Goal: Transaction & Acquisition: Purchase product/service

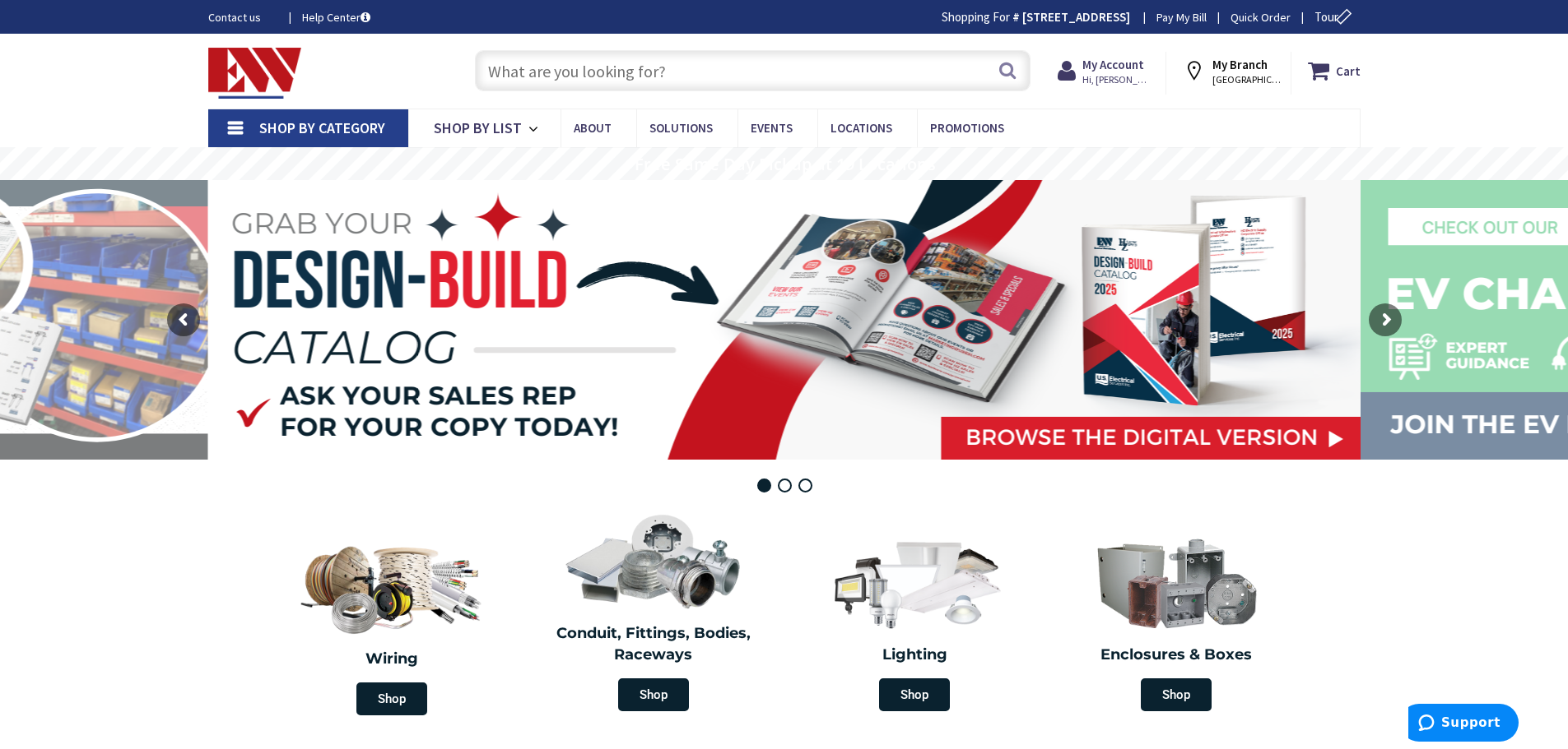
click at [519, 67] on input "text" at bounding box center [751, 71] width 555 height 41
drag, startPoint x: 519, startPoint y: 67, endPoint x: 502, endPoint y: 62, distance: 17.7
click at [502, 62] on input "text" at bounding box center [751, 71] width 555 height 41
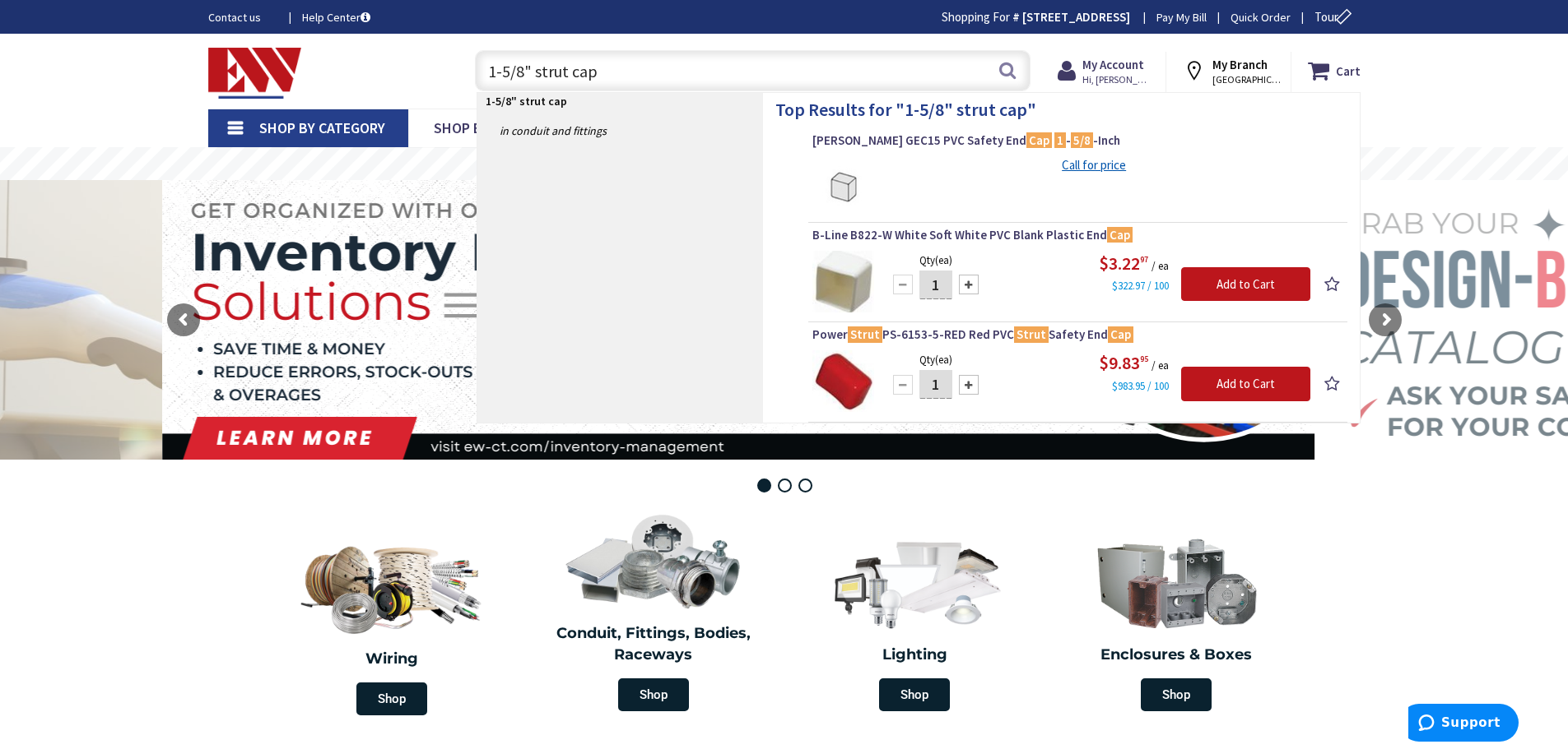
type input "1-5/8" strut cap"
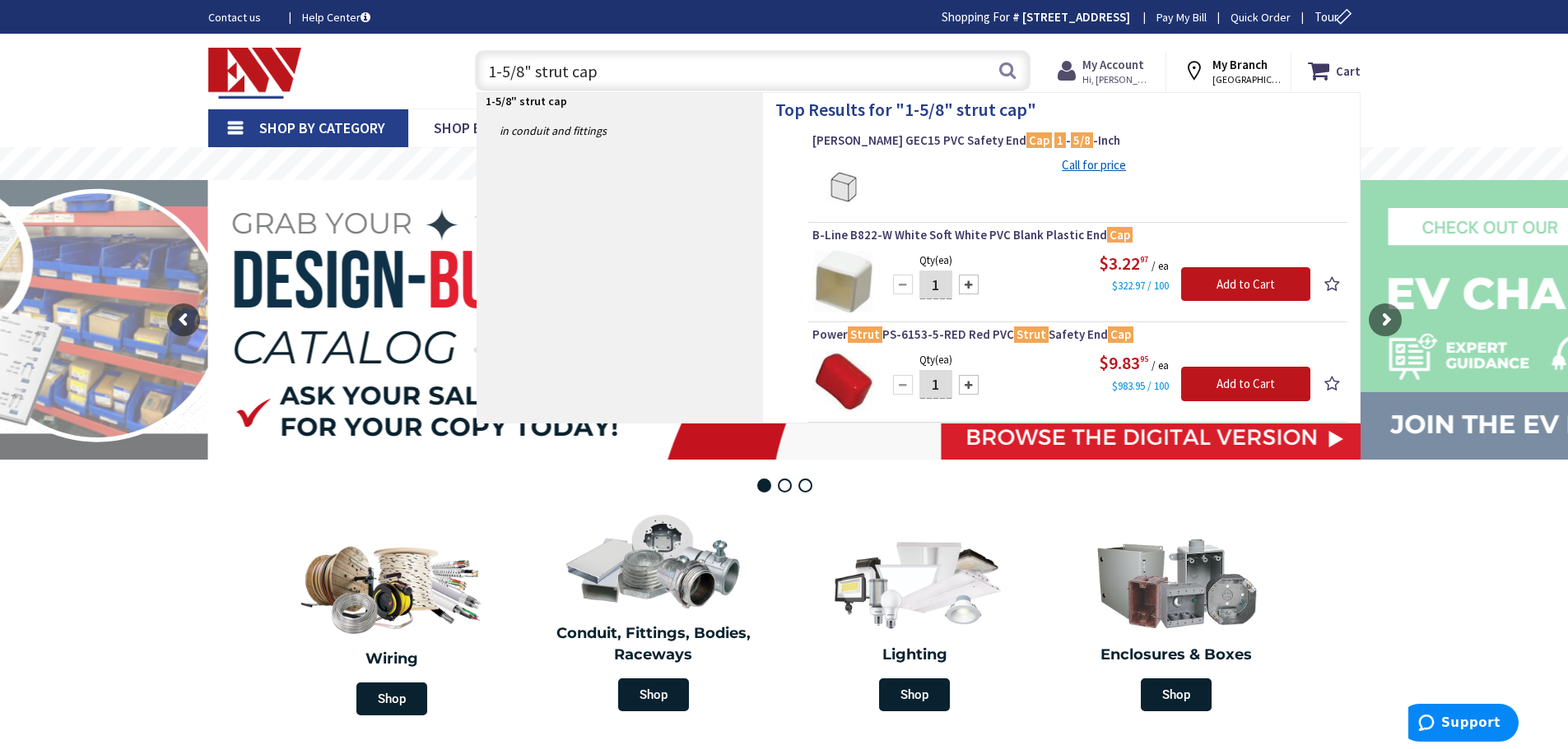
click at [1109, 69] on strong "My Account" at bounding box center [1112, 64] width 61 height 16
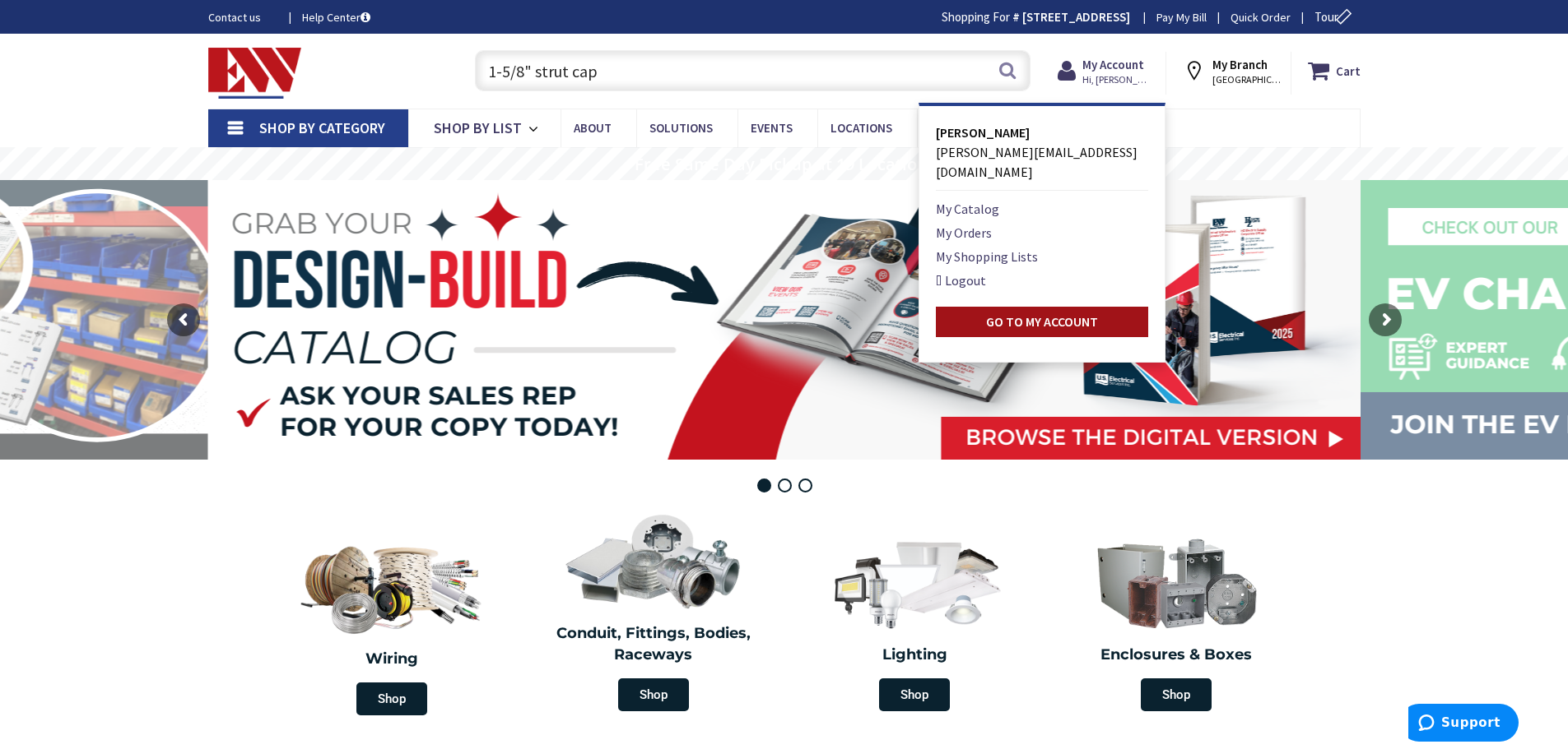
click at [987, 307] on link "Go to My Account" at bounding box center [1042, 322] width 212 height 30
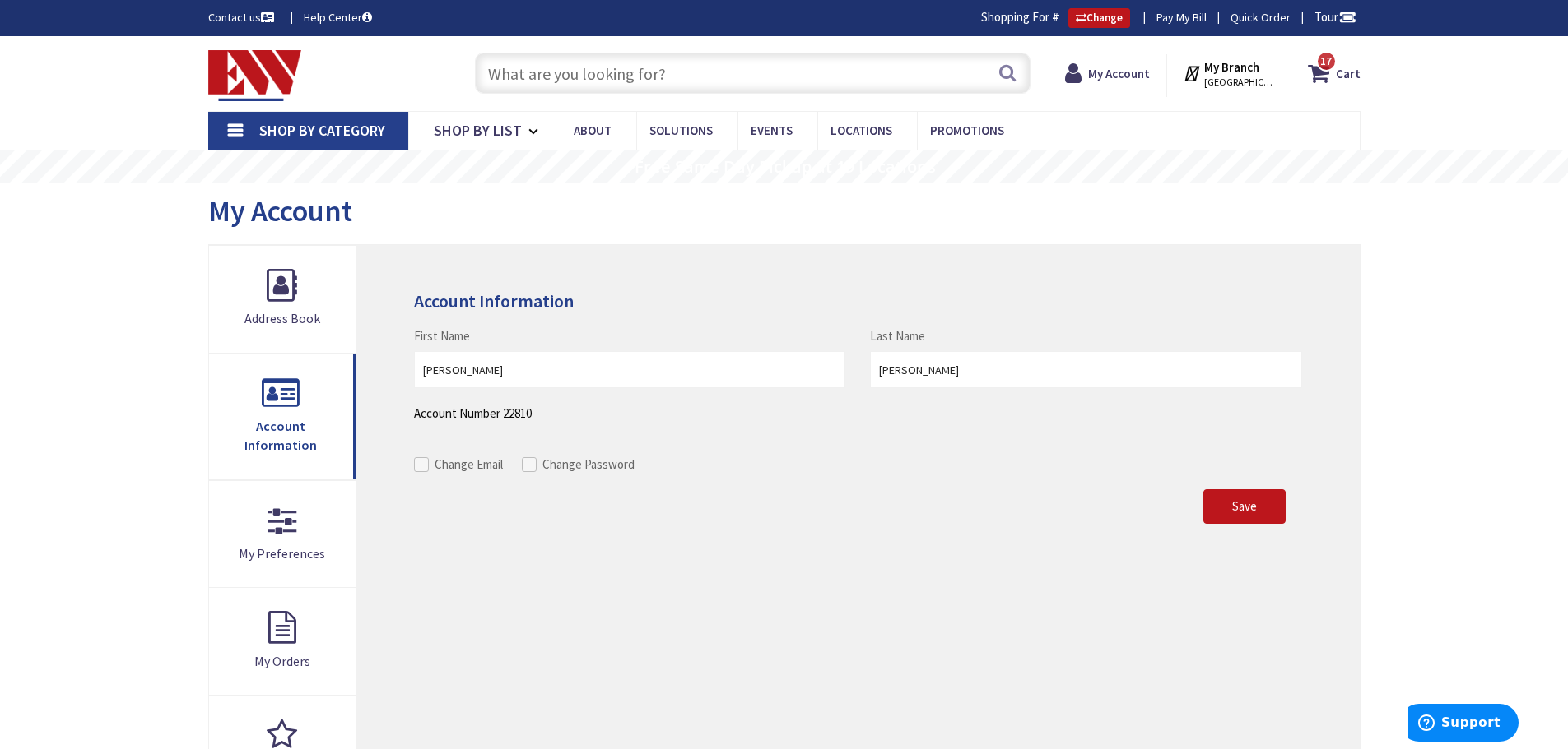
click at [630, 78] on input "text" at bounding box center [751, 73] width 555 height 41
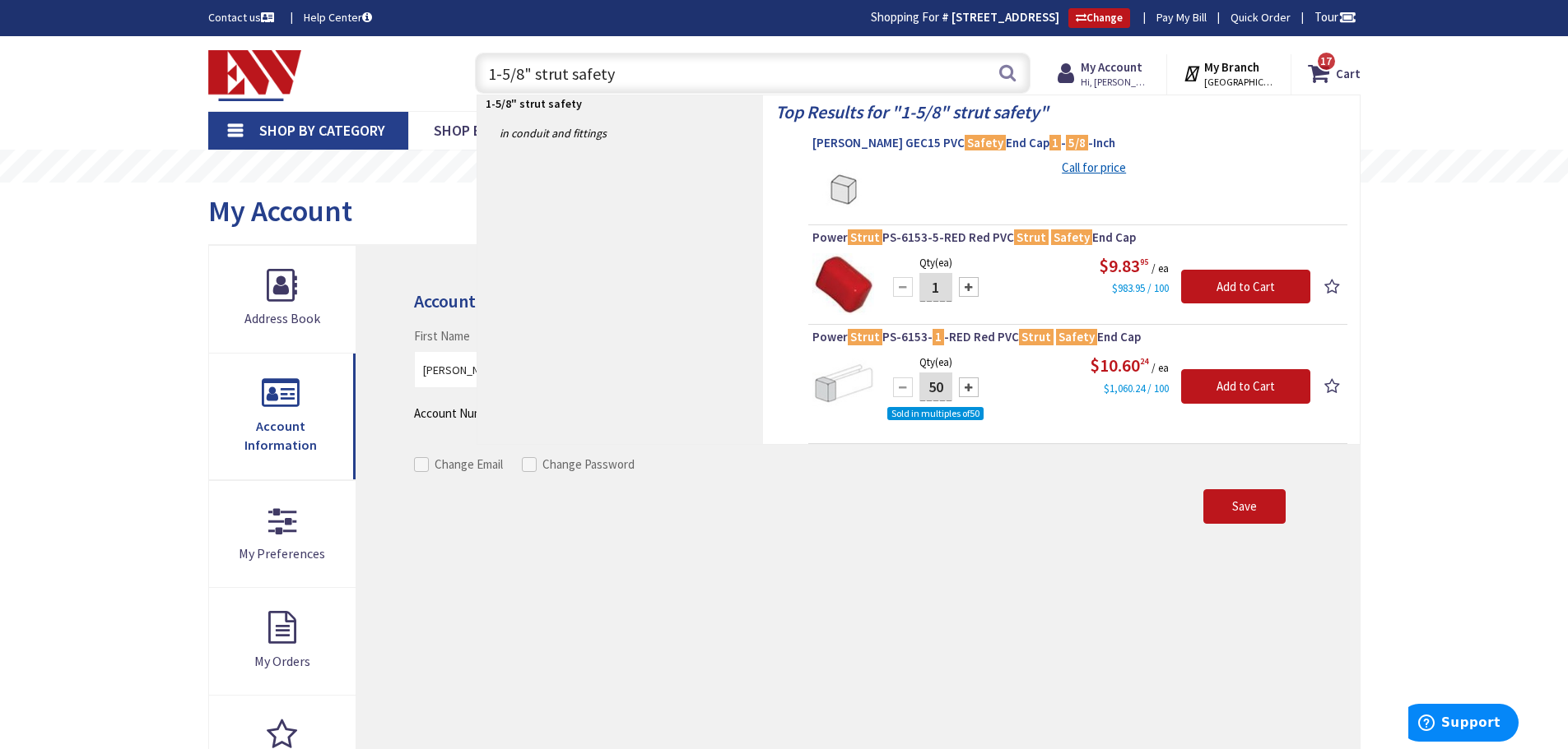
type input "1-5/8" strut safety"
click at [856, 142] on span "Gregory GEC15 PVC Safety End Cap 1 - 5/8 -Inch" at bounding box center [1078, 143] width 531 height 17
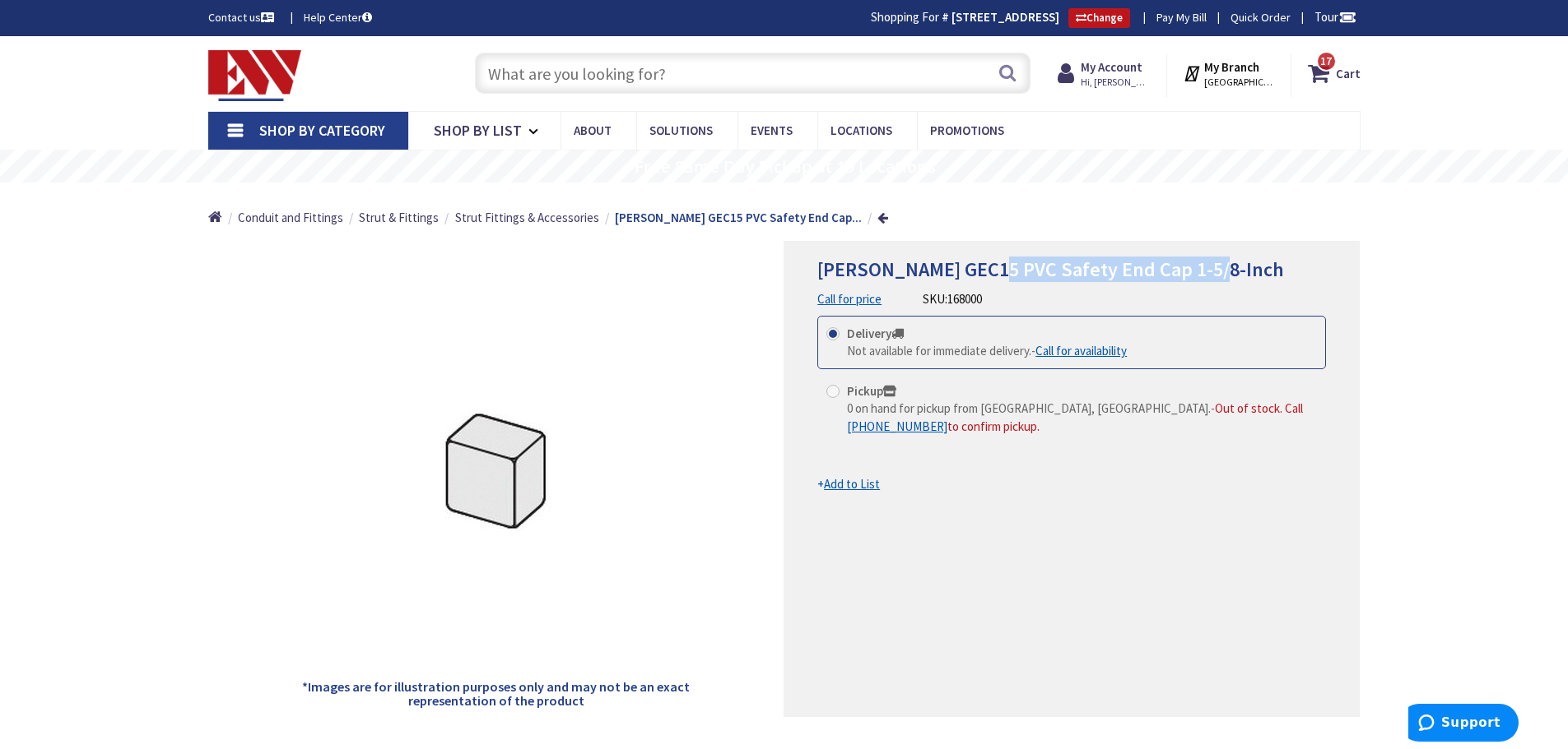
drag, startPoint x: 990, startPoint y: 265, endPoint x: 1209, endPoint y: 248, distance: 219.7
click at [1209, 248] on div "Gregory GEC15 PVC Safety End Cap 1-5/8-Inch Call for price SKU: 168000 This pro…" at bounding box center [1071, 479] width 576 height 476
copy span "Safety End Cap 1-5/8-Inch"
click at [649, 76] on input "text" at bounding box center [751, 73] width 555 height 41
paste input "Safety End Cap 1-5/8-Inch"
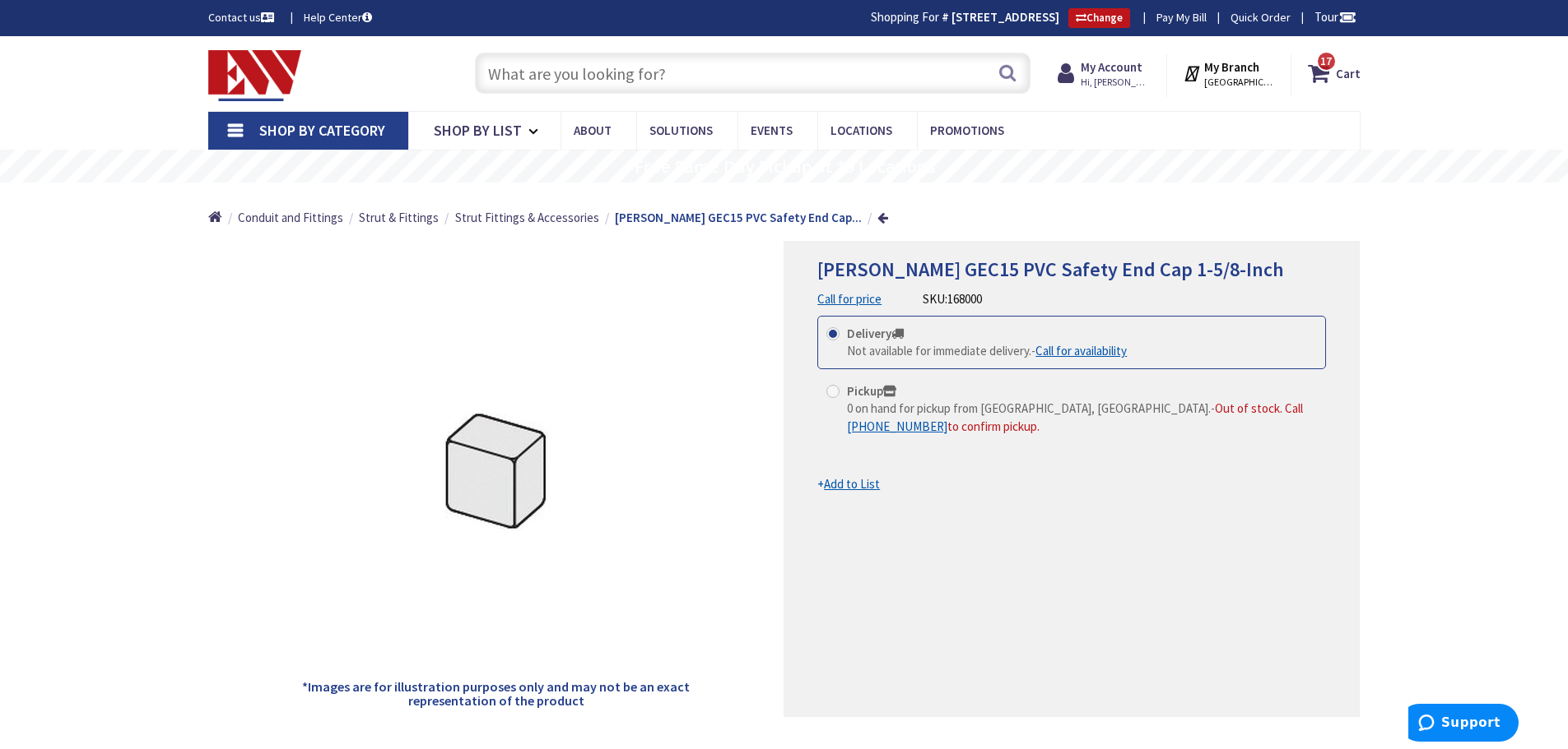
type input "Safety End Cap 1-5/8-Inch"
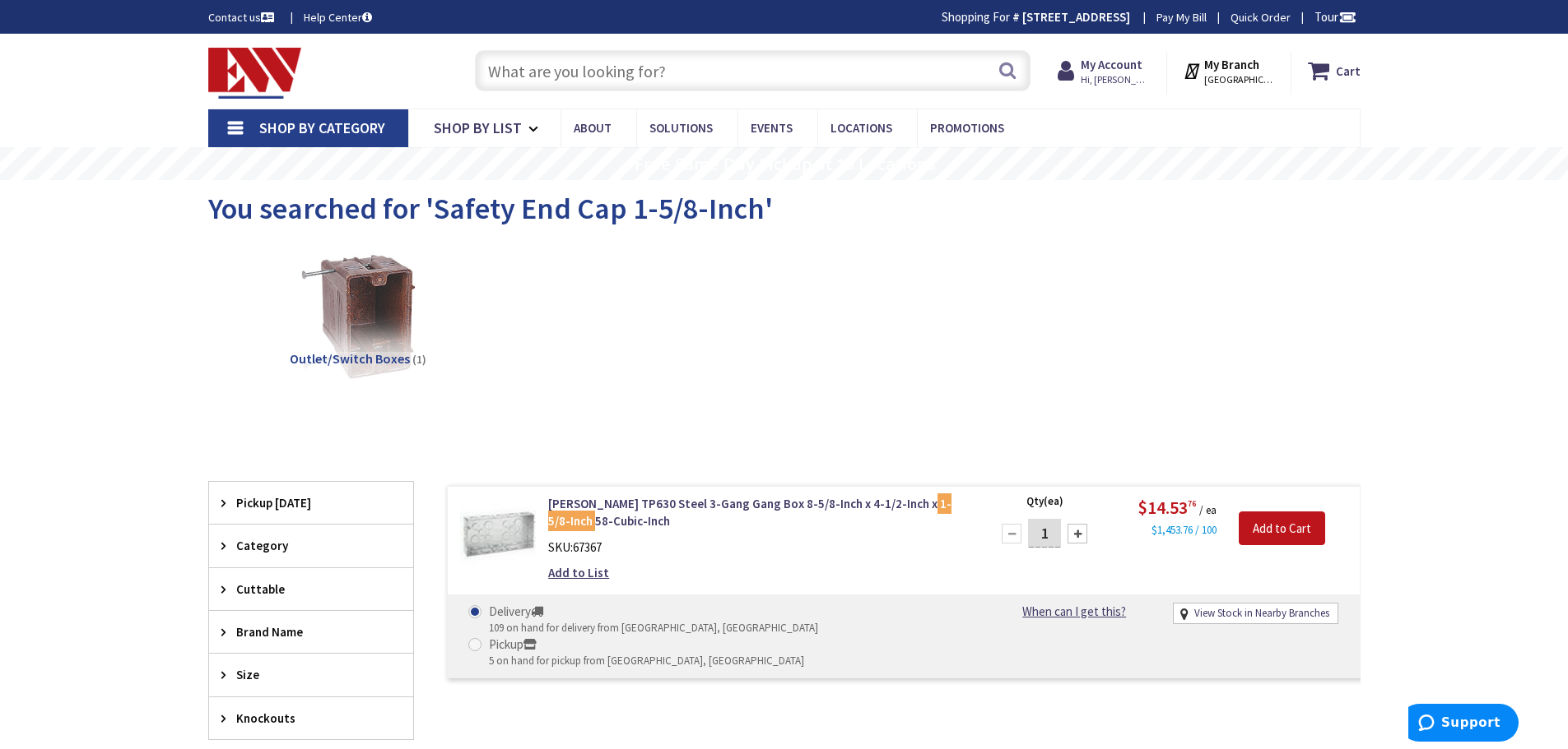
click at [529, 72] on input "text" at bounding box center [751, 71] width 555 height 41
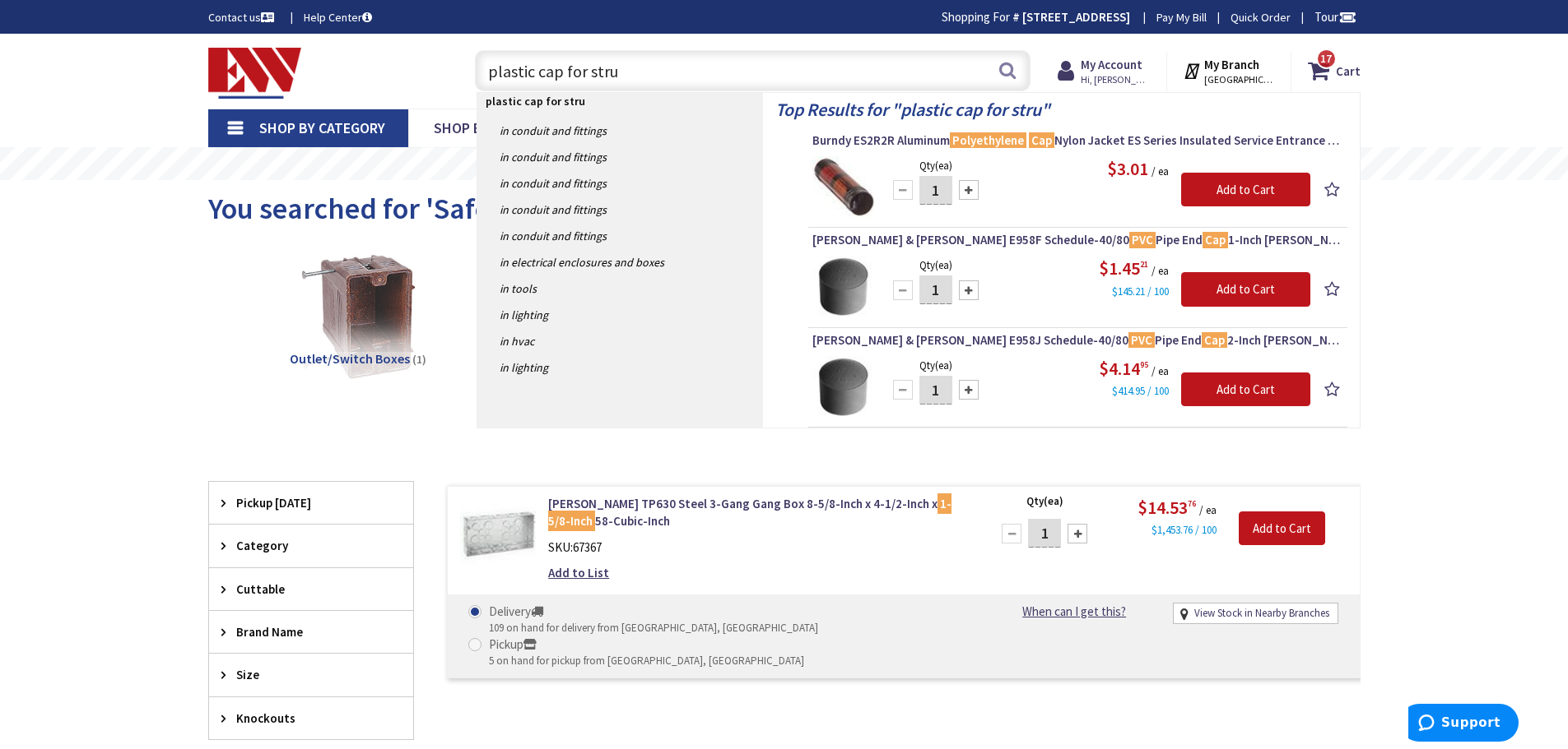
type input "plastic cap for strut"
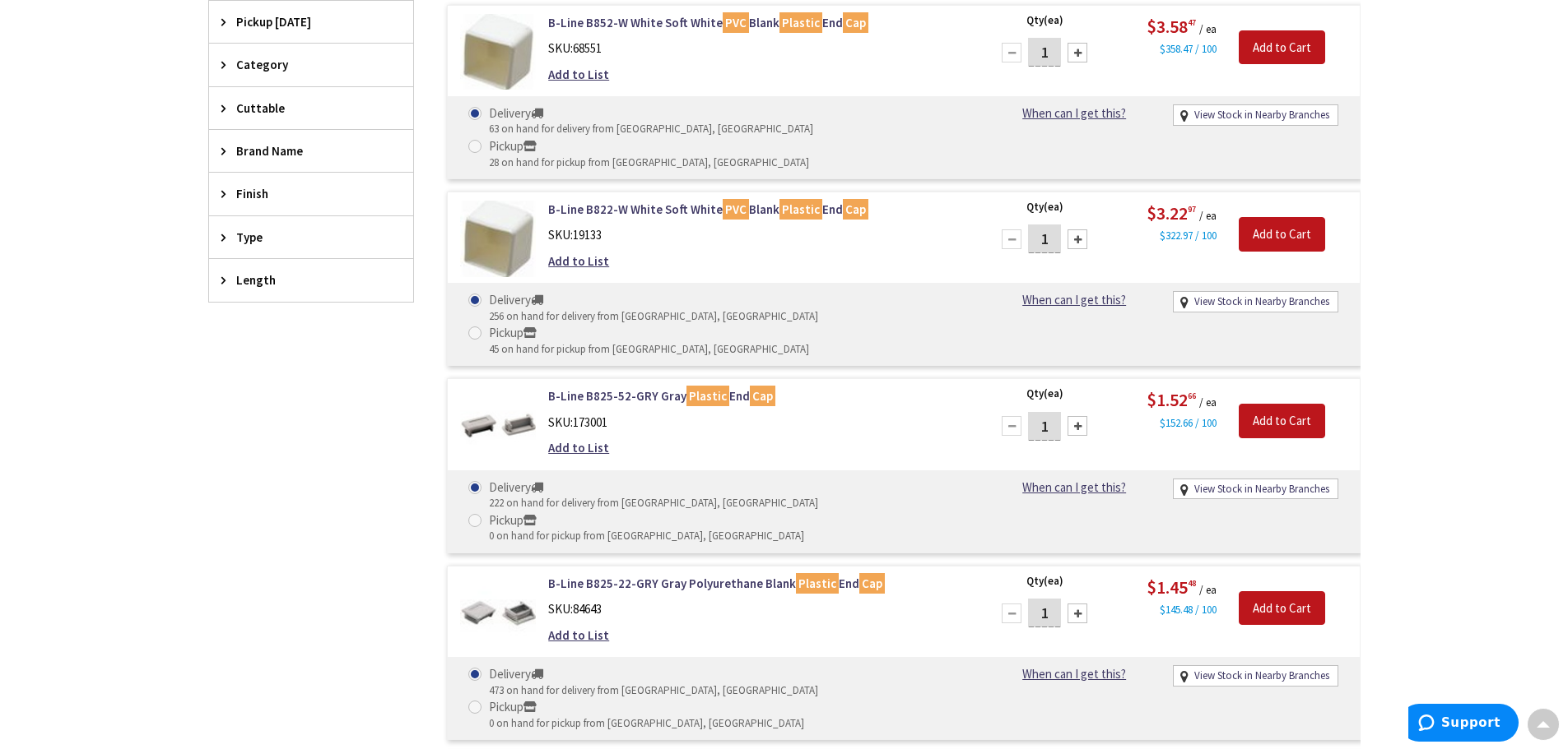
scroll to position [414, 0]
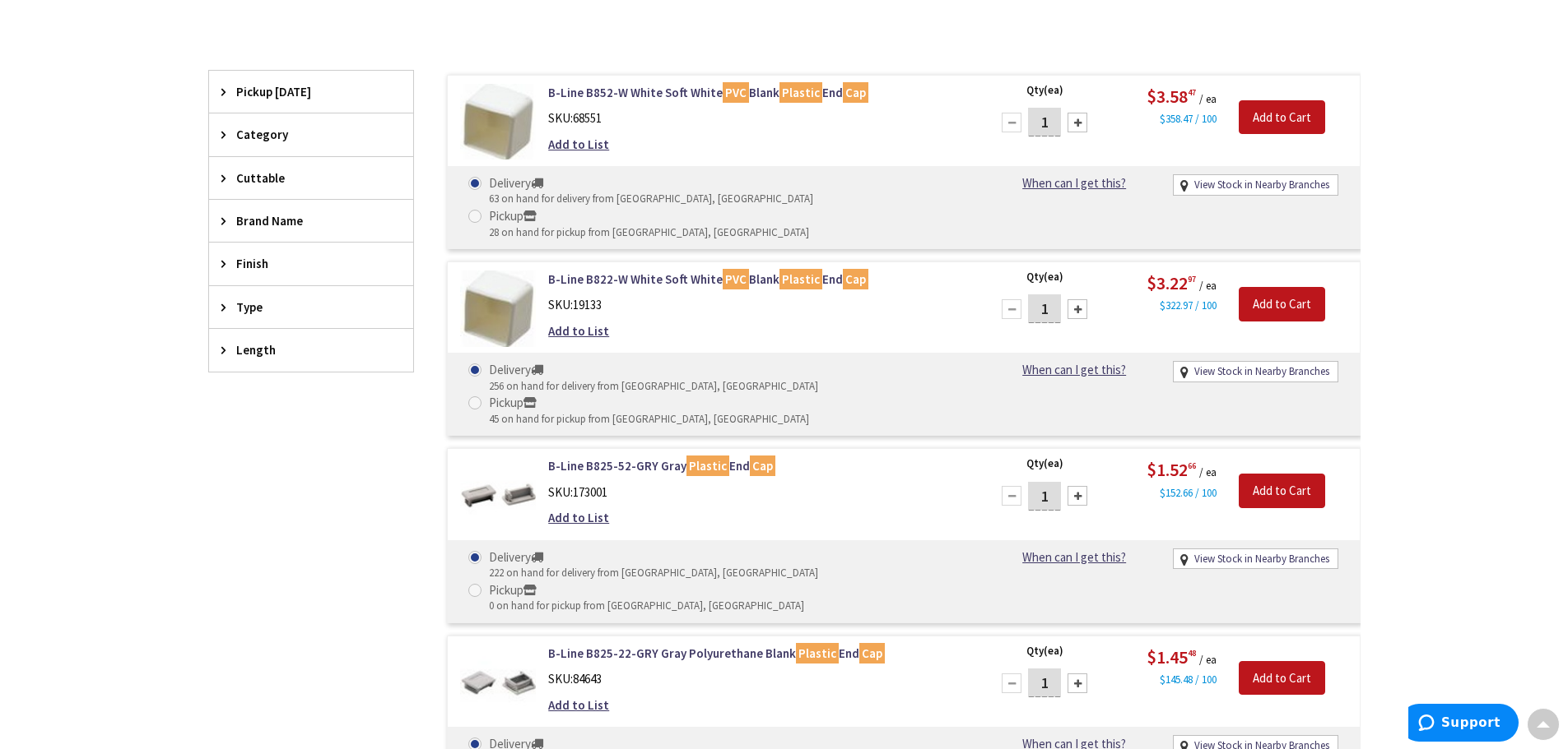
click at [1076, 120] on div at bounding box center [1077, 122] width 19 height 19
type input "2"
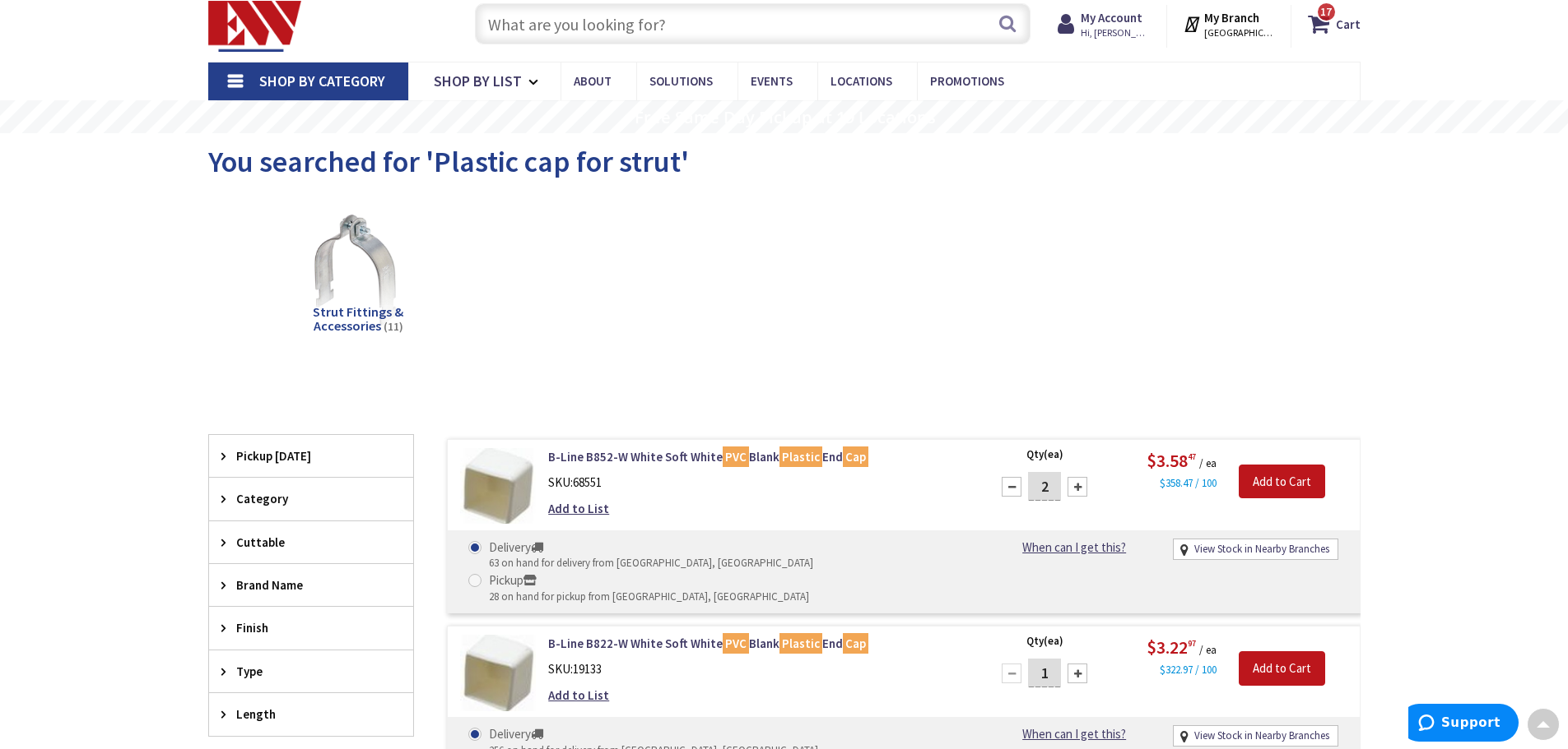
scroll to position [0, 0]
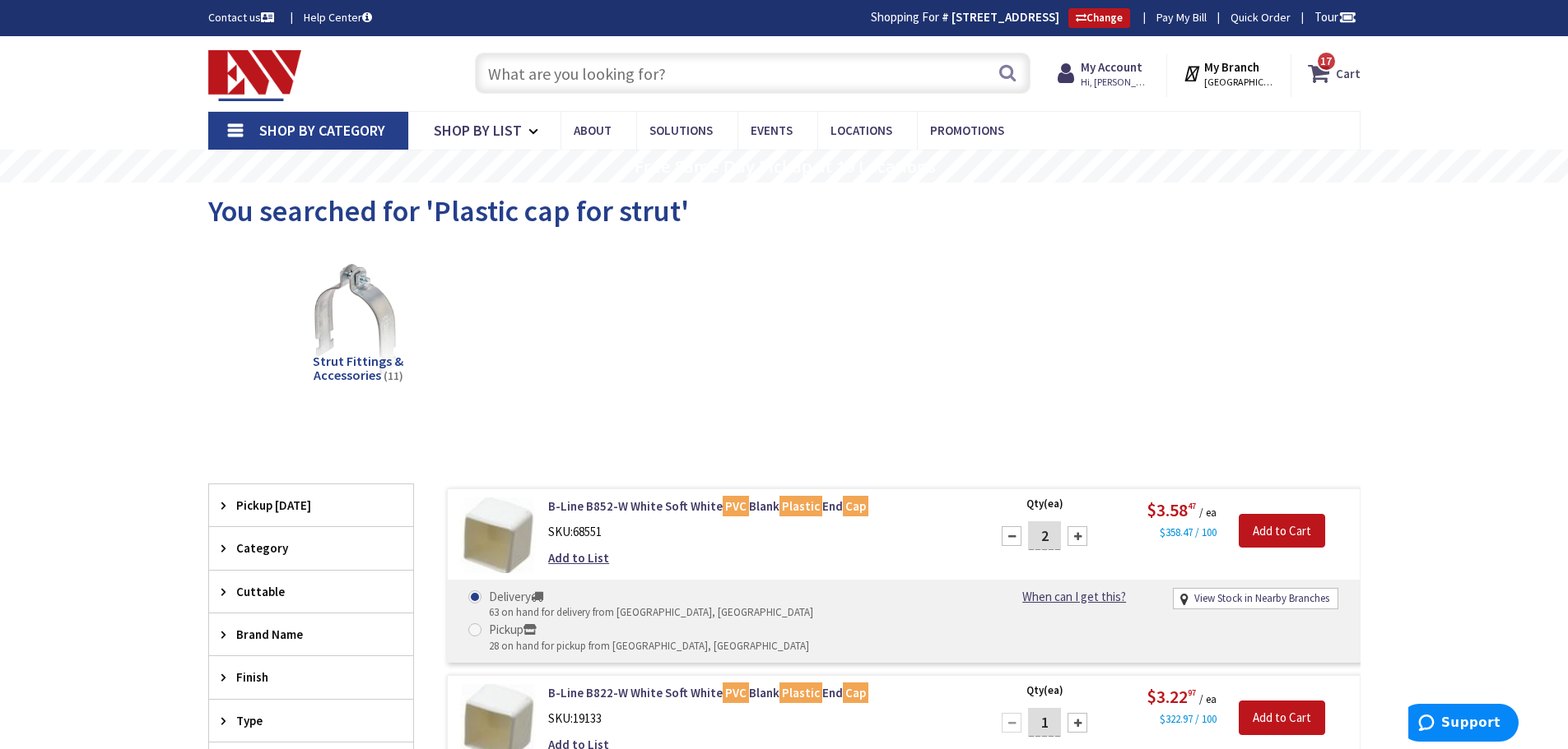
click at [1331, 66] on span "17" at bounding box center [1326, 61] width 12 height 14
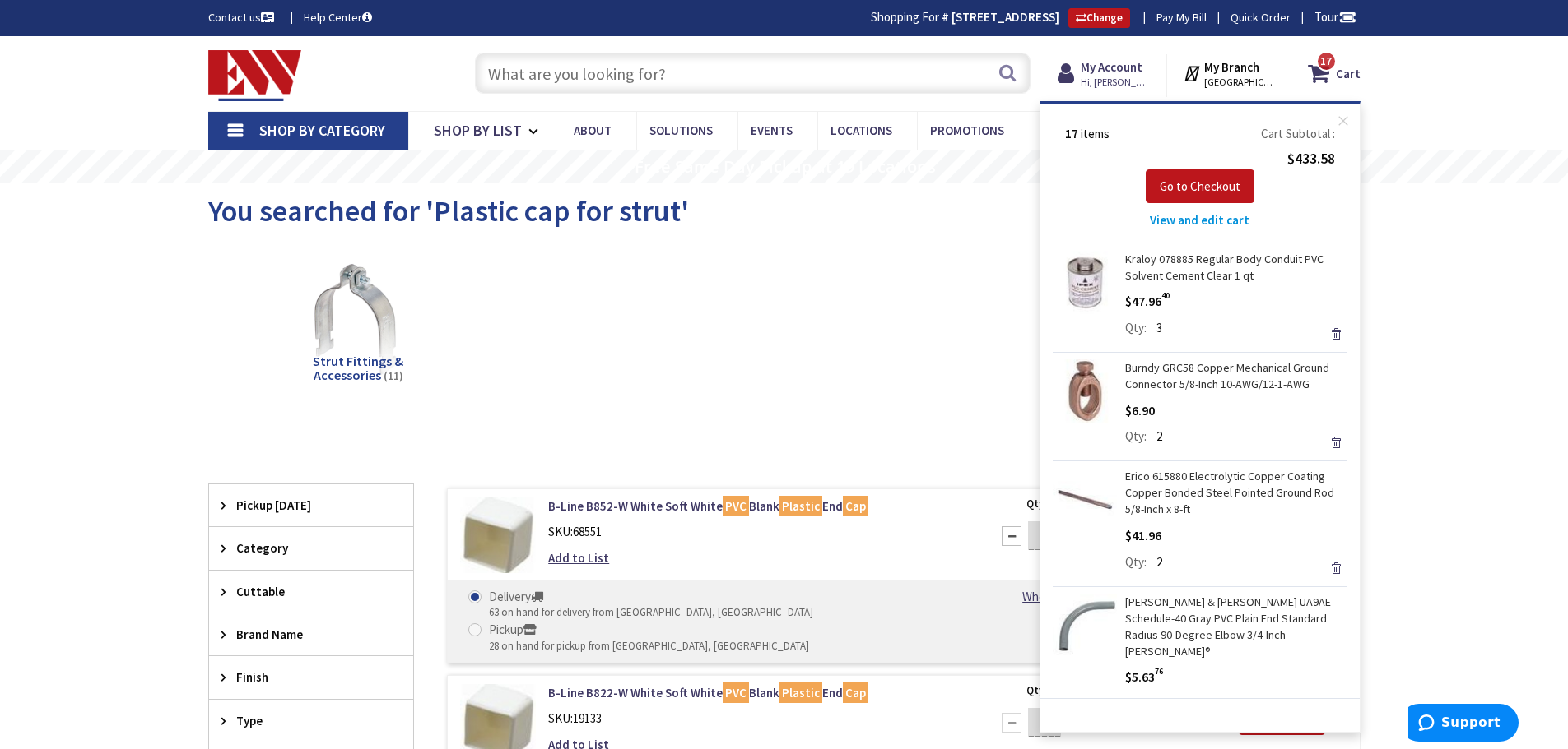
click at [1197, 218] on span "View and edit cart" at bounding box center [1200, 220] width 99 height 16
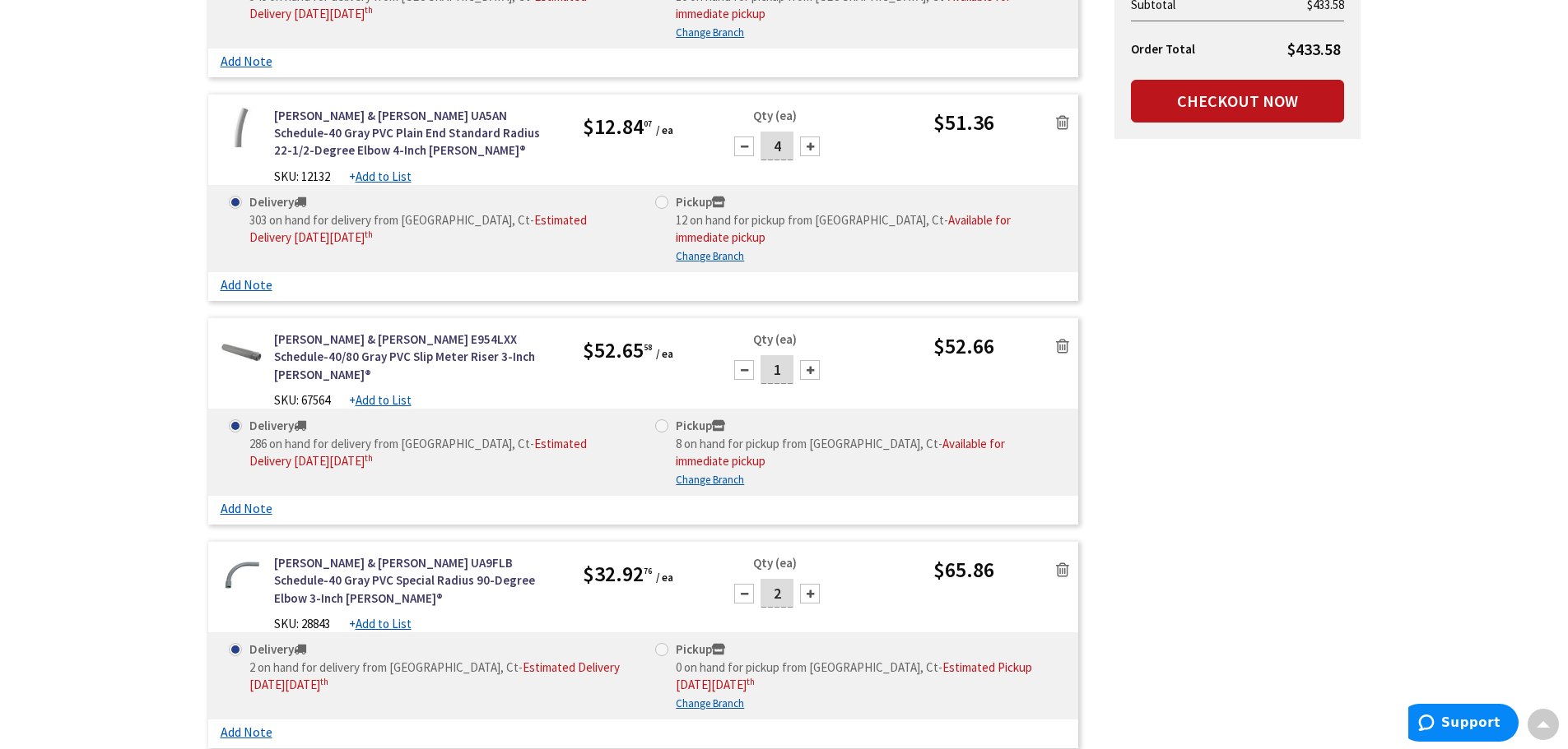
scroll to position [740, 0]
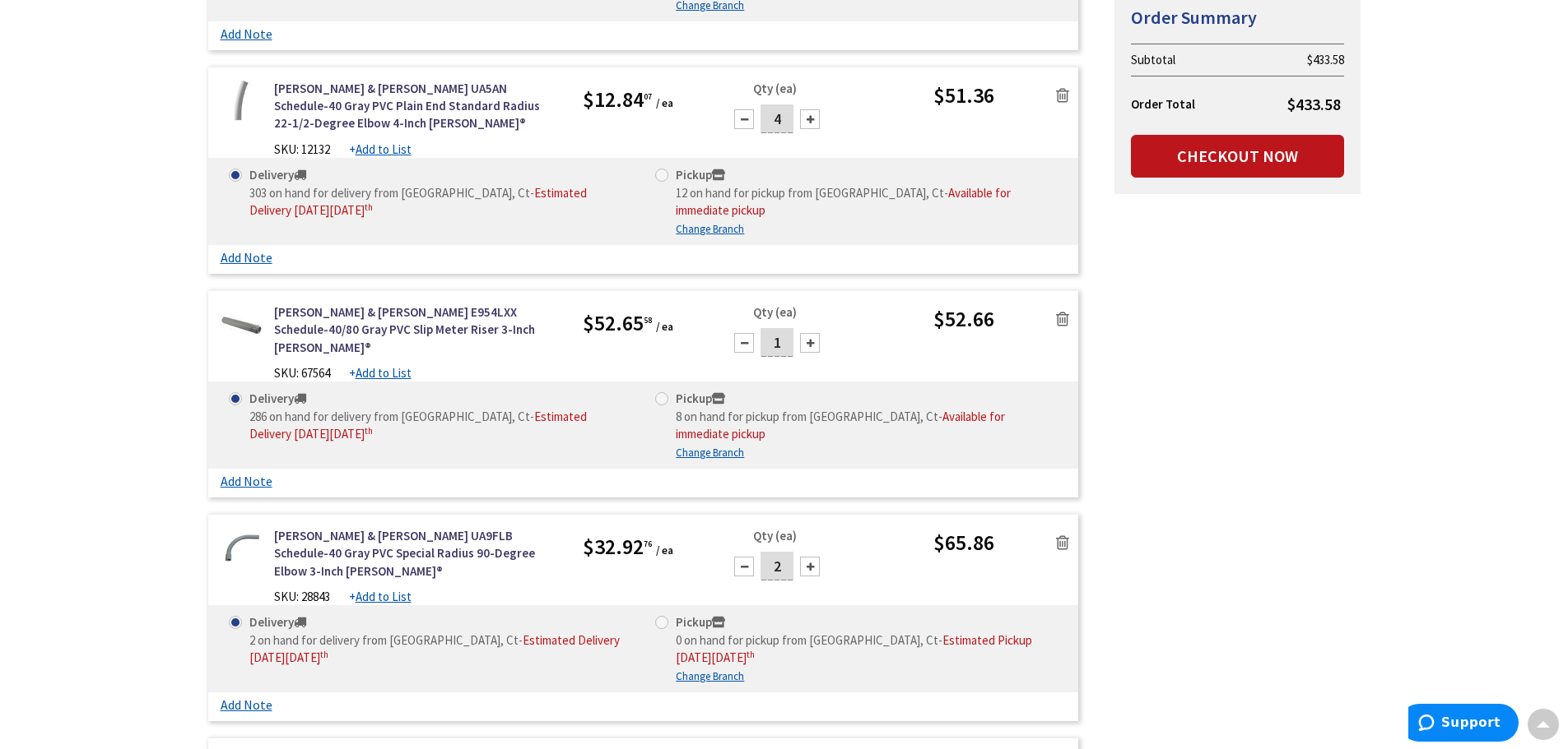
click at [1060, 534] on icon at bounding box center [1063, 542] width 14 height 17
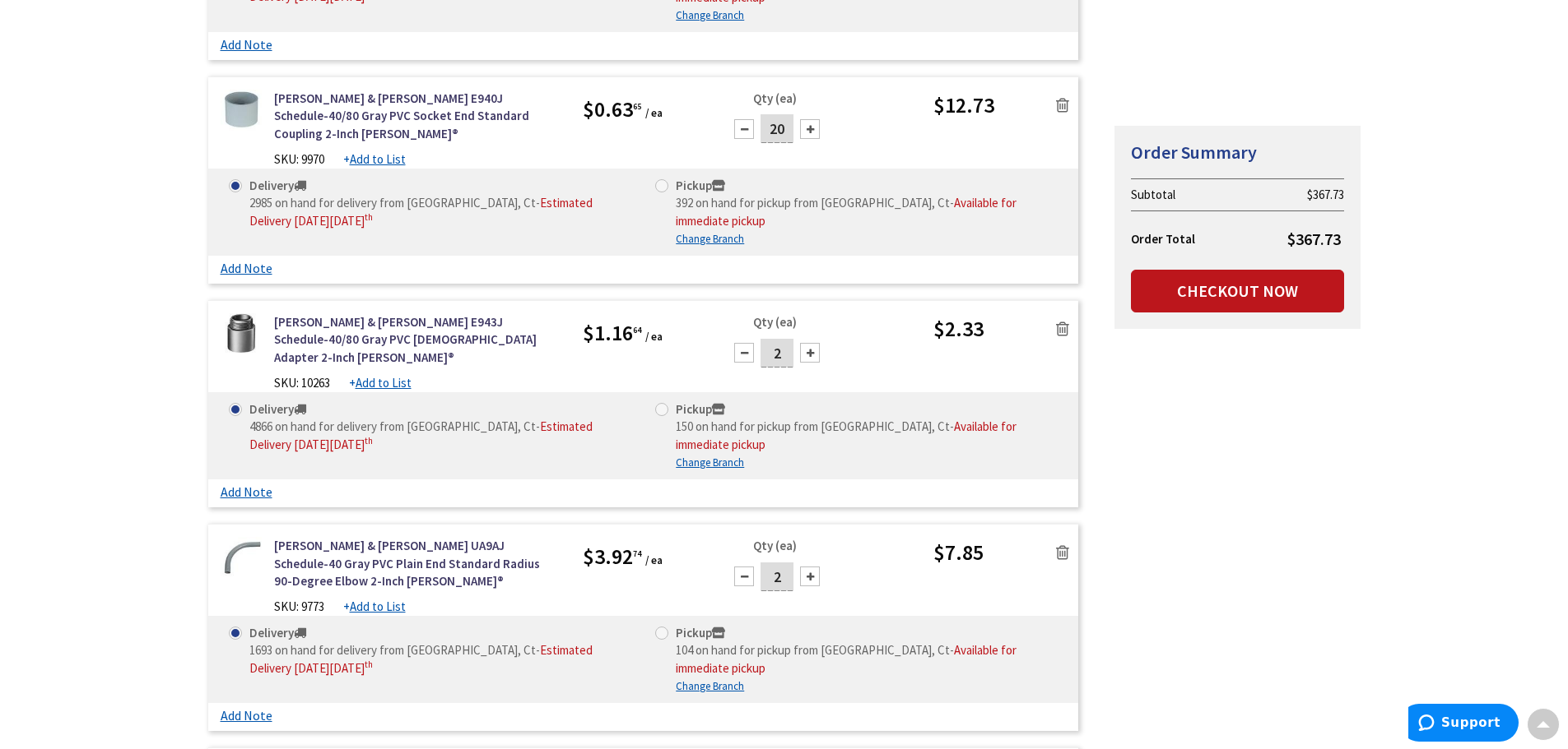
scroll to position [1974, 0]
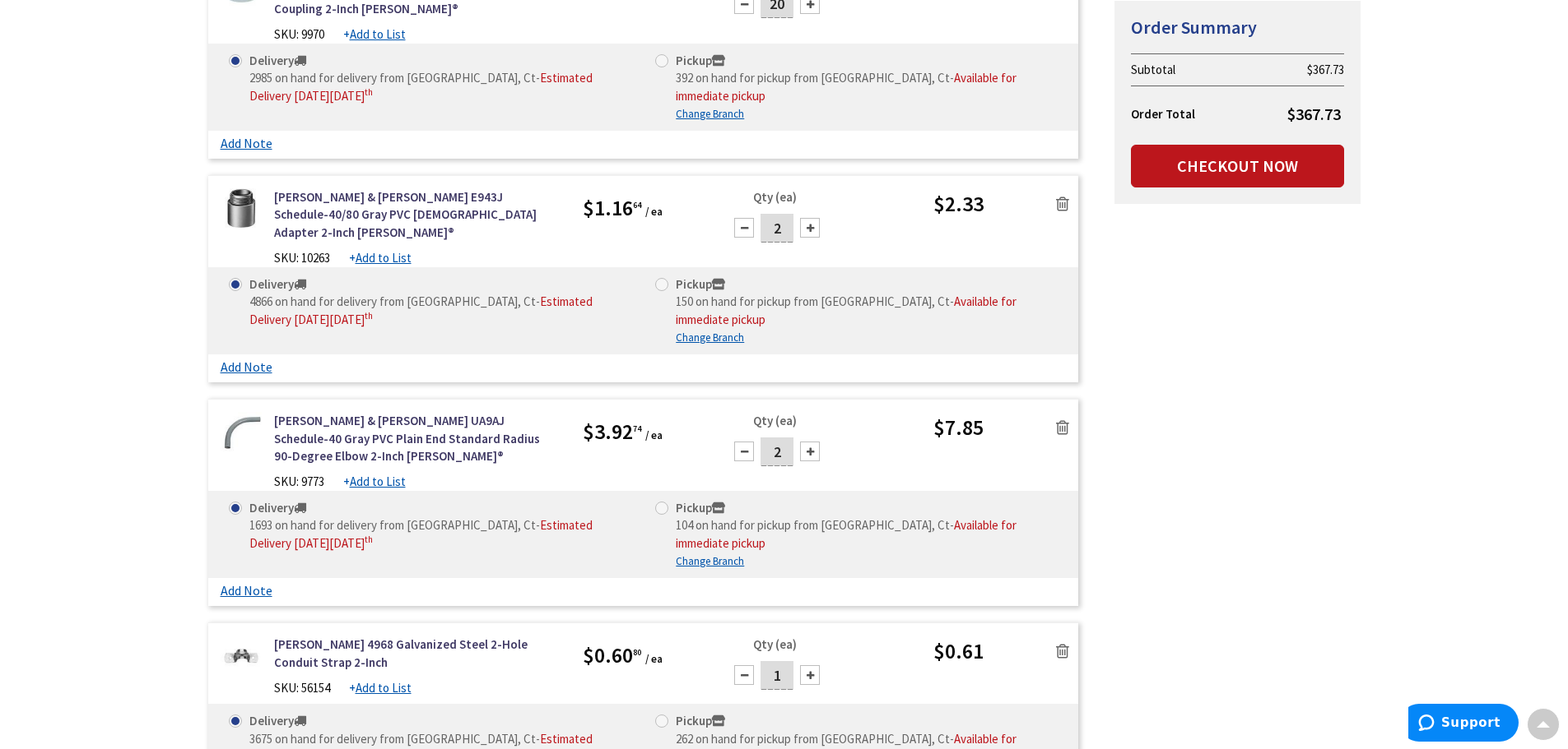
click at [1064, 643] on icon at bounding box center [1063, 651] width 14 height 17
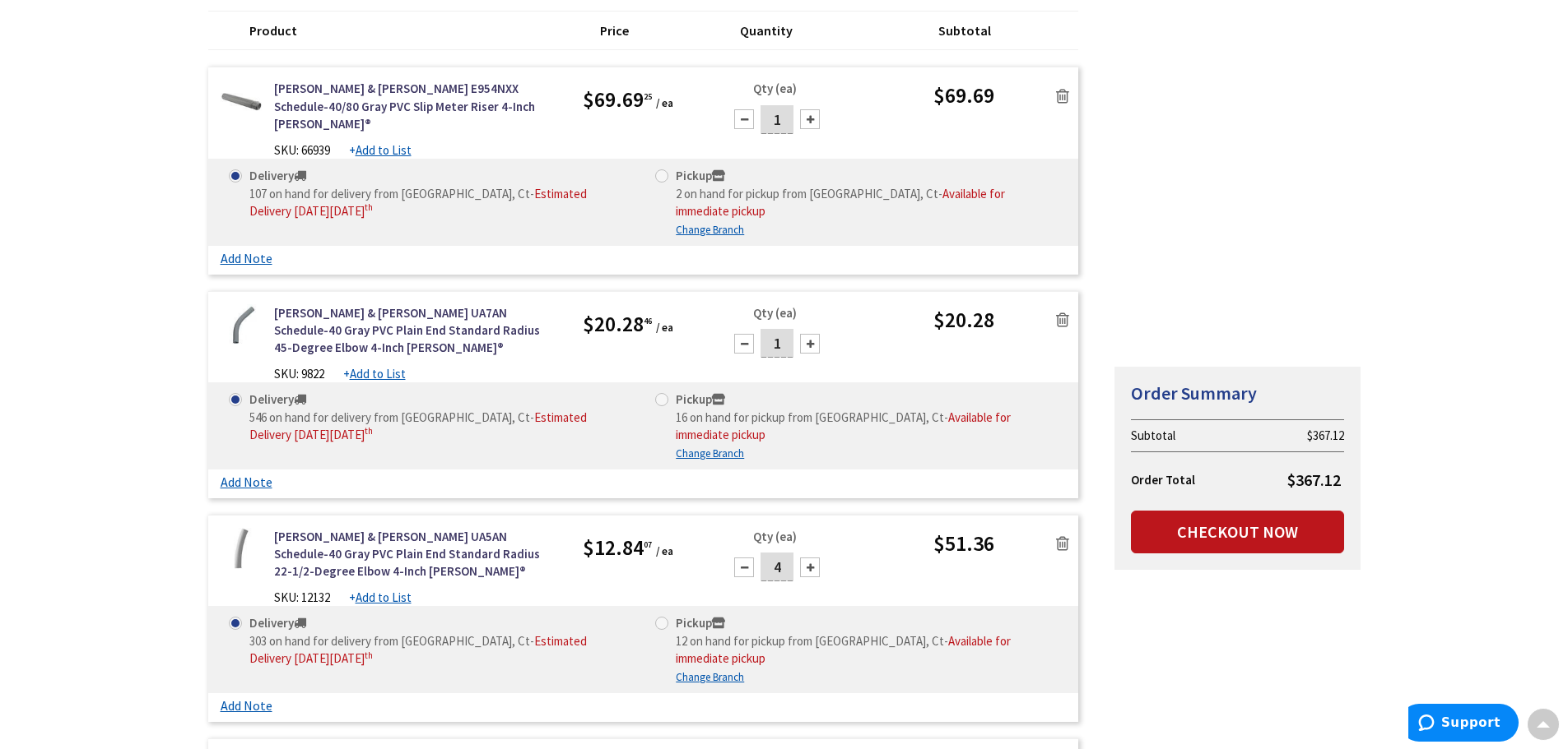
scroll to position [0, 0]
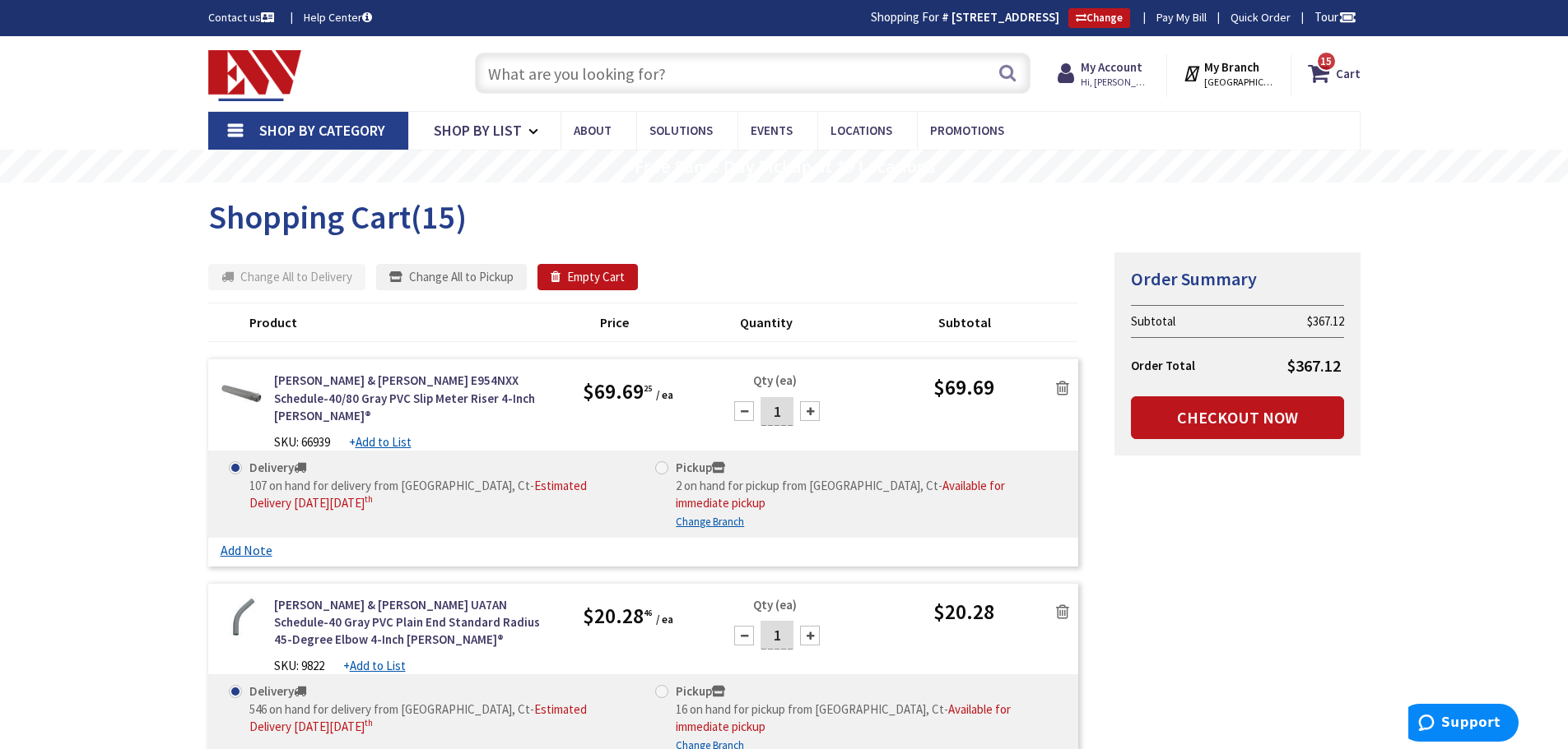
click at [273, 129] on span "Shop By Category" at bounding box center [323, 129] width 126 height 18
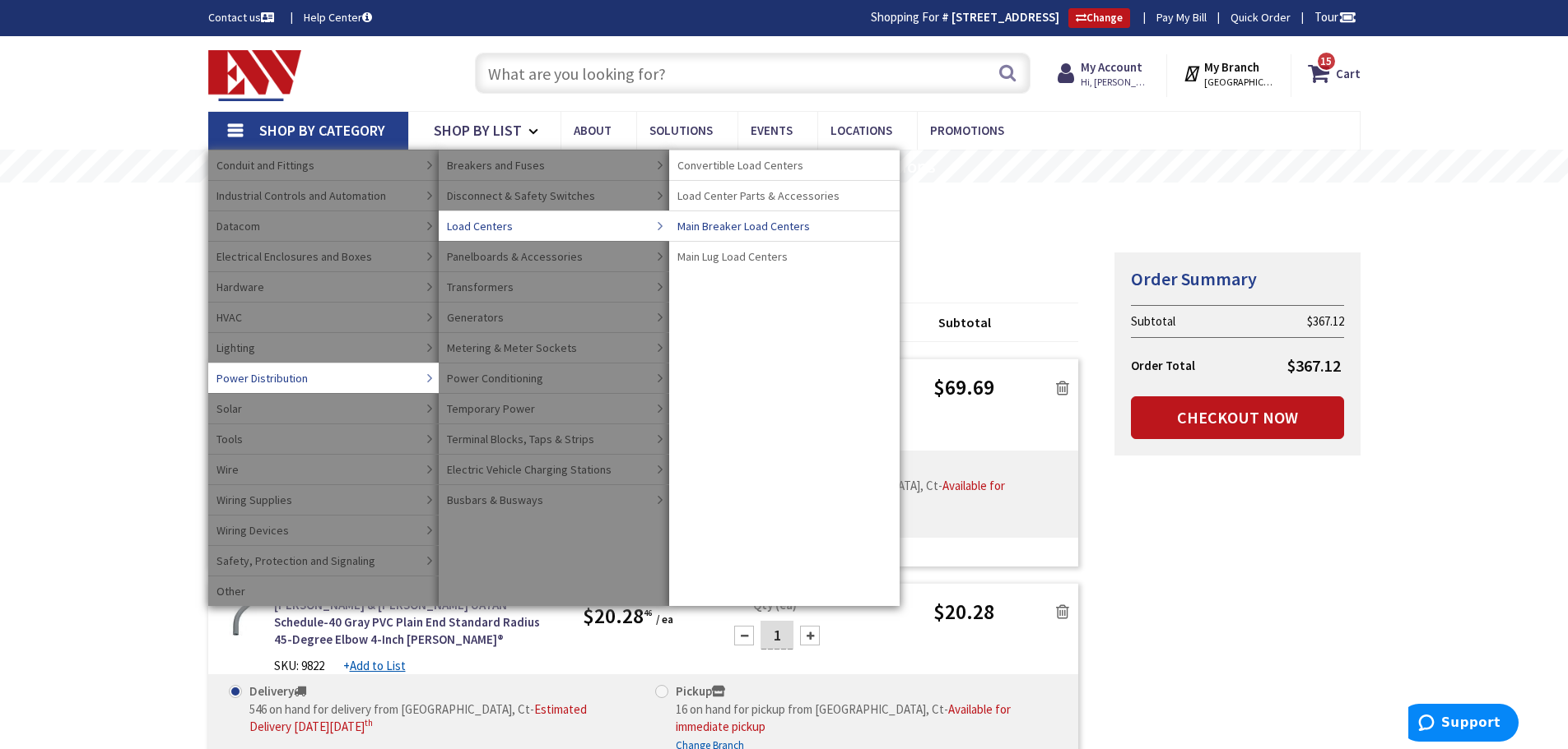
click at [690, 224] on span "Main Breaker Load Centers" at bounding box center [744, 225] width 132 height 17
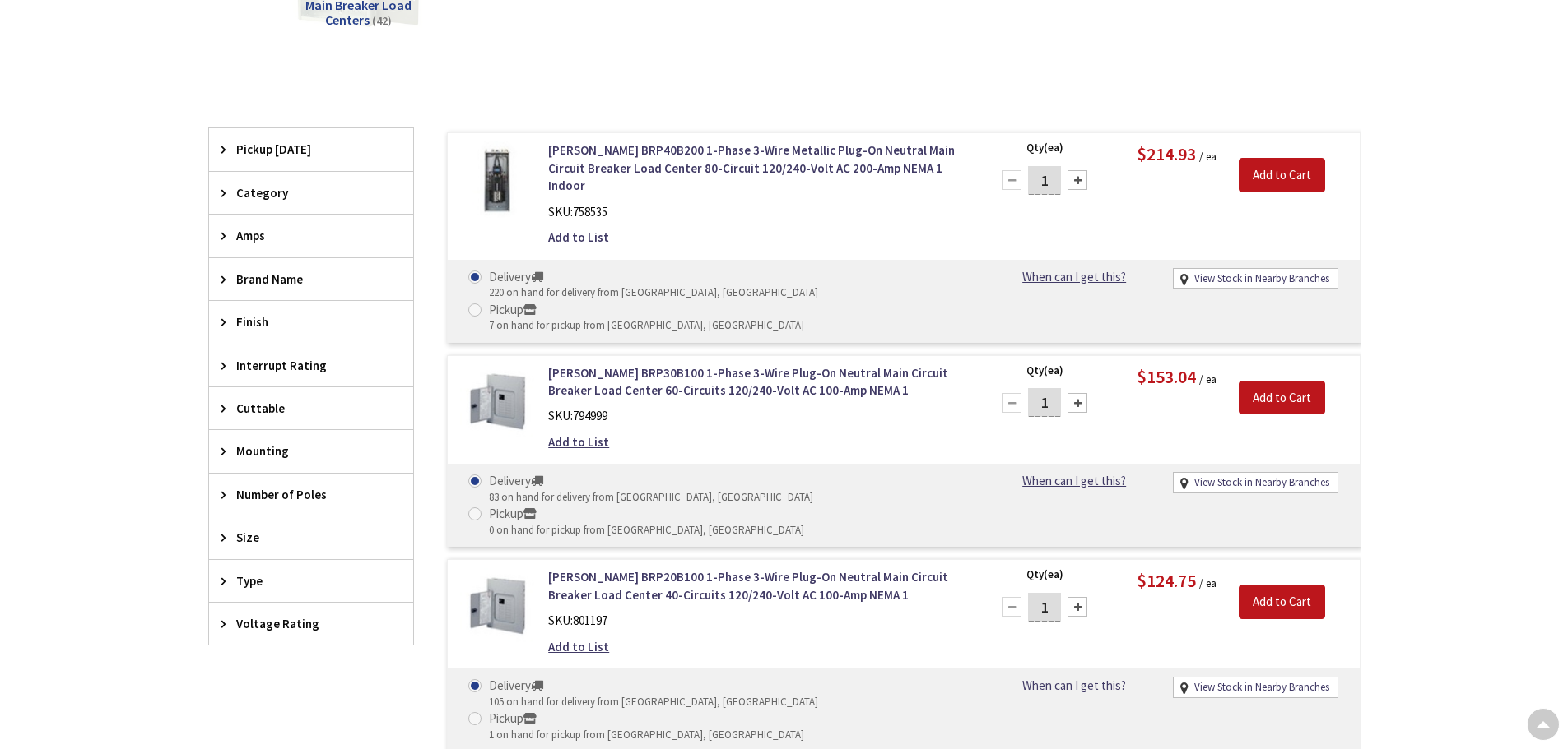
scroll to position [414, 0]
click at [244, 237] on span "Amps" at bounding box center [303, 236] width 134 height 17
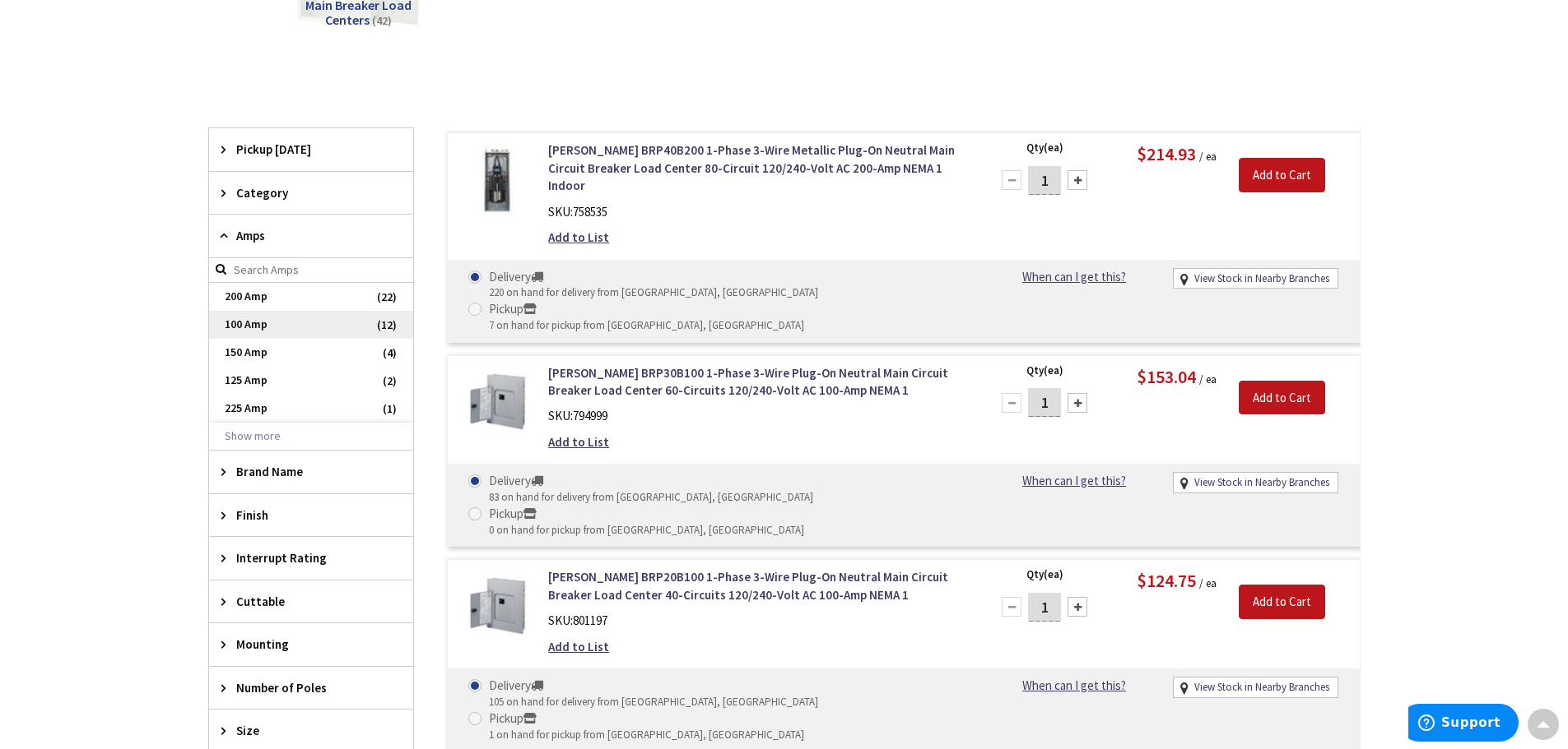
click at [239, 317] on span "100 Amp" at bounding box center [311, 324] width 204 height 28
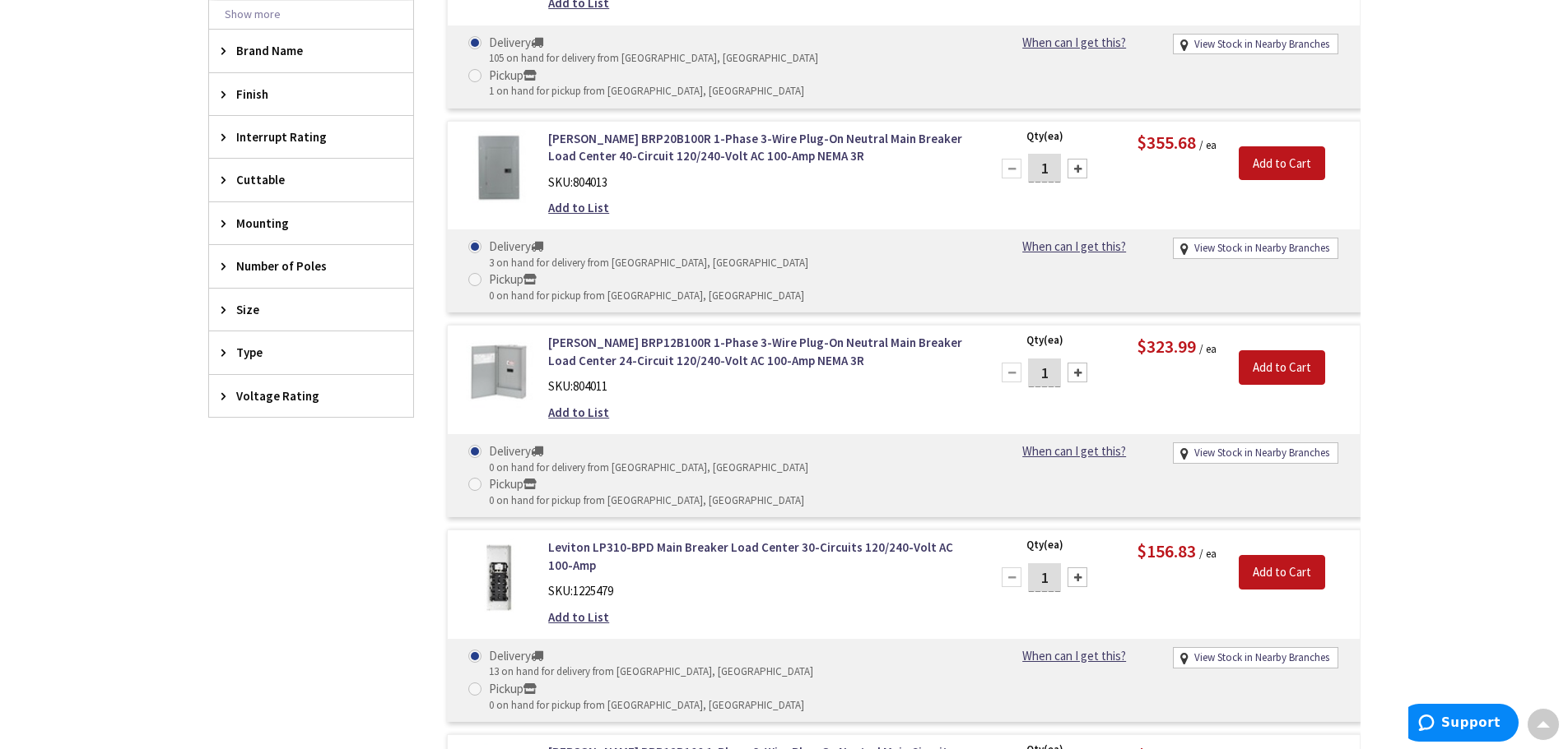
scroll to position [825, 0]
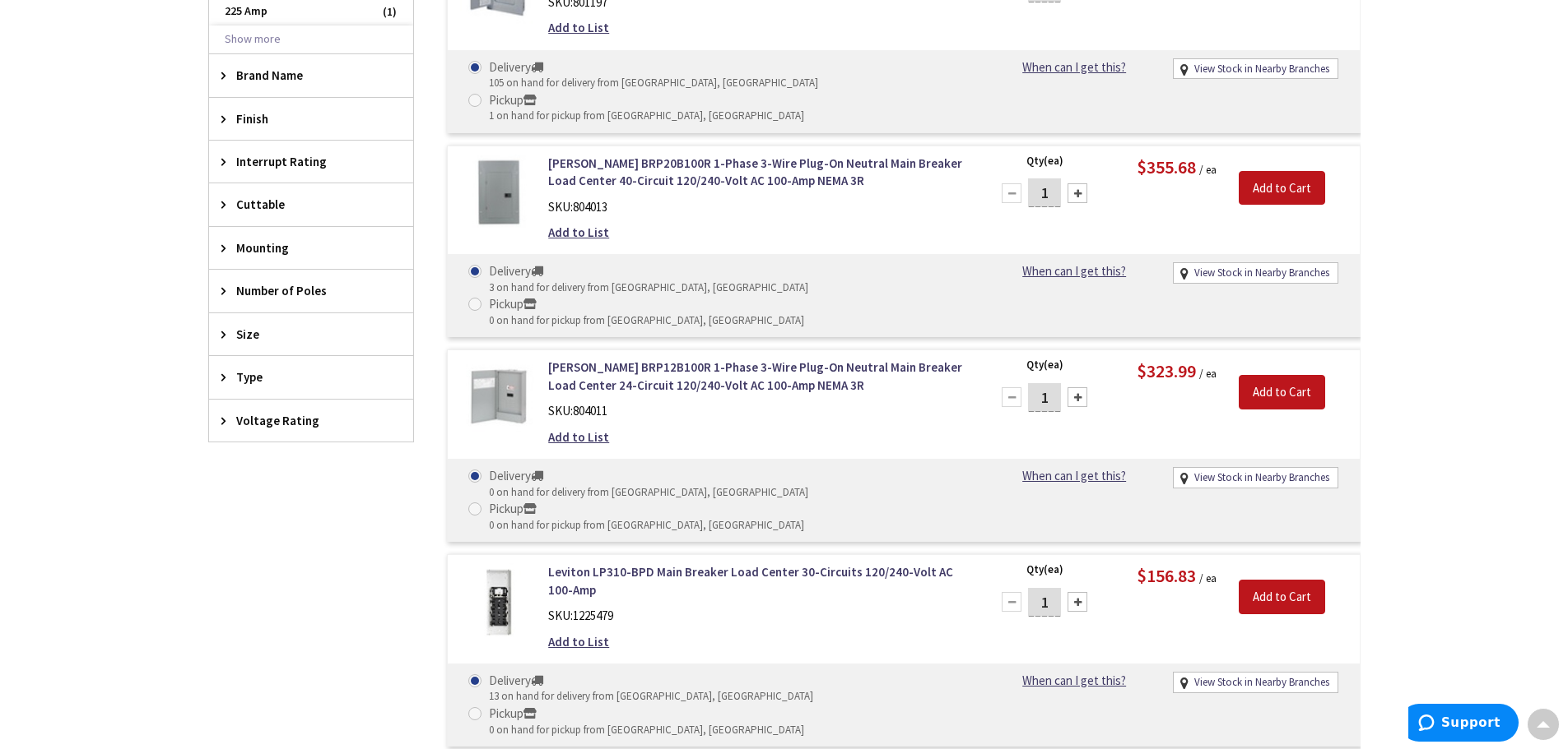
click at [250, 246] on span "Mounting" at bounding box center [303, 248] width 134 height 17
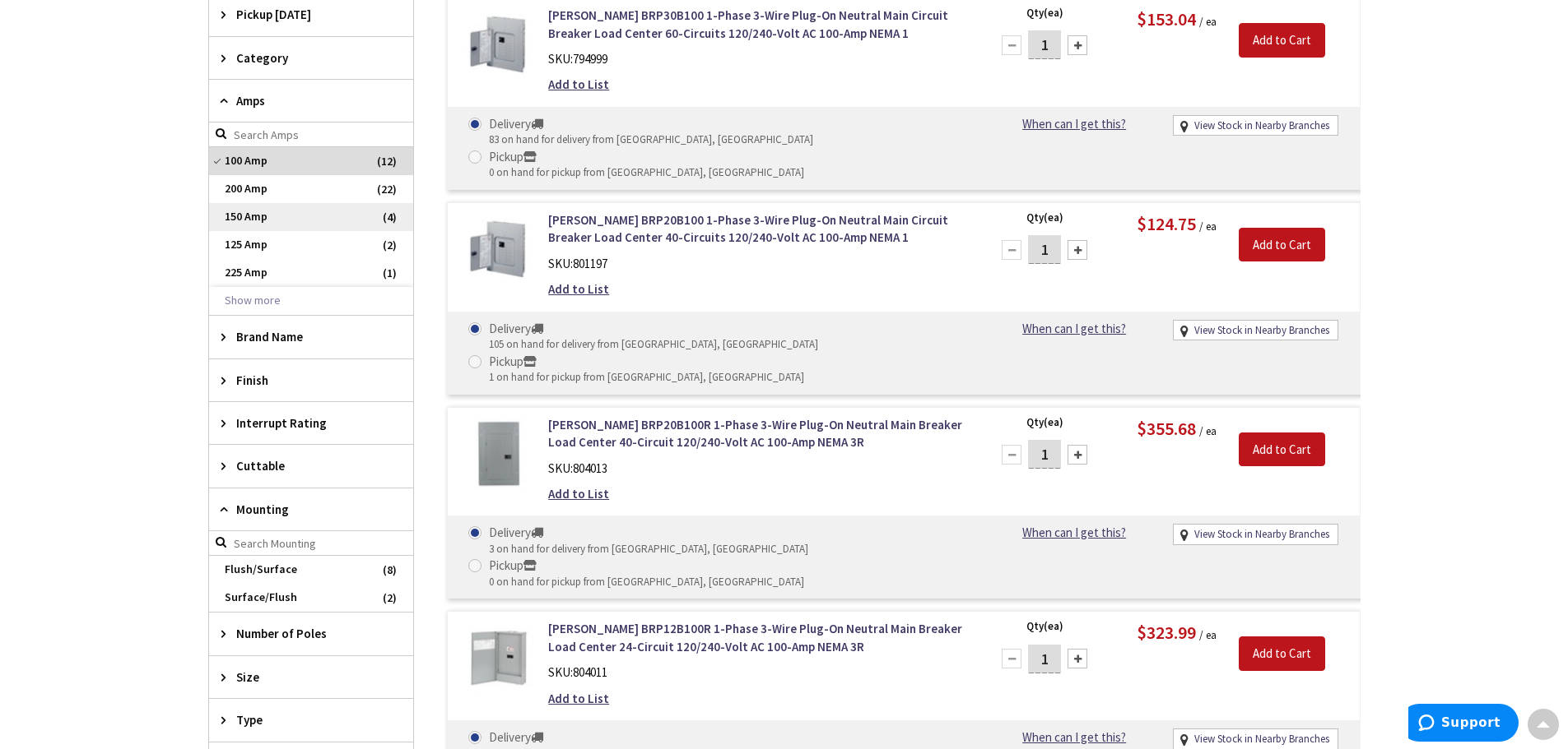
scroll to position [414, 0]
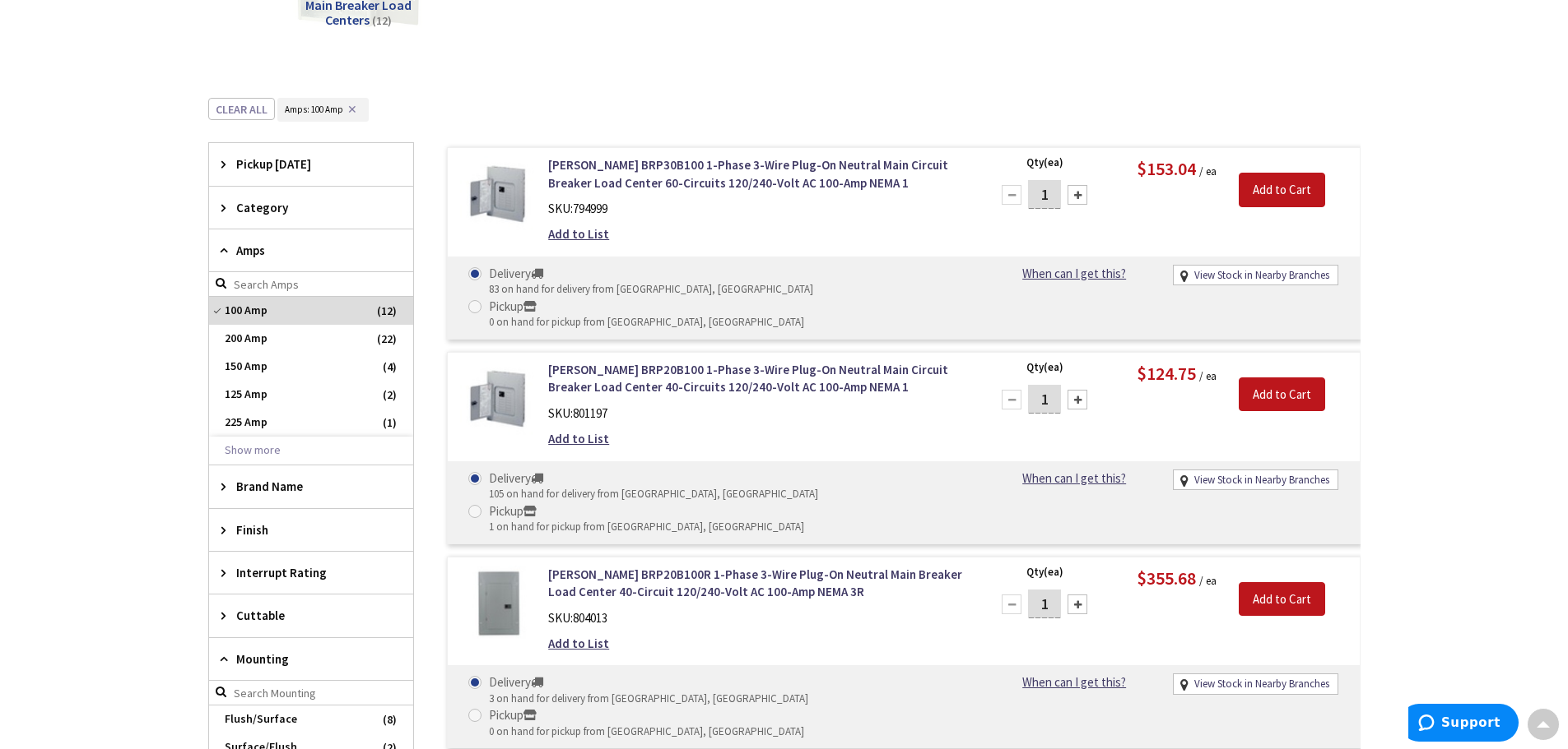
click at [233, 491] on div "Brand Name" at bounding box center [311, 486] width 204 height 42
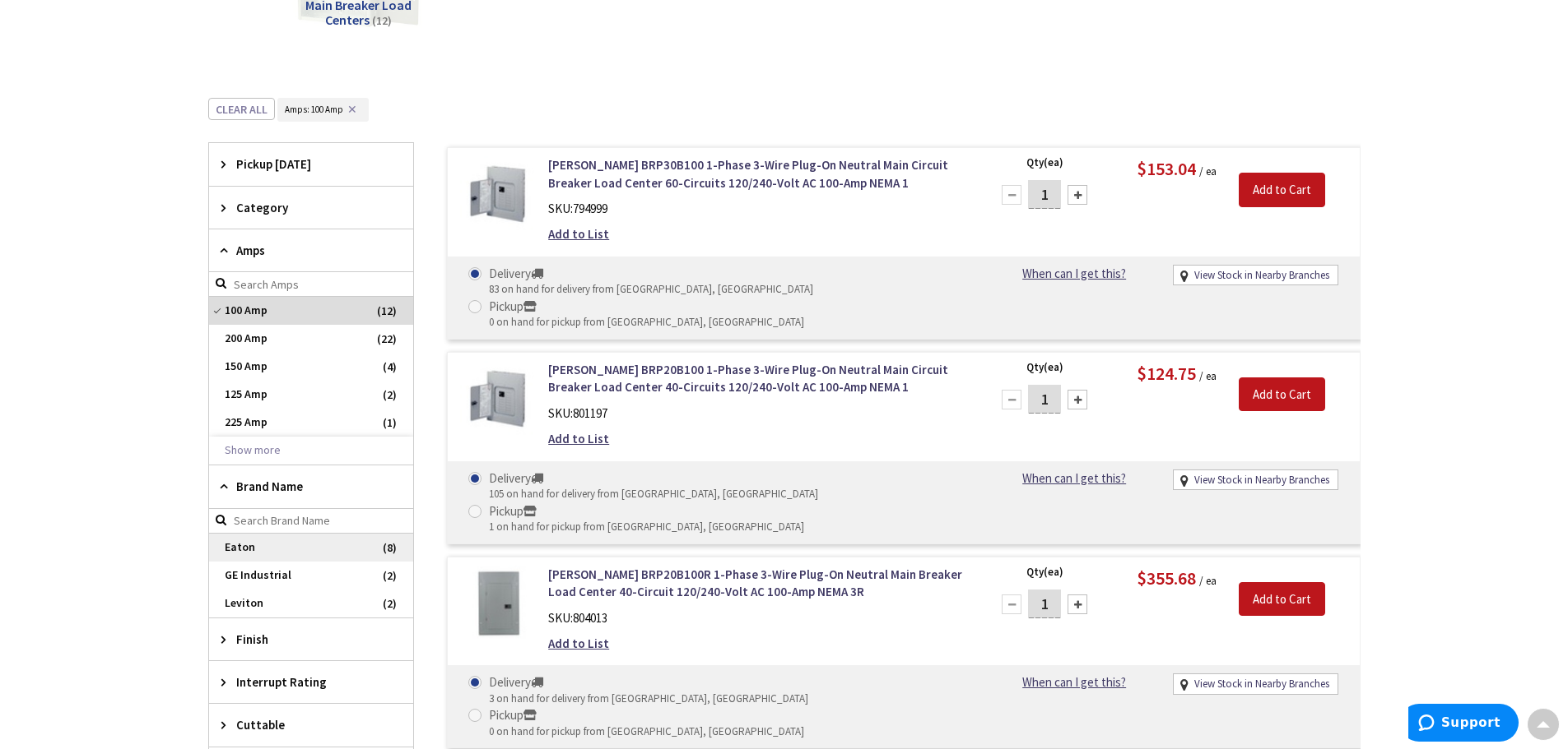
click at [250, 539] on span "Eaton" at bounding box center [311, 547] width 204 height 28
click at [232, 208] on icon at bounding box center [227, 207] width 13 height 13
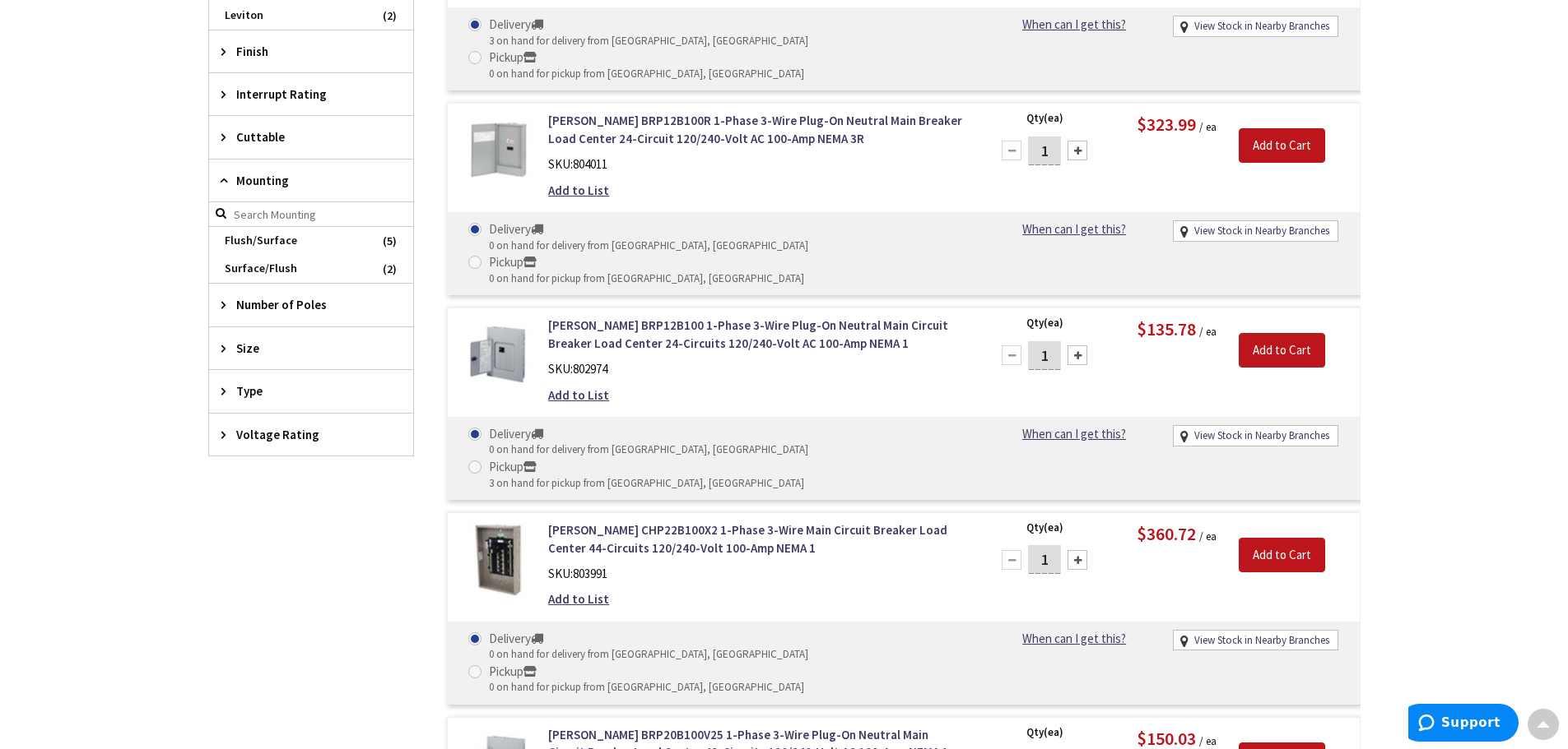
scroll to position [1154, 0]
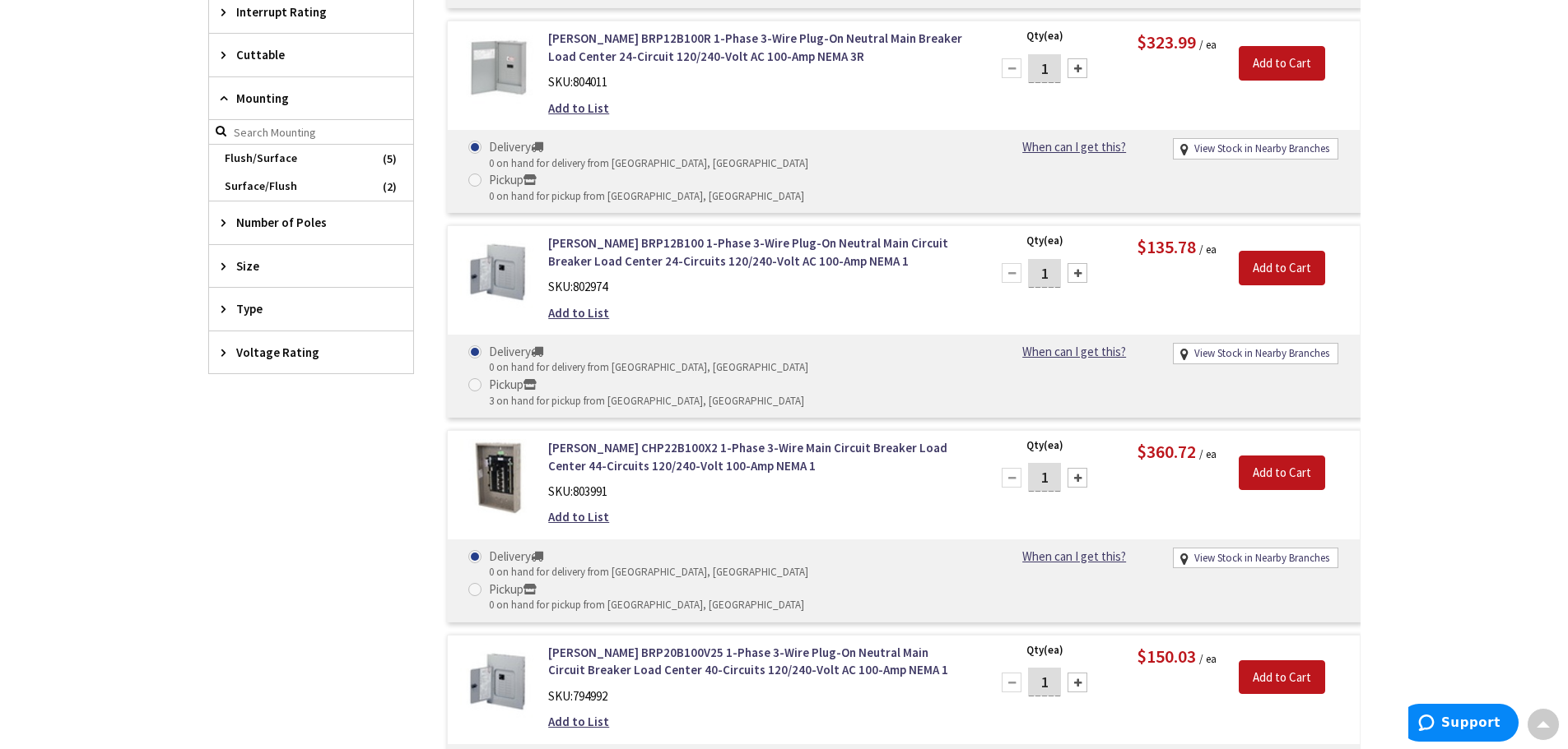
click at [225, 260] on icon at bounding box center [227, 266] width 13 height 13
click at [16, 274] on div "Skip to Content Toggle Nav Search 15 15 15 items Cart 15" at bounding box center [784, 169] width 1568 height 2572
click at [81, 271] on div "Skip to Content Toggle Nav Search 15 15 15 items Cart 15" at bounding box center [784, 169] width 1568 height 2572
click at [330, 672] on div "Filters 8 items Pickup Today Bristol (0 mi) (2) New Britain (7.34 mi) (2) Middl…" at bounding box center [311, 221] width 206 height 1637
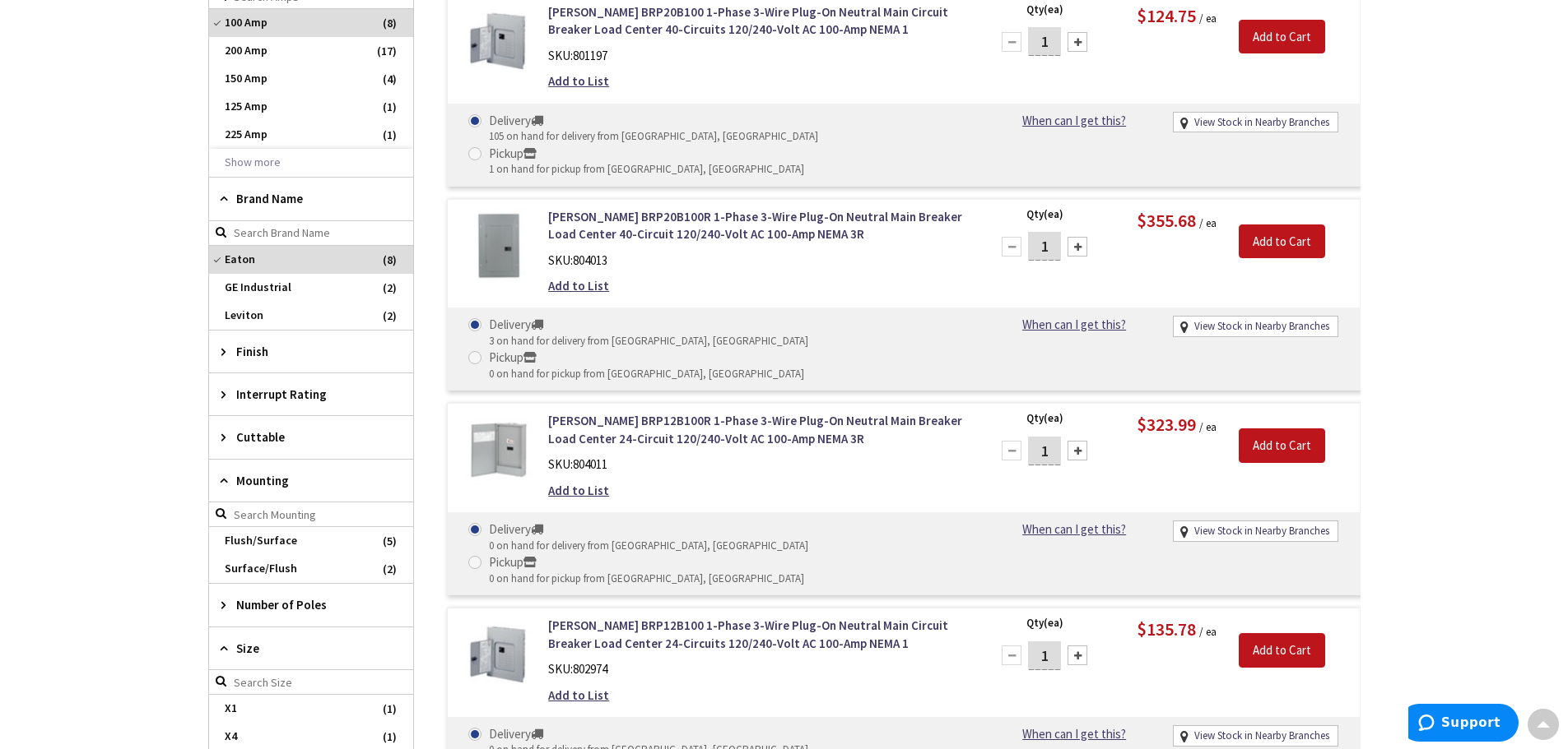
scroll to position [742, 0]
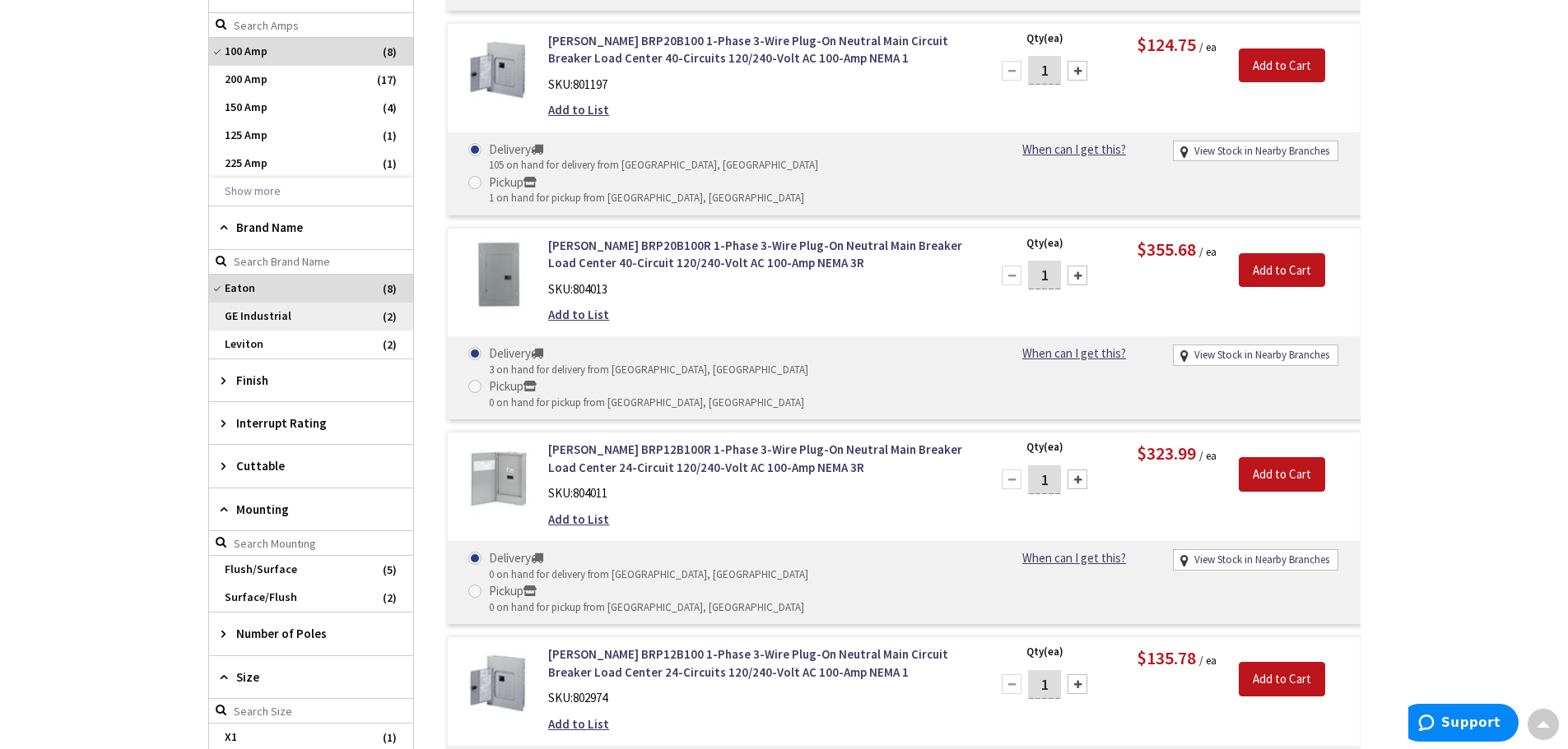
click at [268, 303] on span "GE Industrial" at bounding box center [311, 317] width 204 height 28
click at [213, 271] on div "Brand Name Eaton (8) GE Industrial (2) Leviton (2) Show more close Reset Brand …" at bounding box center [311, 282] width 206 height 153
click at [217, 275] on span "Eaton" at bounding box center [311, 289] width 204 height 28
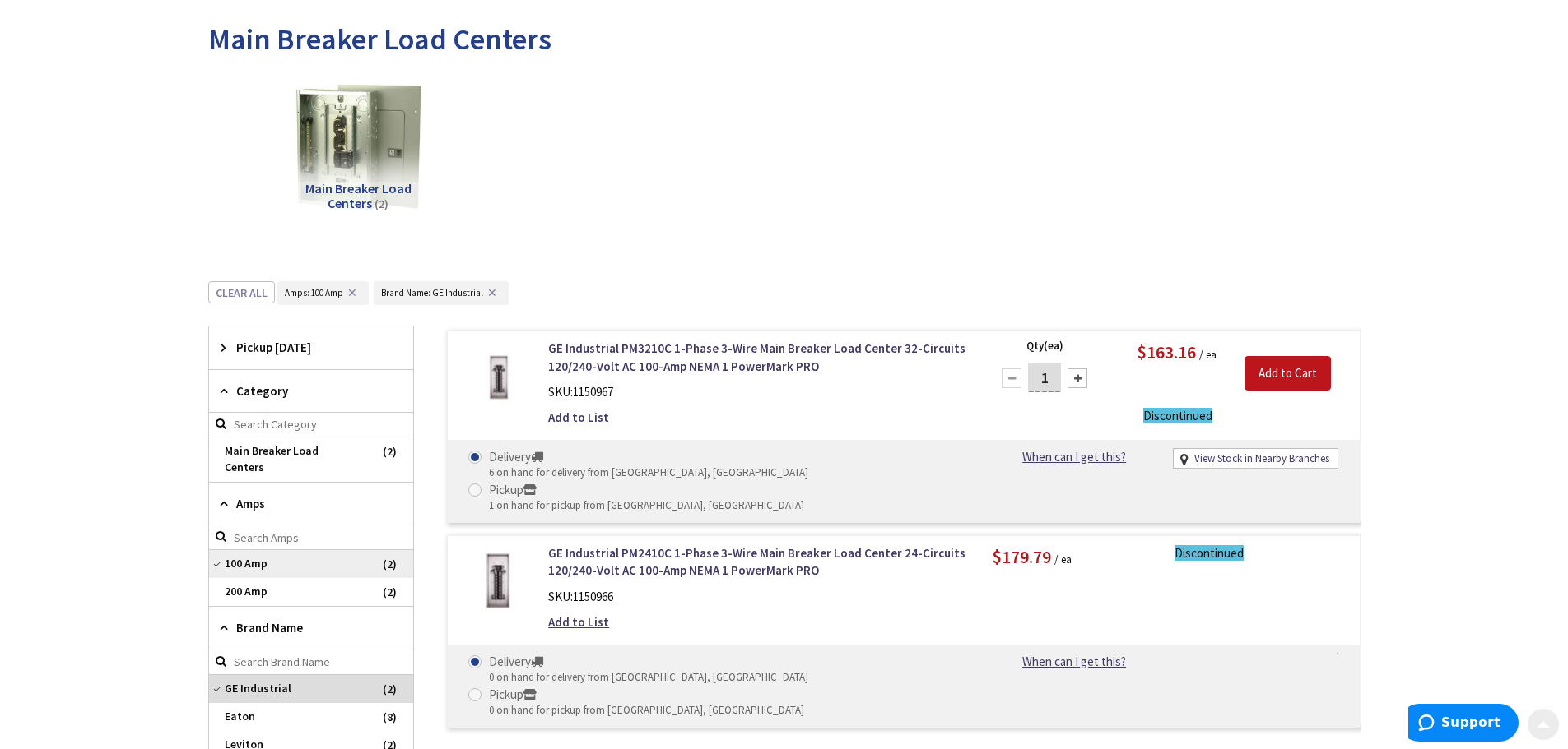
scroll to position [247, 0]
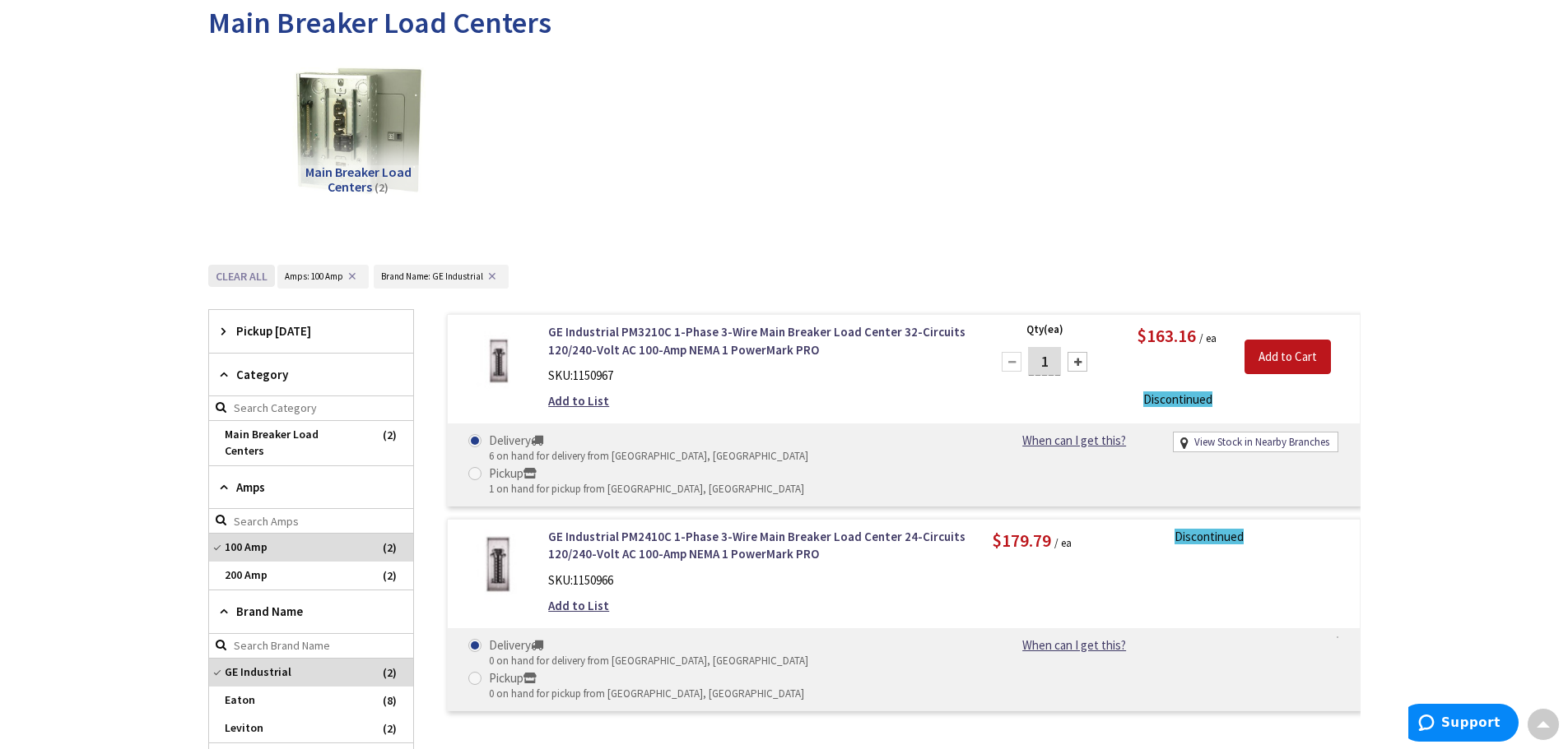
click at [255, 271] on button "Clear all" at bounding box center [241, 276] width 67 height 22
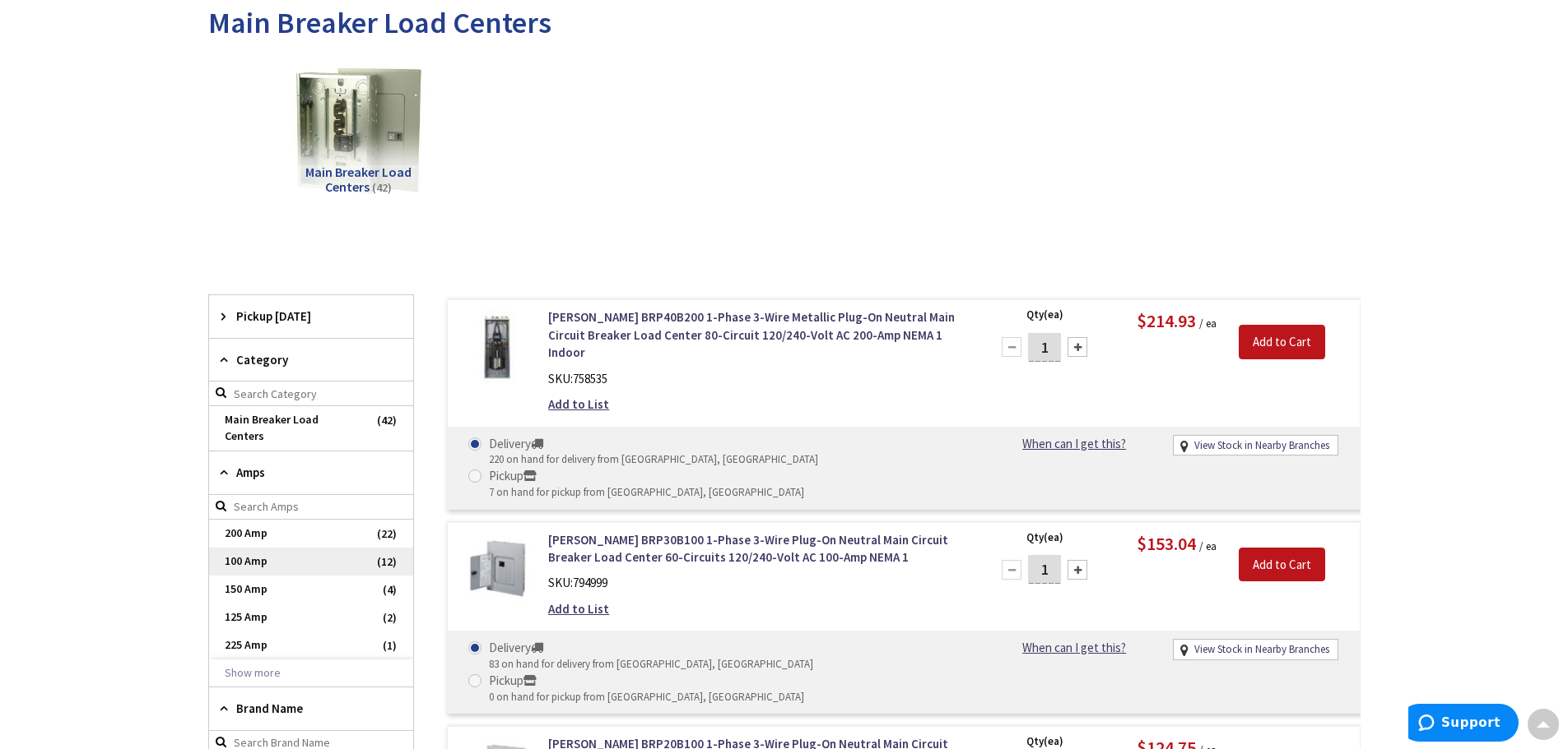
click at [229, 548] on span "100 Amp" at bounding box center [311, 562] width 204 height 28
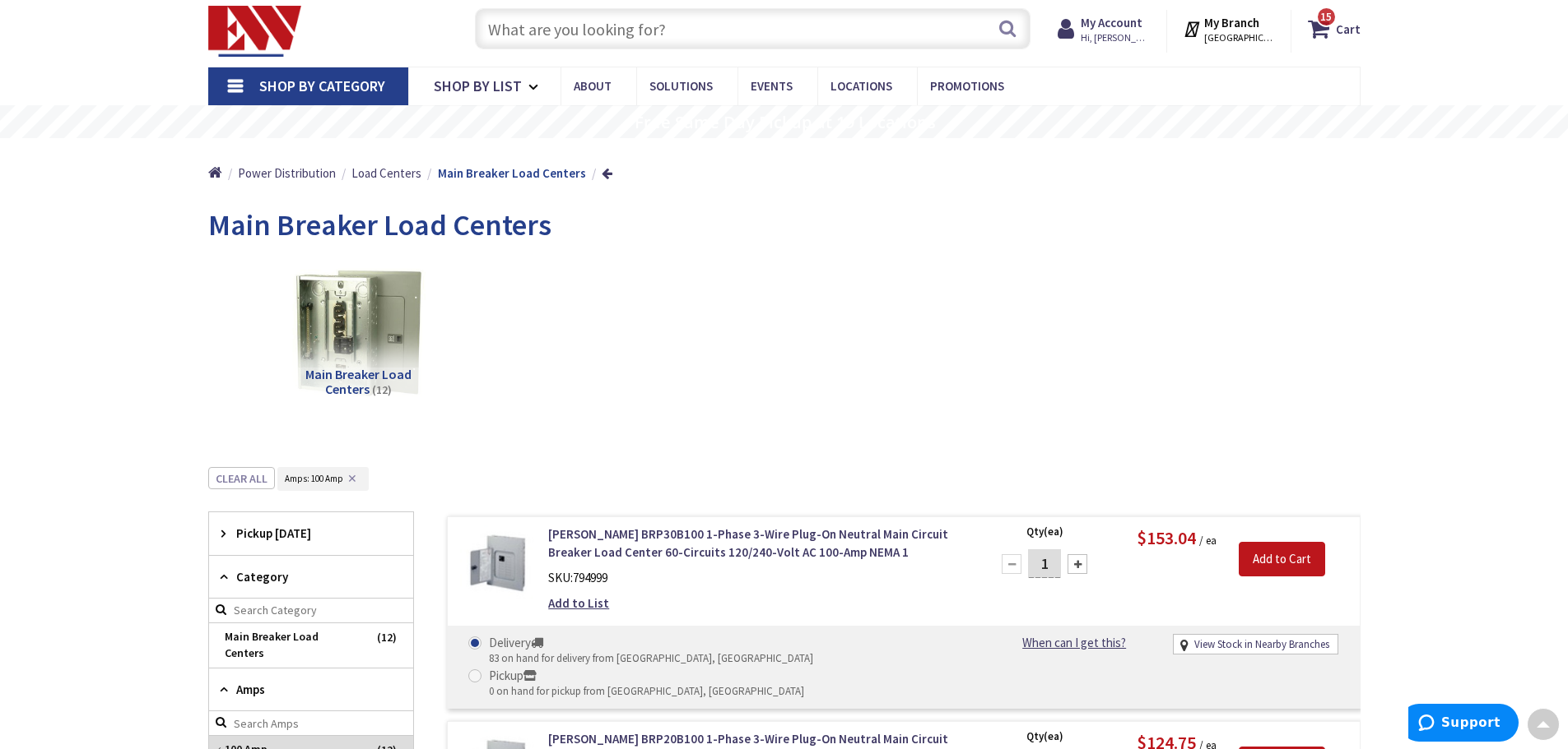
scroll to position [0, 0]
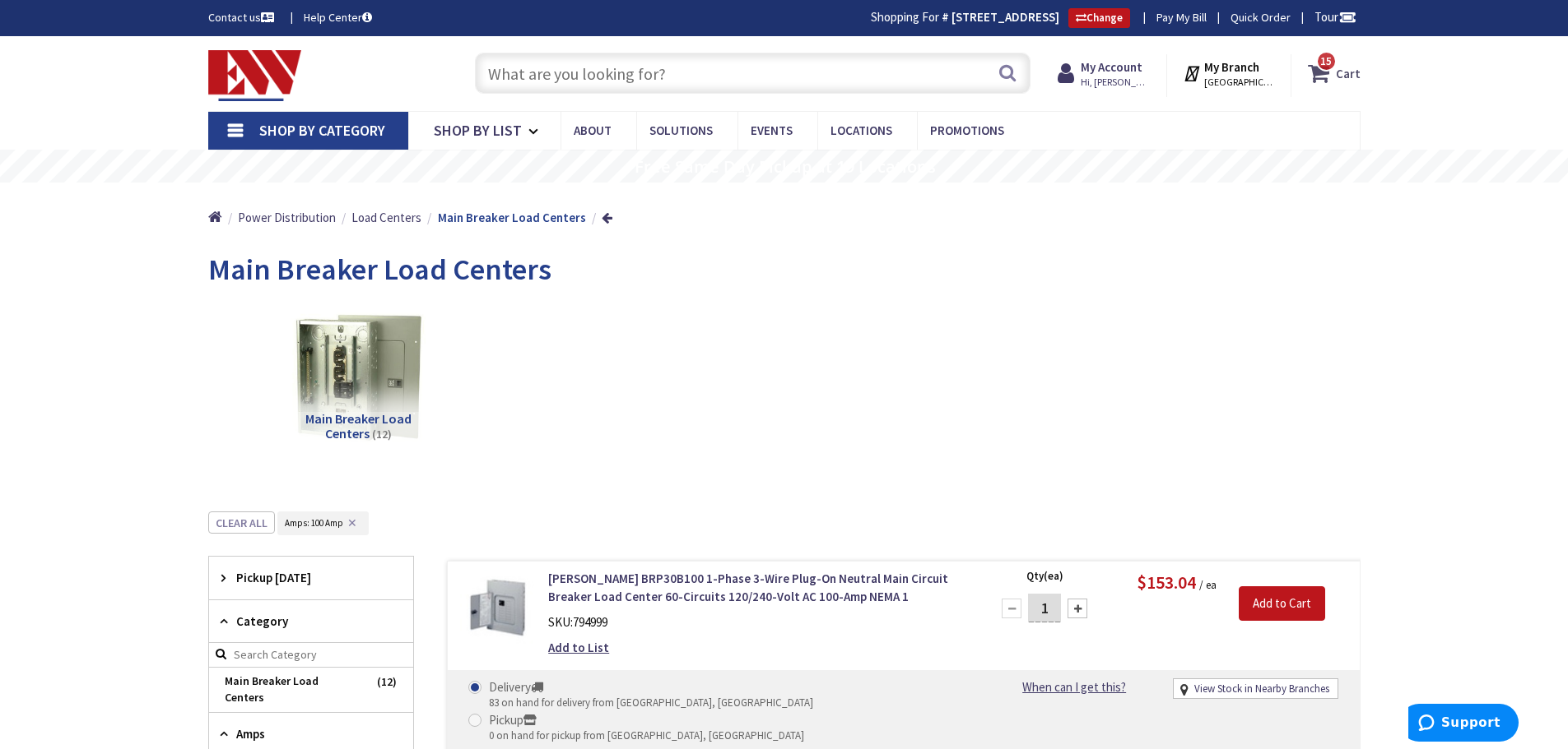
click at [1326, 67] on span "15" at bounding box center [1326, 61] width 12 height 14
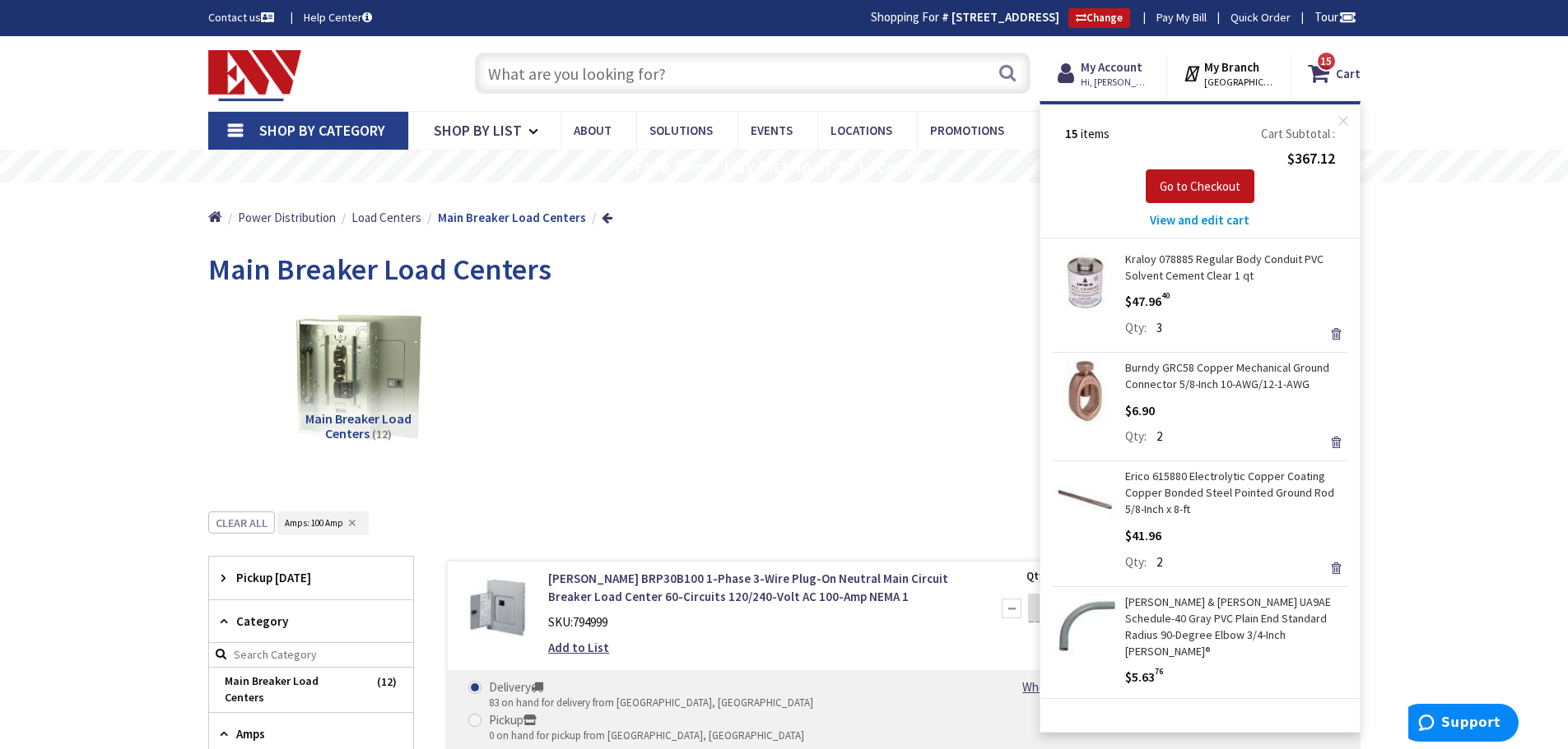
click at [1203, 219] on span "View and edit cart" at bounding box center [1200, 220] width 99 height 16
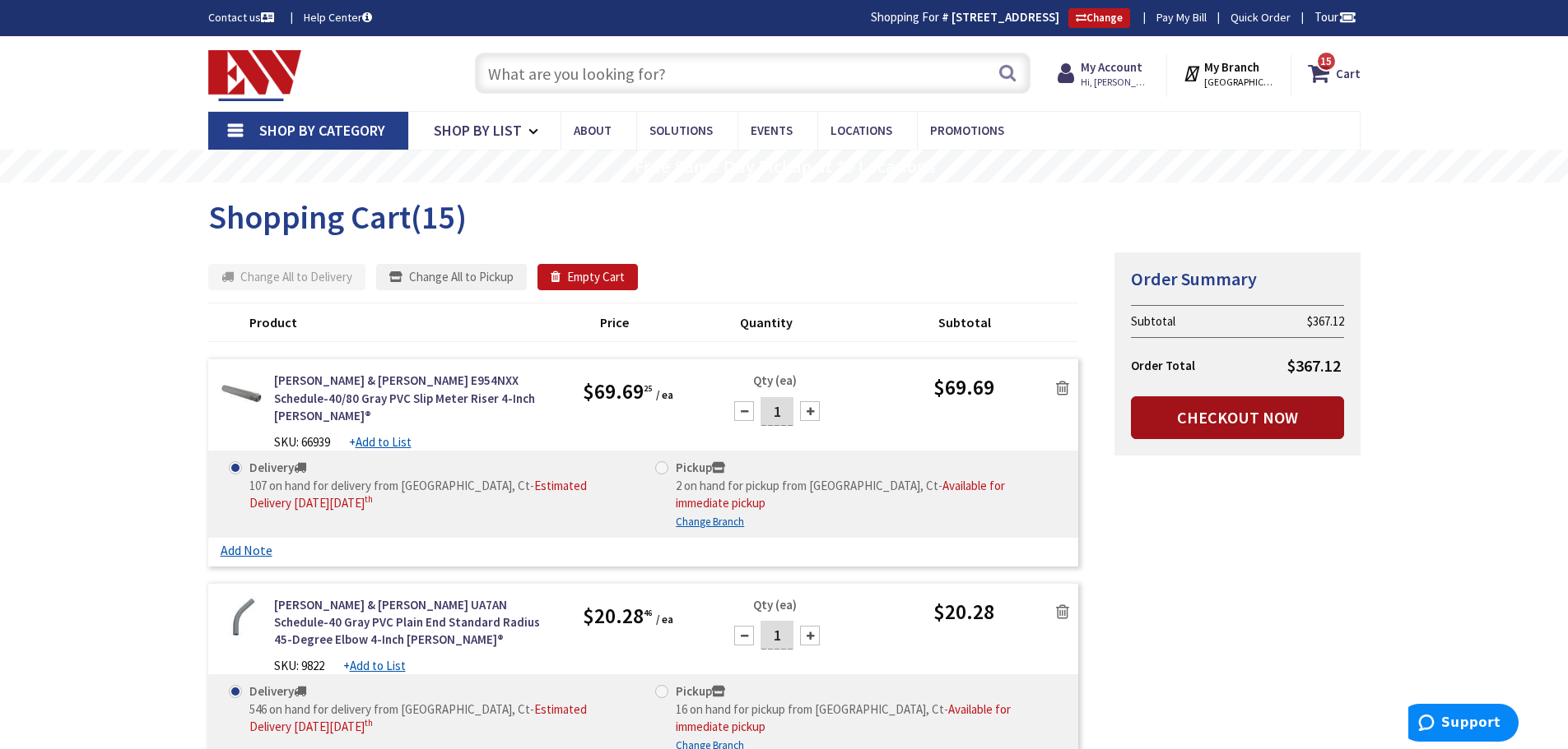
click at [1184, 419] on link "Checkout Now" at bounding box center [1237, 418] width 213 height 43
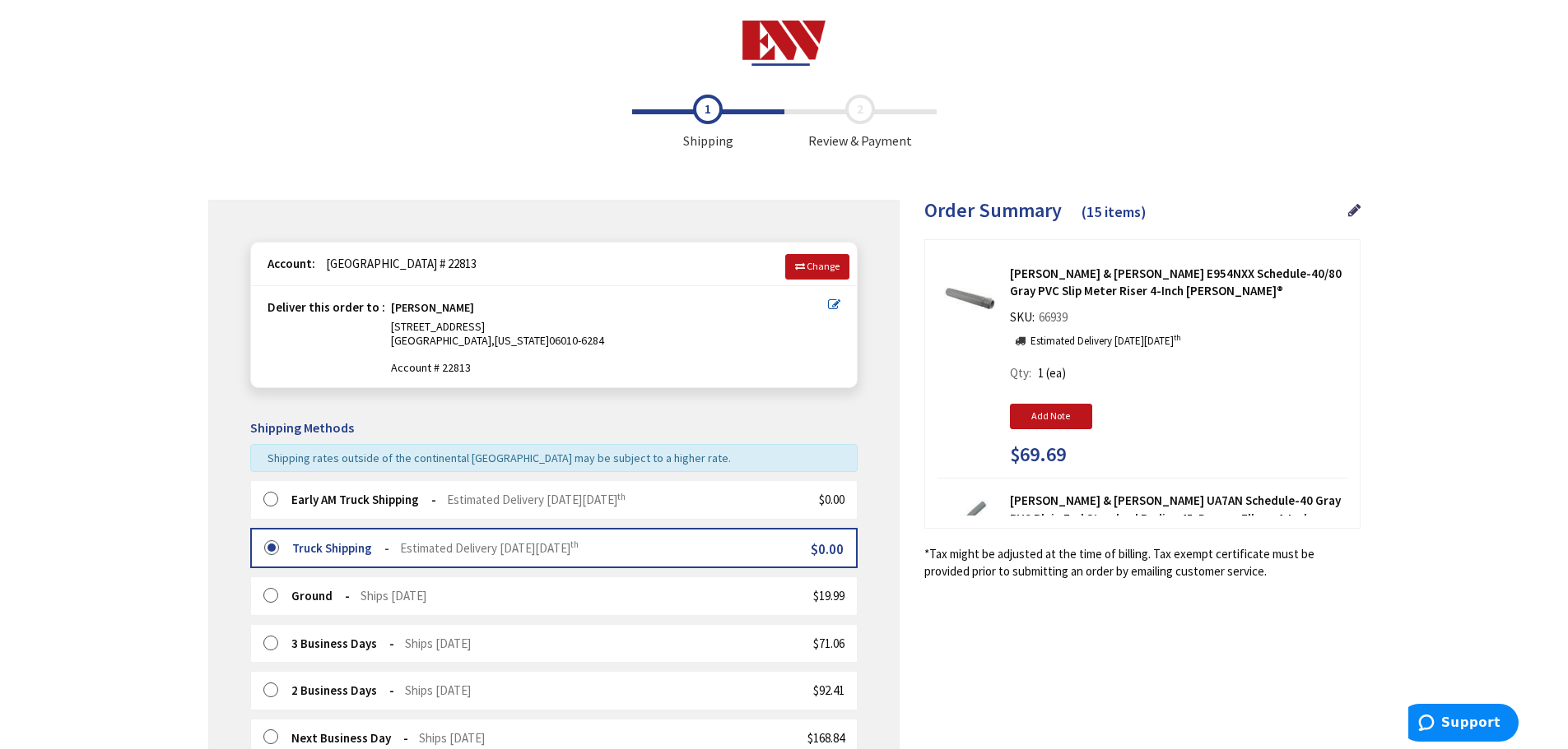
click at [269, 501] on label at bounding box center [276, 499] width 25 height 17
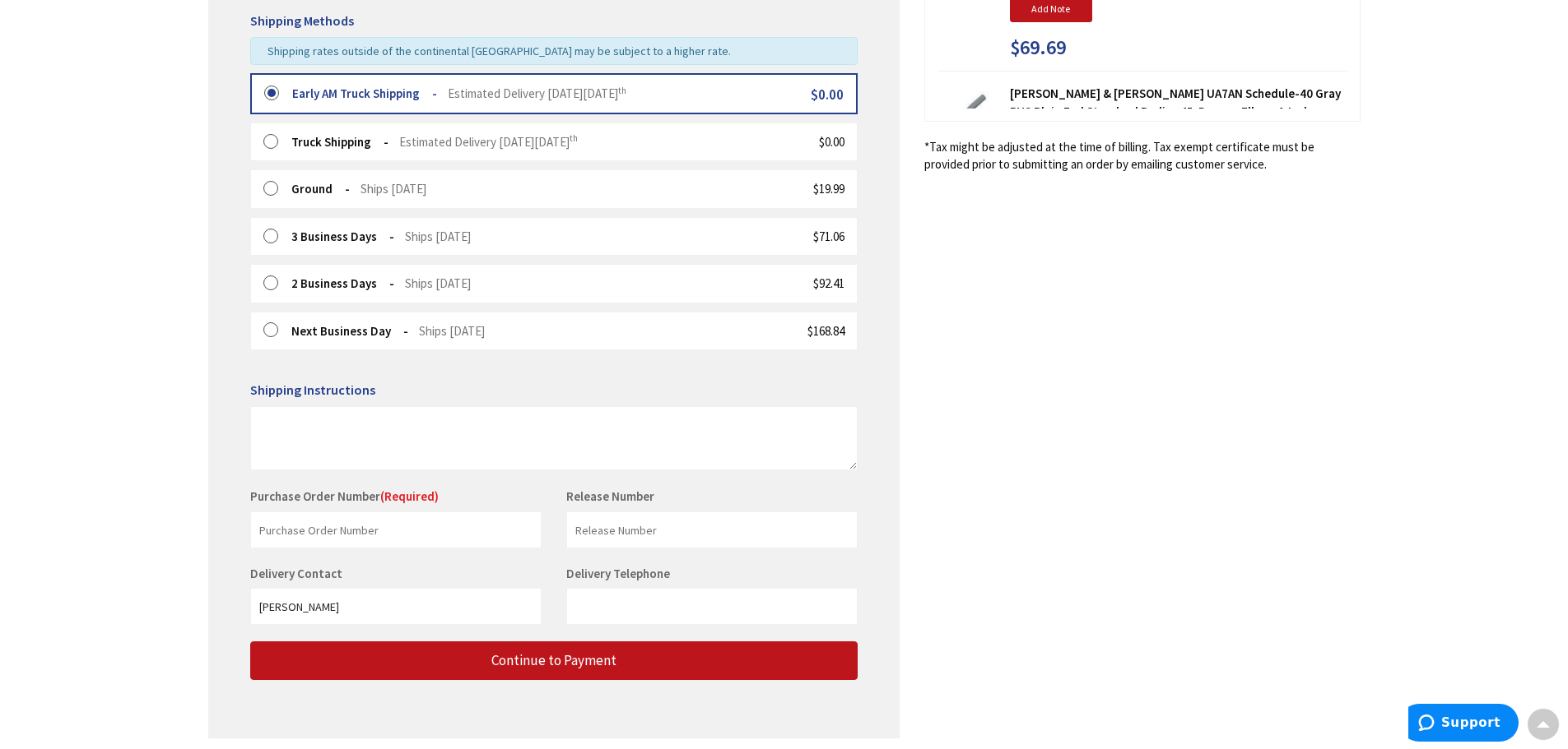
scroll to position [411, 0]
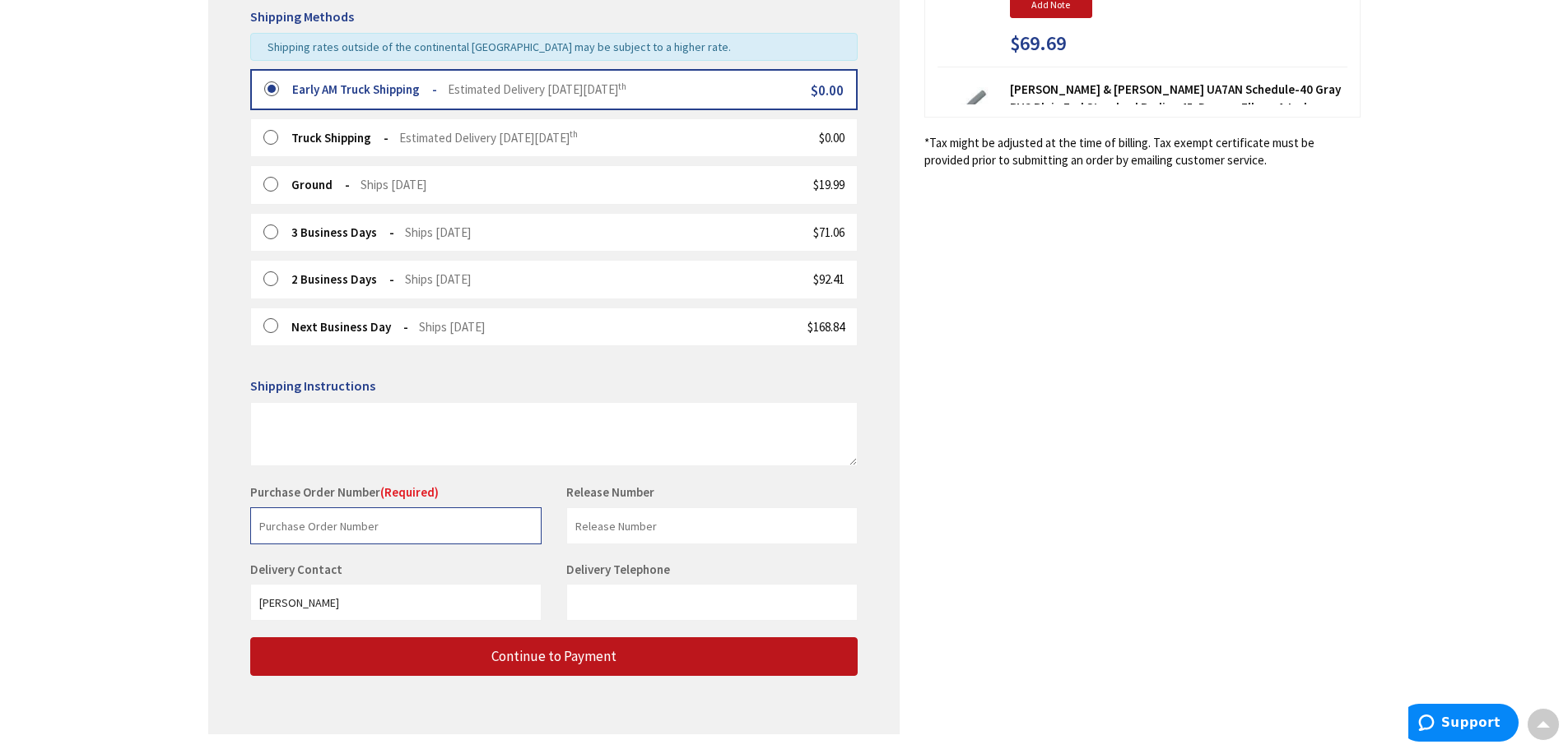
click at [304, 527] on input "text" at bounding box center [396, 526] width 292 height 37
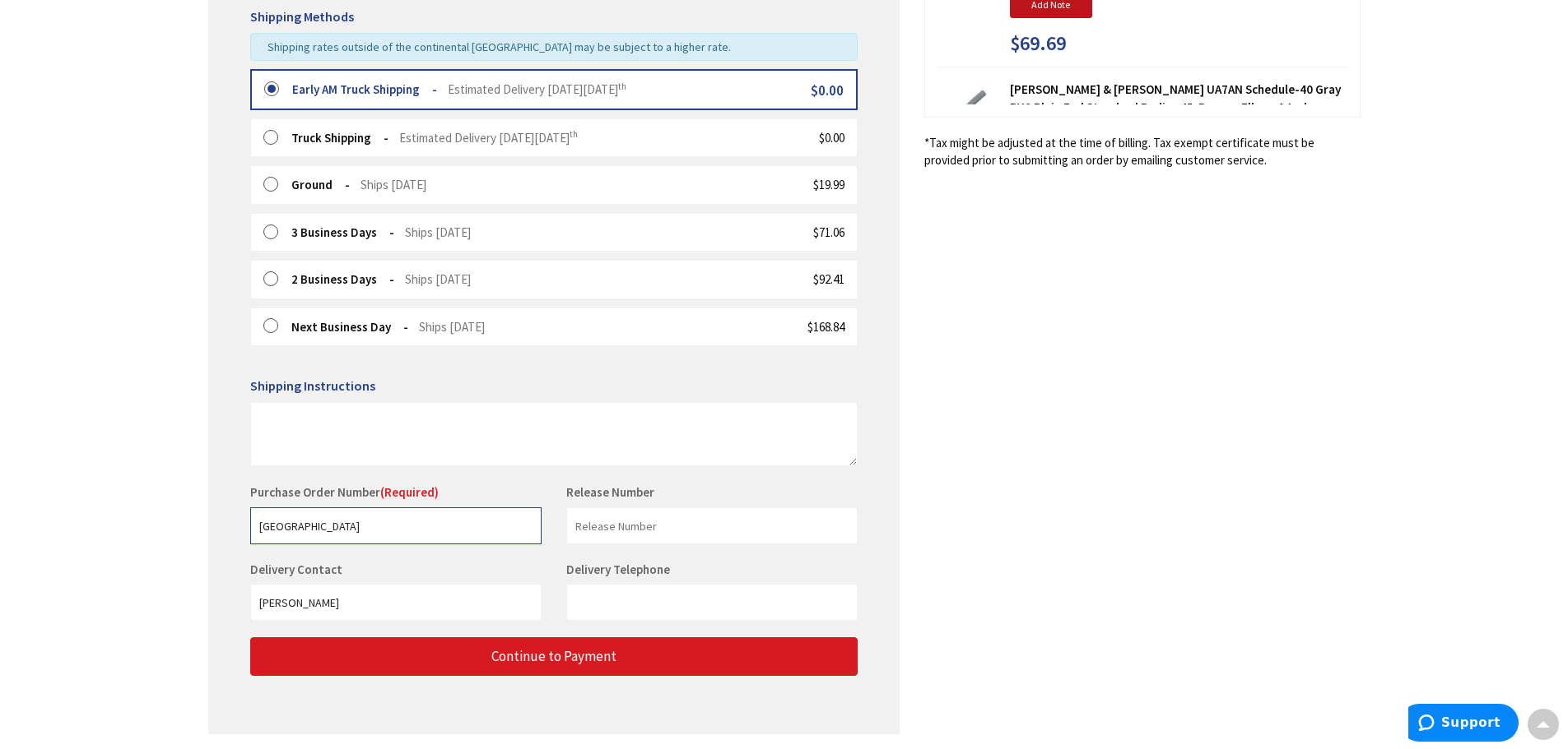
type input "Litchfield Beach"
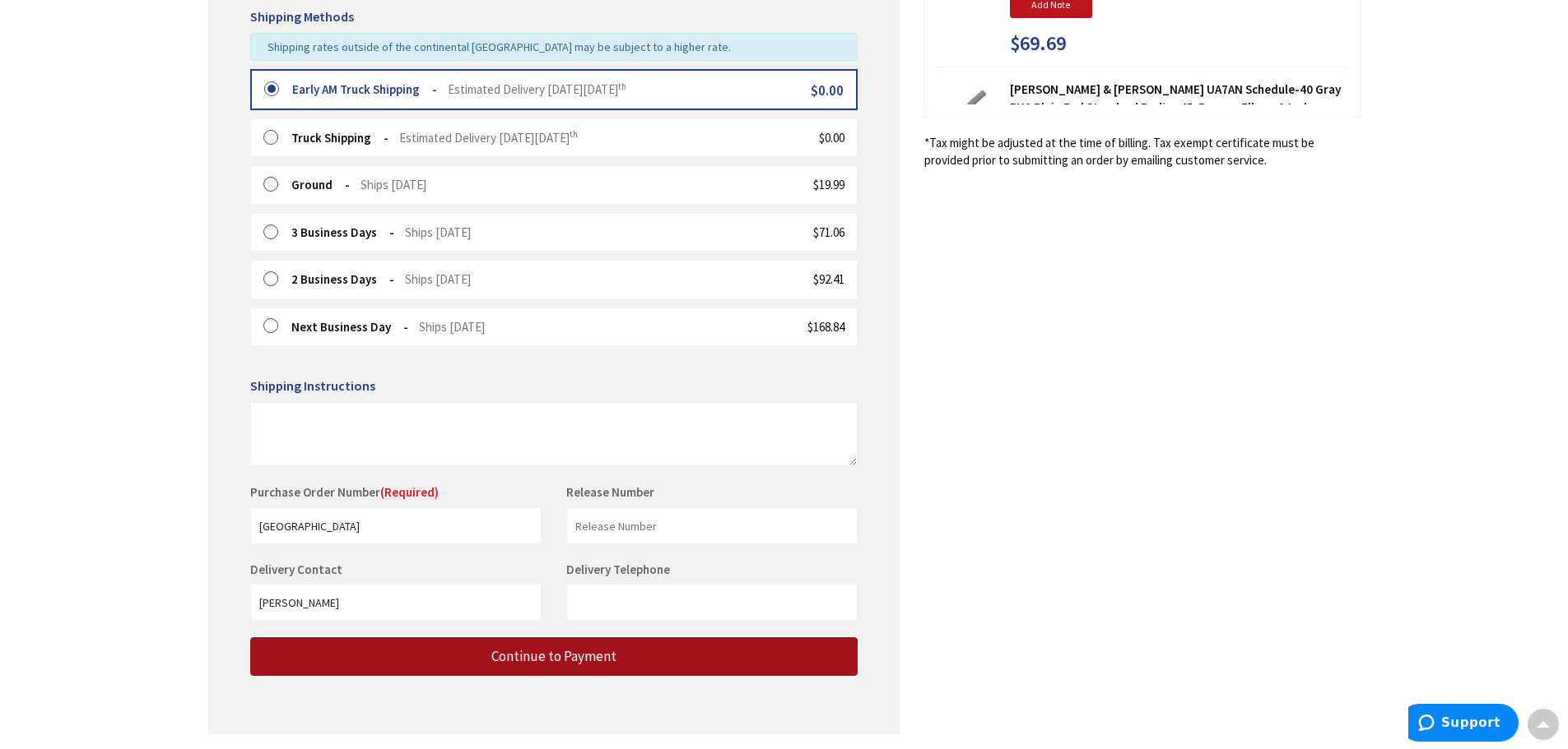
click at [531, 661] on span "Continue to Payment" at bounding box center [553, 656] width 125 height 18
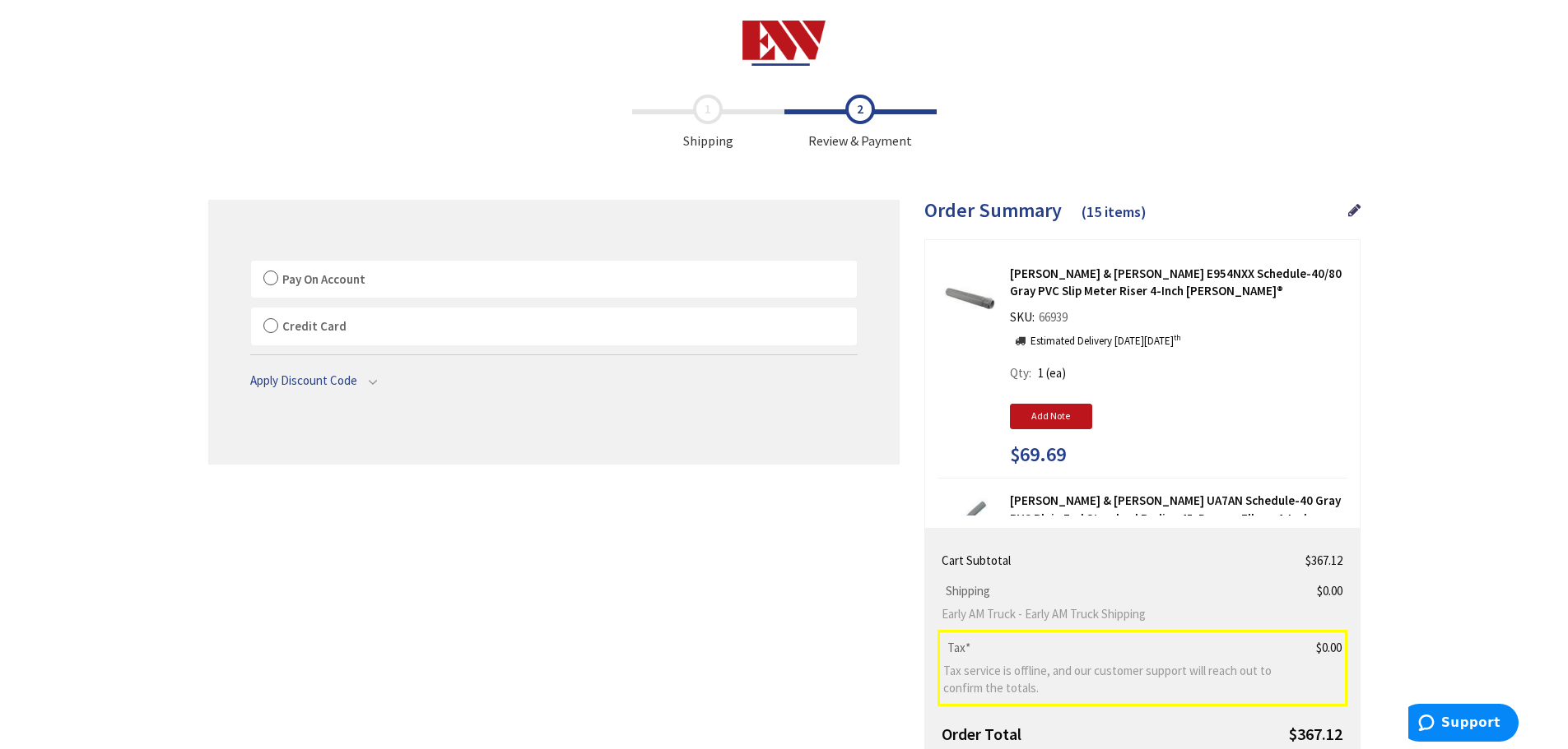
click at [272, 277] on label "Pay On Account" at bounding box center [553, 279] width 606 height 38
click at [251, 264] on input "Pay On Account" at bounding box center [251, 264] width 0 height 0
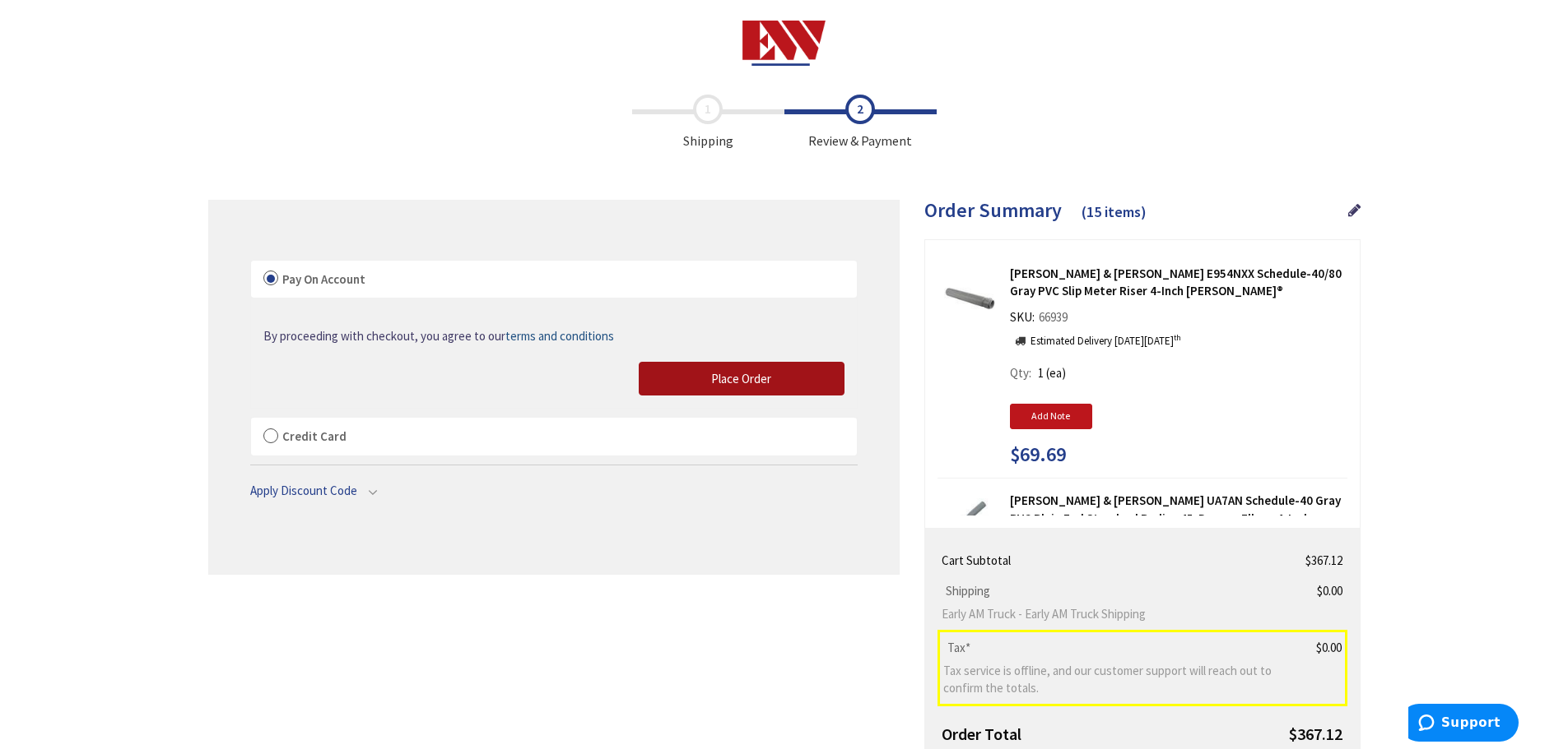
click at [718, 371] on span "Place Order" at bounding box center [741, 379] width 60 height 16
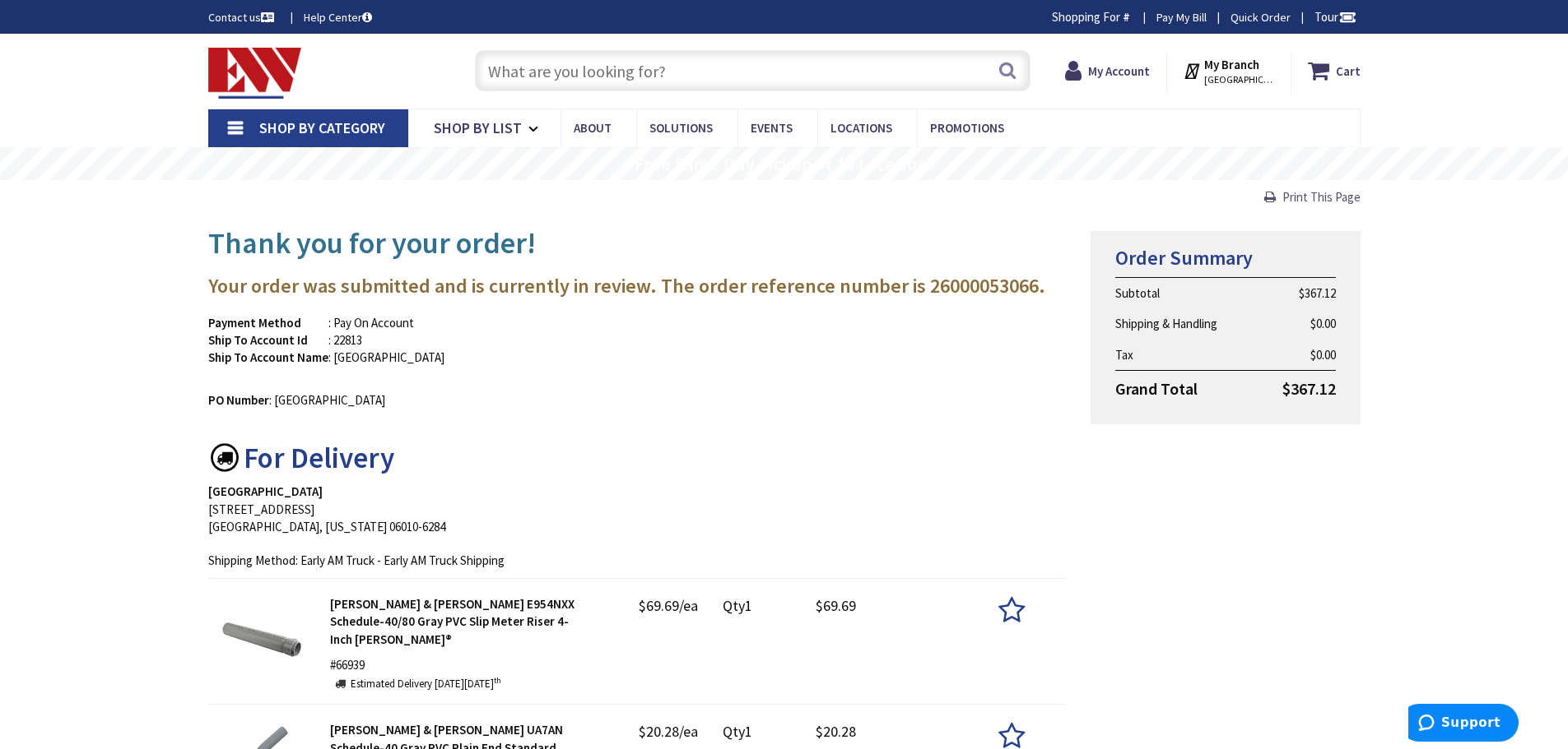
click at [1311, 195] on span "Print This Page" at bounding box center [1321, 197] width 78 height 16
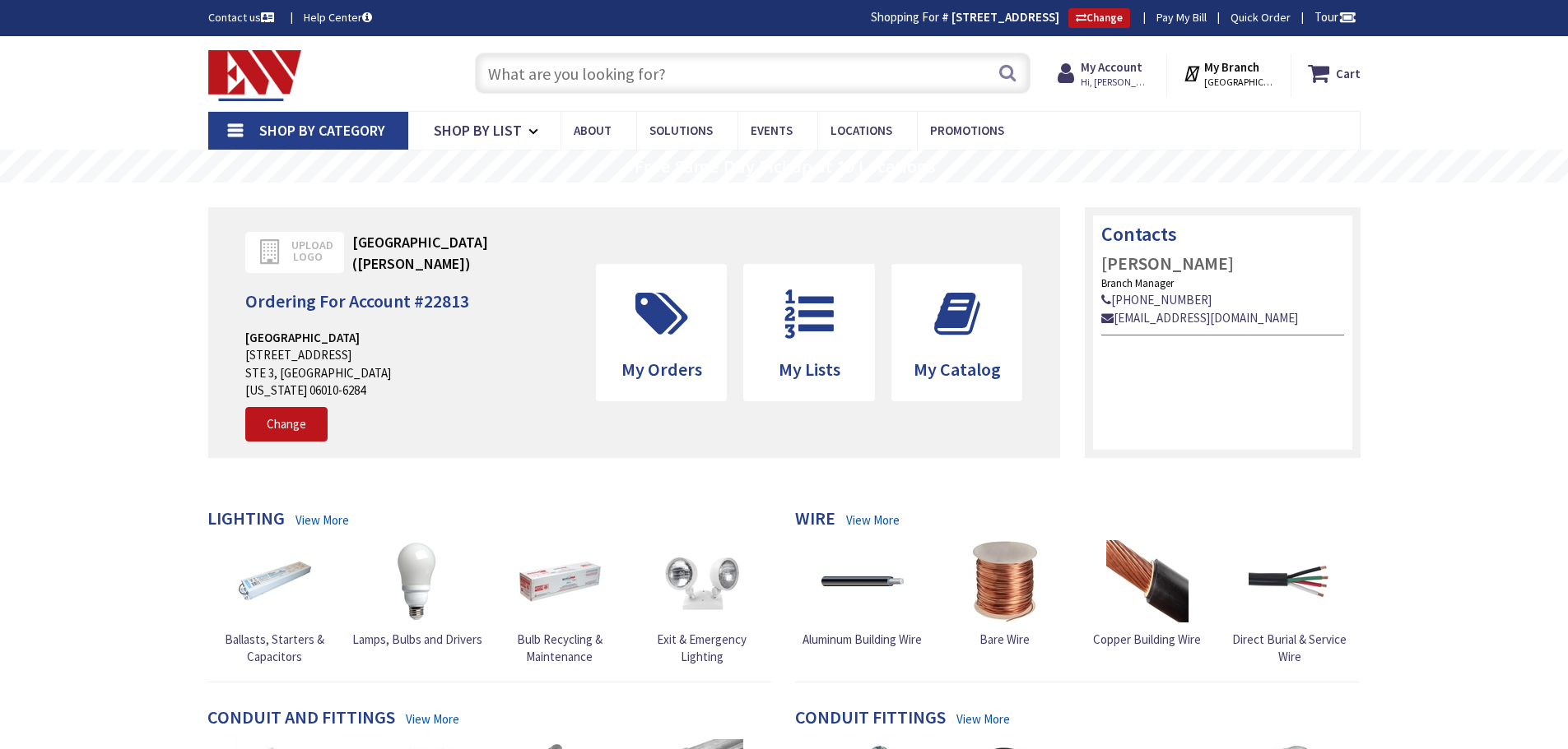
type input "Safety End Cap 1-5/8-Inch"
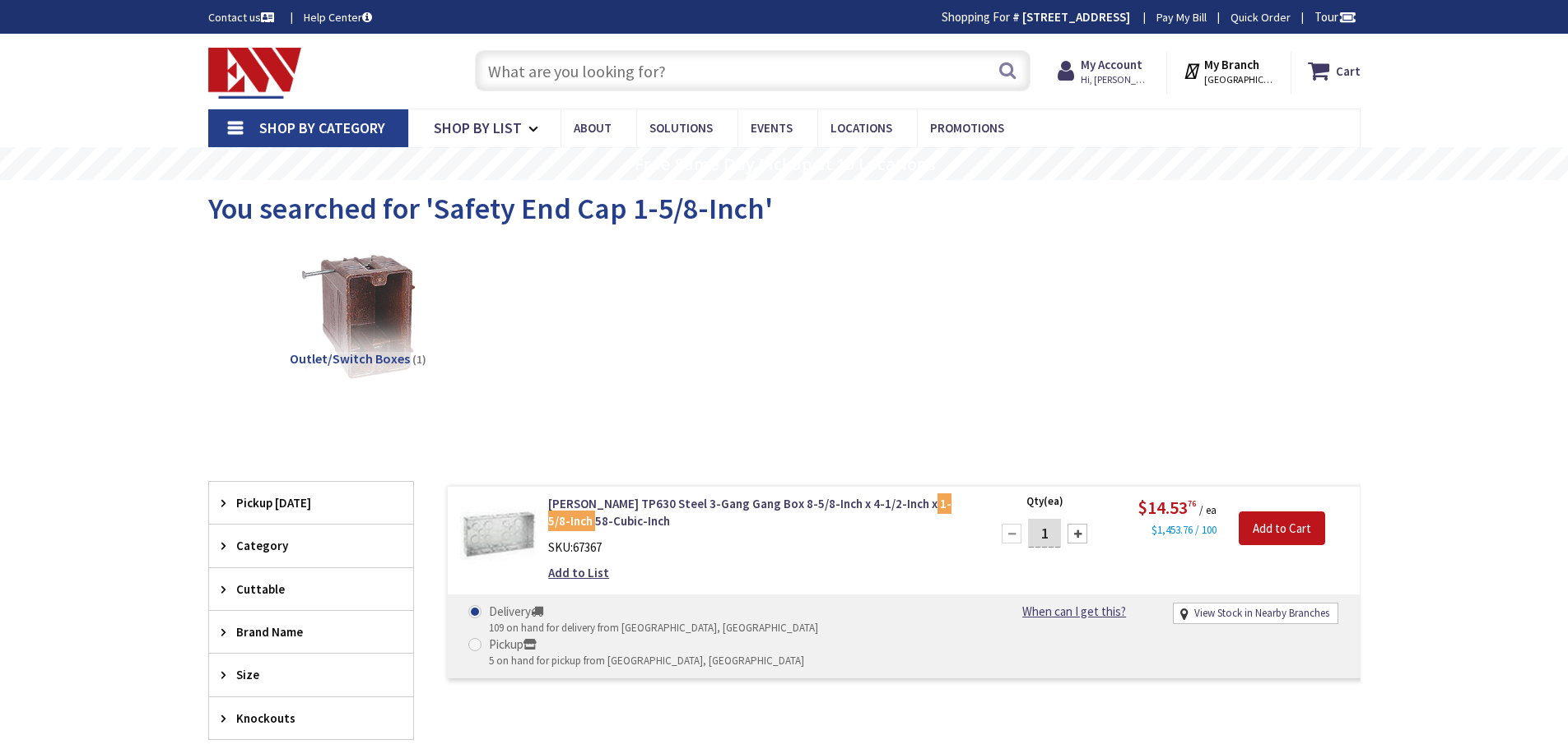
click at [534, 76] on input "text" at bounding box center [751, 71] width 555 height 41
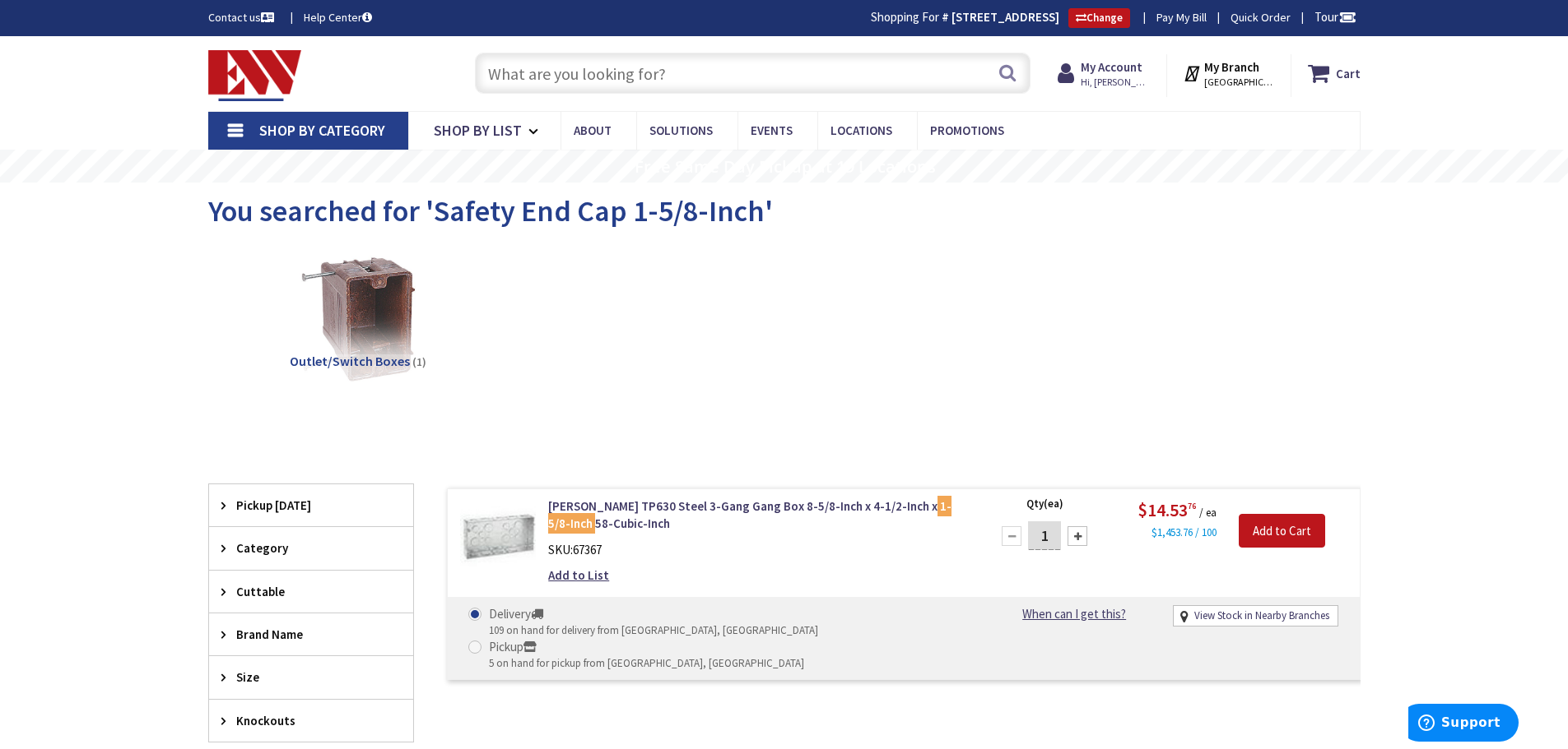
type input "s"
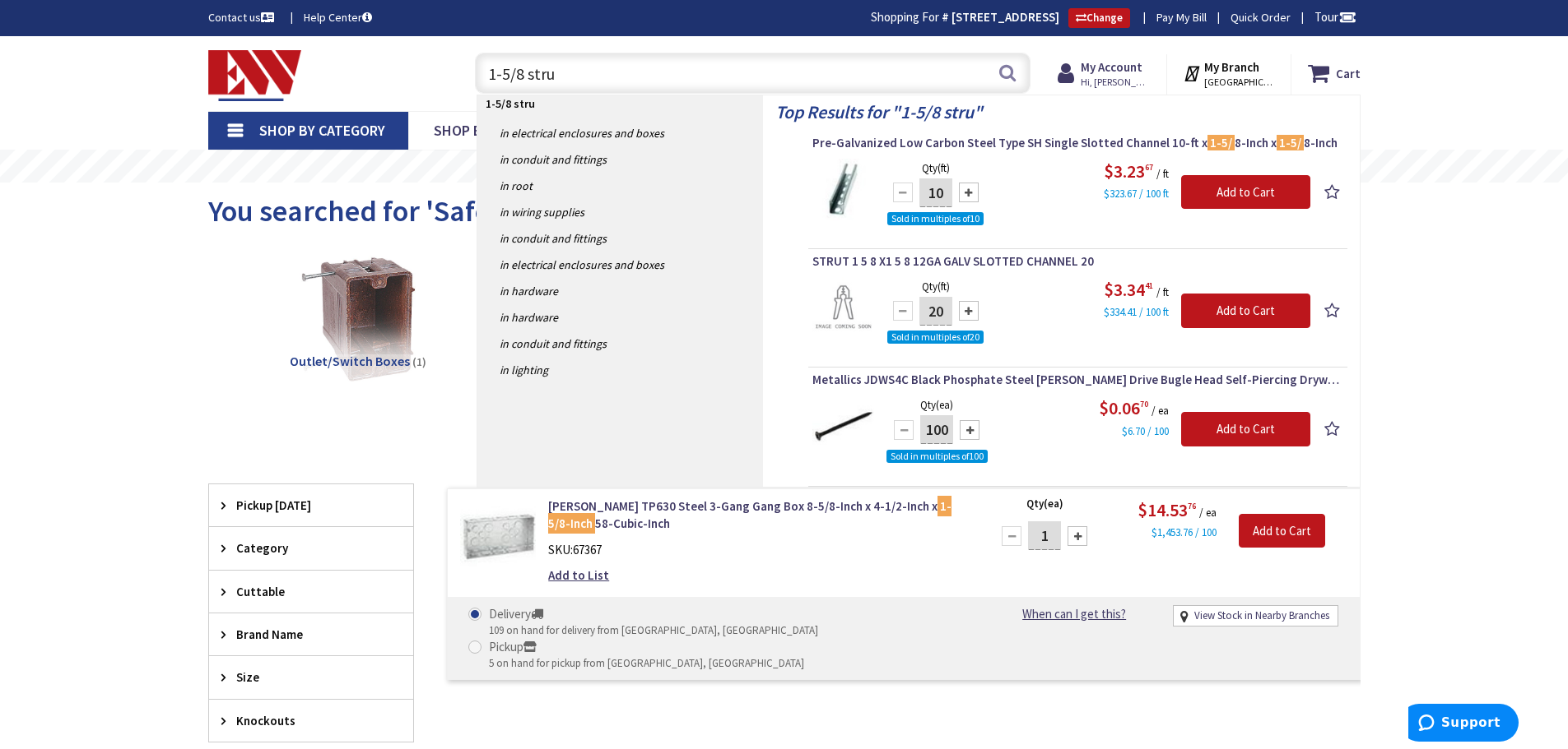
type input "1-5/8 strut"
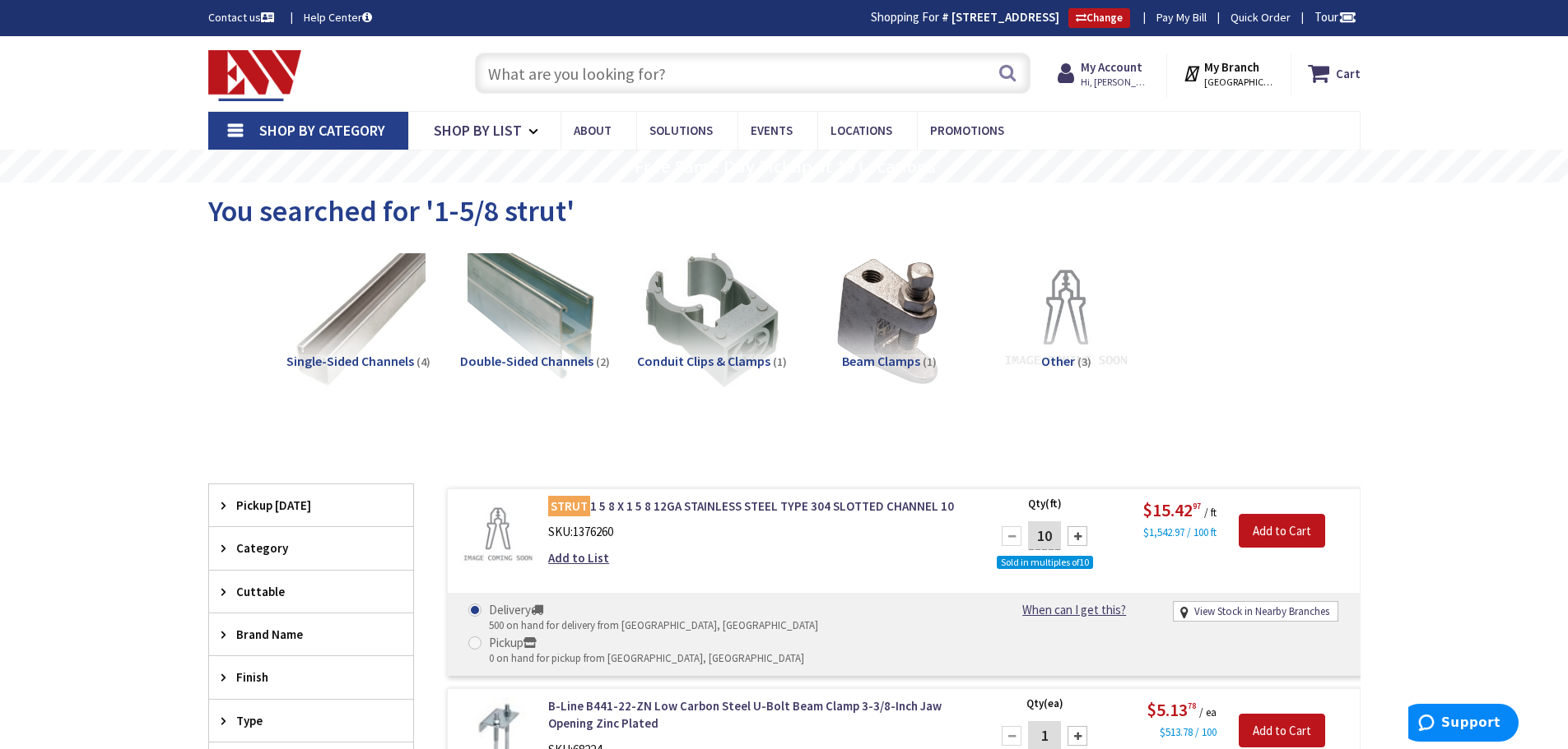
click at [562, 78] on input "text" at bounding box center [751, 73] width 555 height 41
paste input "Safety End Cap 1-5/8-Inch"
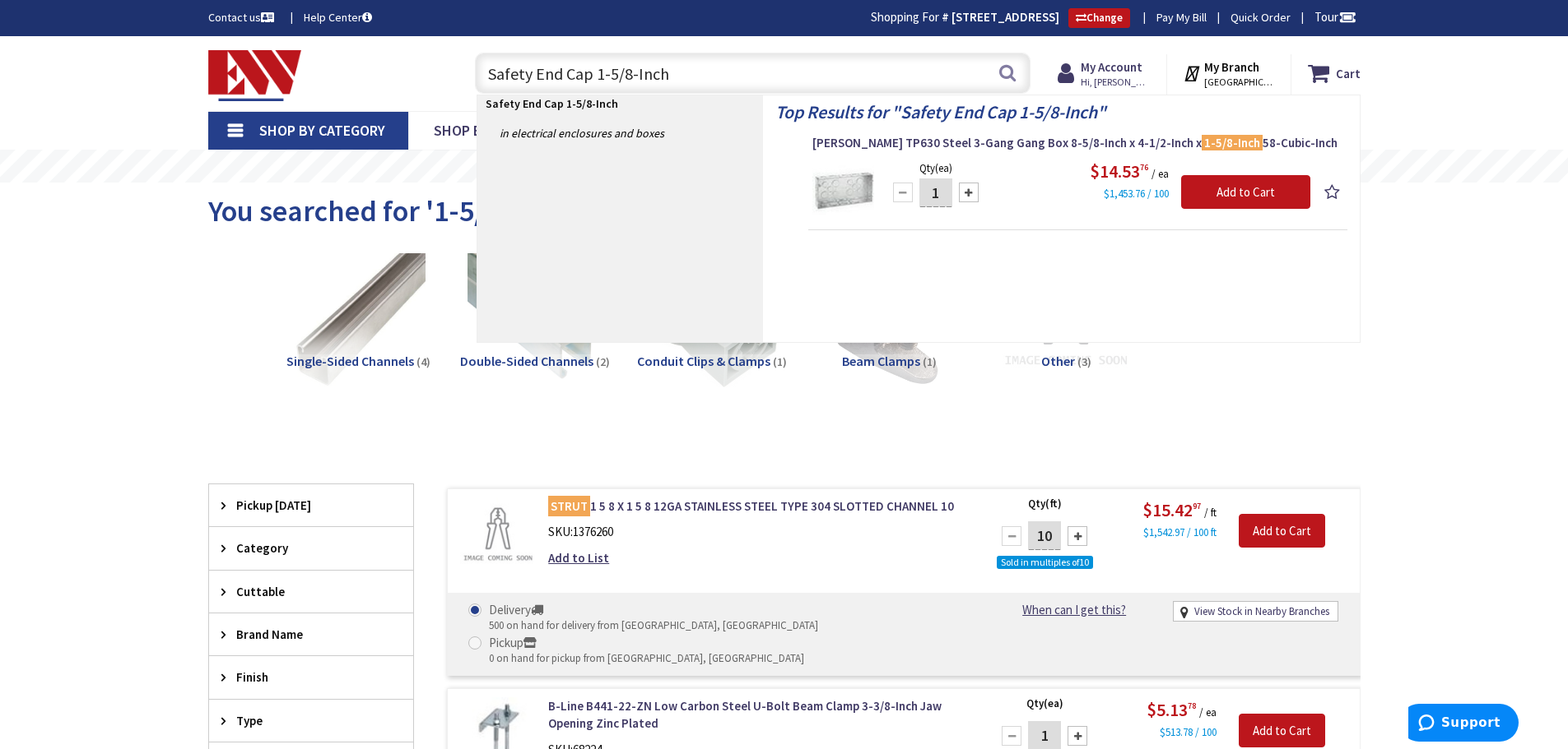
drag, startPoint x: 593, startPoint y: 74, endPoint x: 325, endPoint y: 122, distance: 272.3
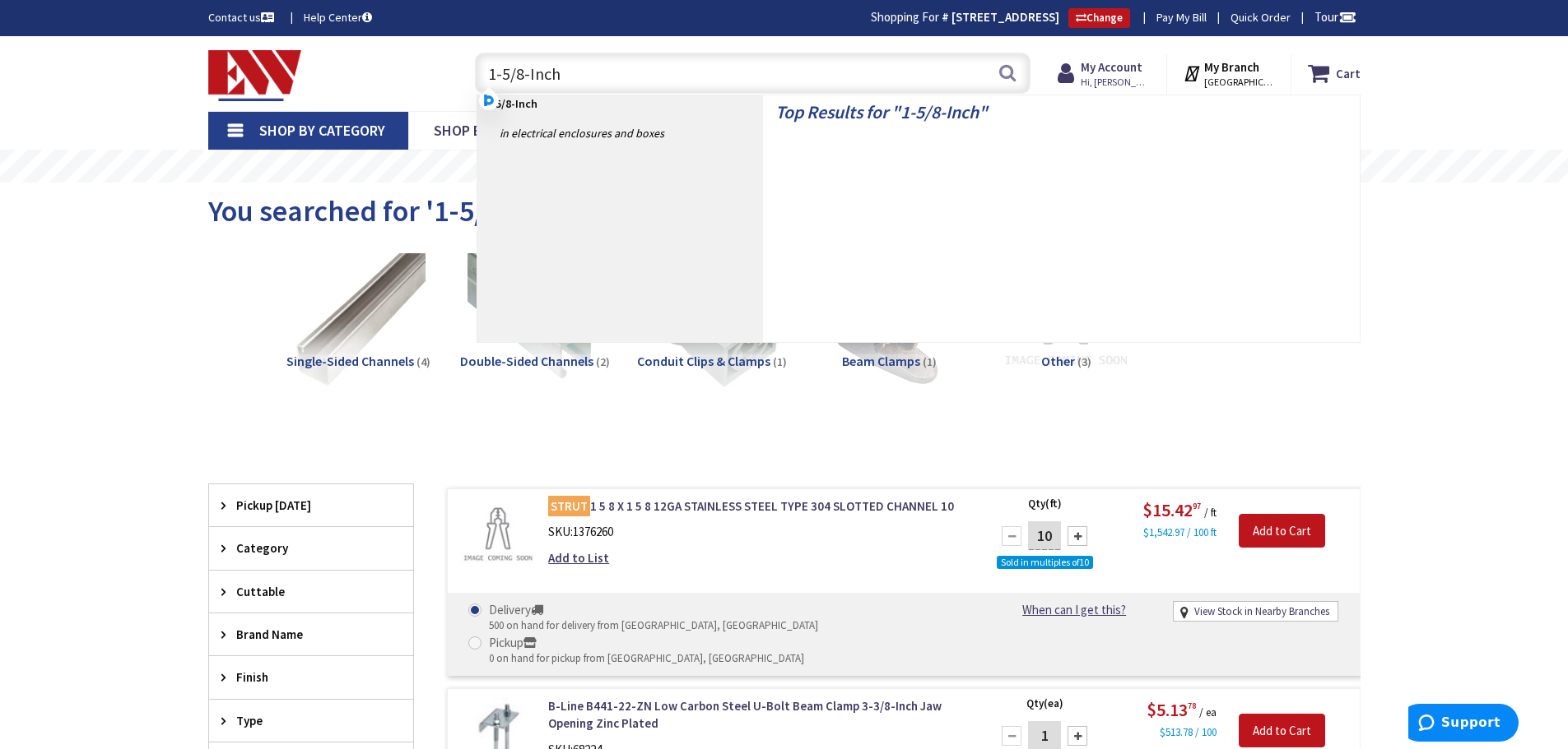
click at [574, 78] on input "1-5/8-Inch" at bounding box center [751, 73] width 555 height 41
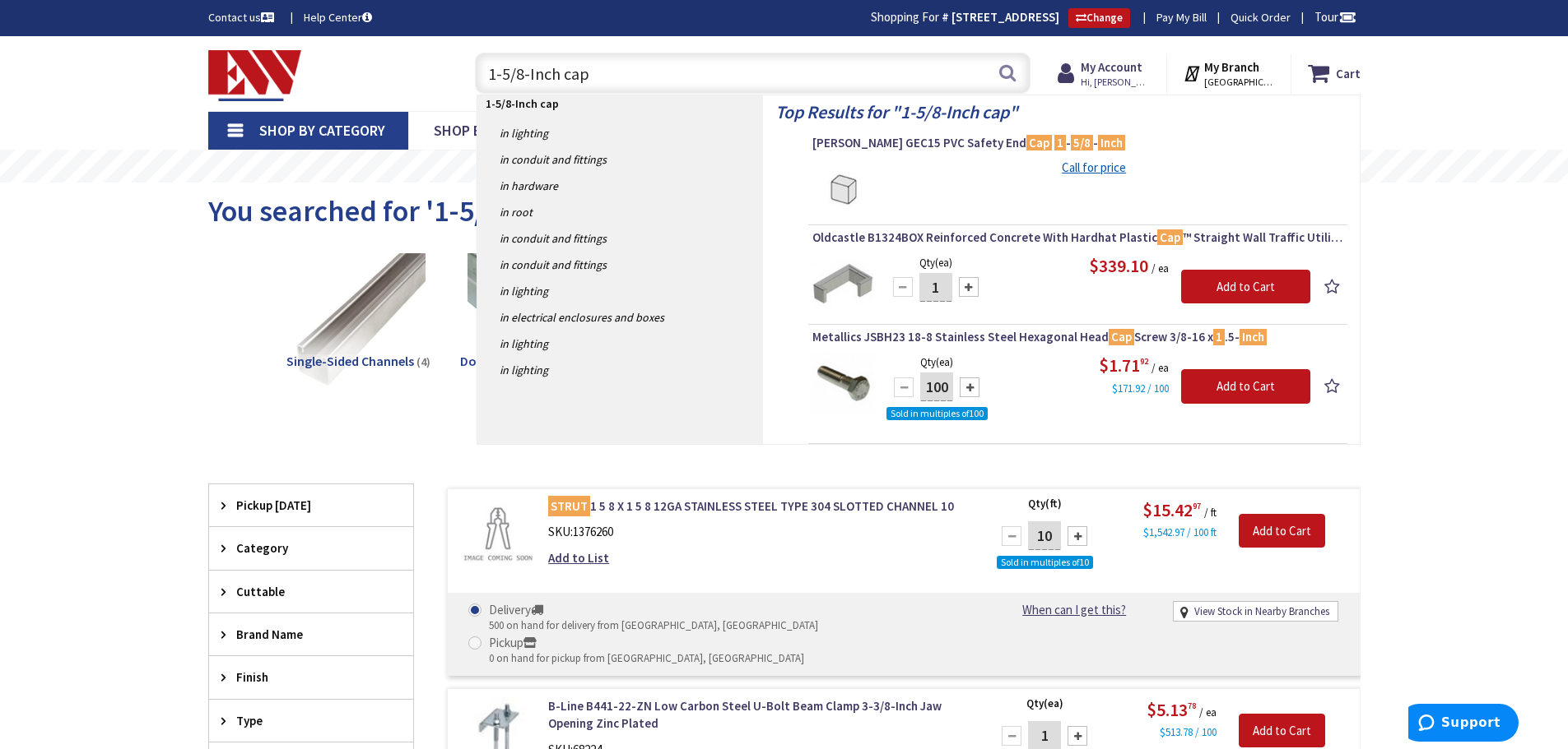
click at [485, 78] on input "1-5/8-Inch cap" at bounding box center [751, 73] width 555 height 41
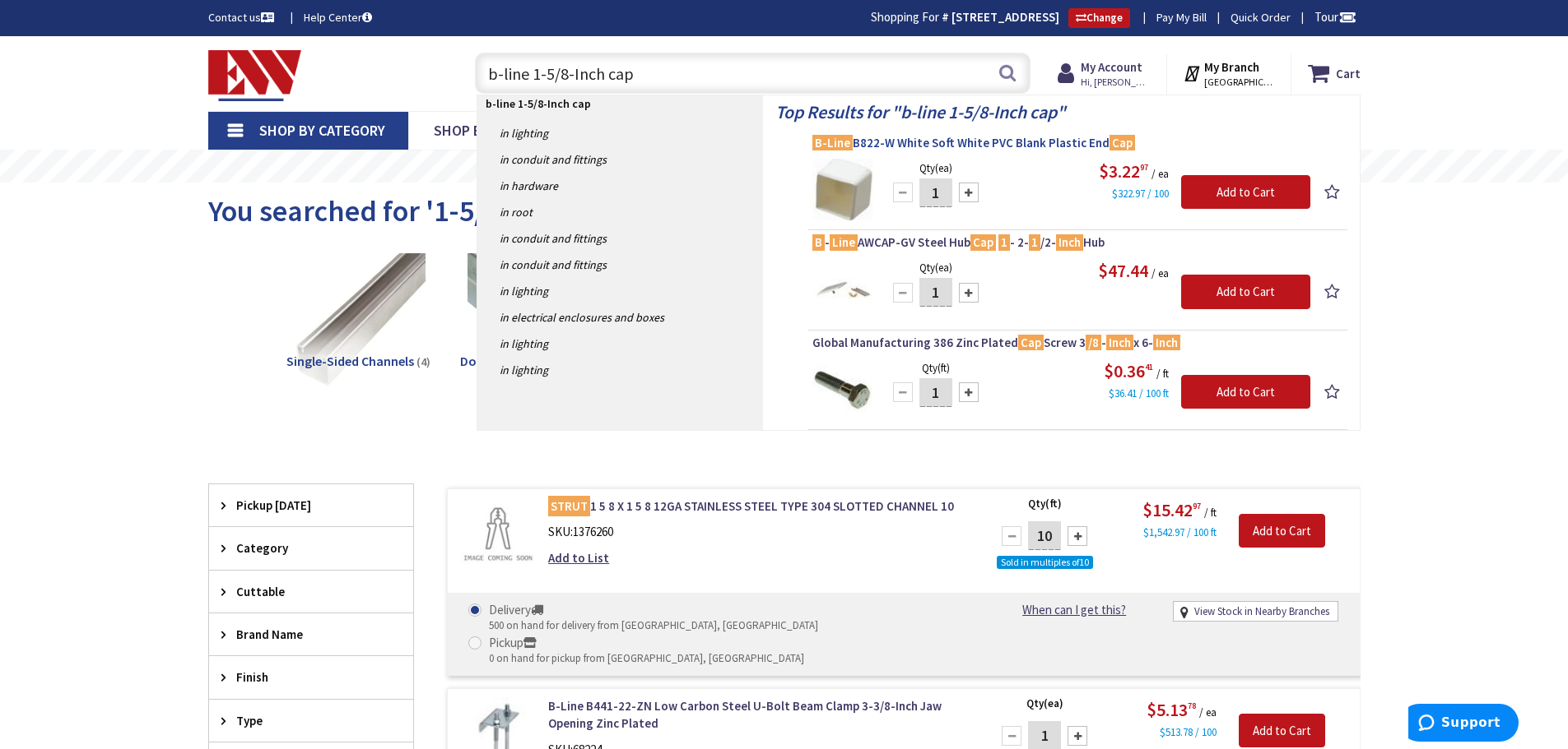
type input "b-line 1-5/8-Inch cap"
click at [914, 143] on span "B-Line B822-W White Soft White PVC Blank Plastic End Cap" at bounding box center [1078, 143] width 531 height 17
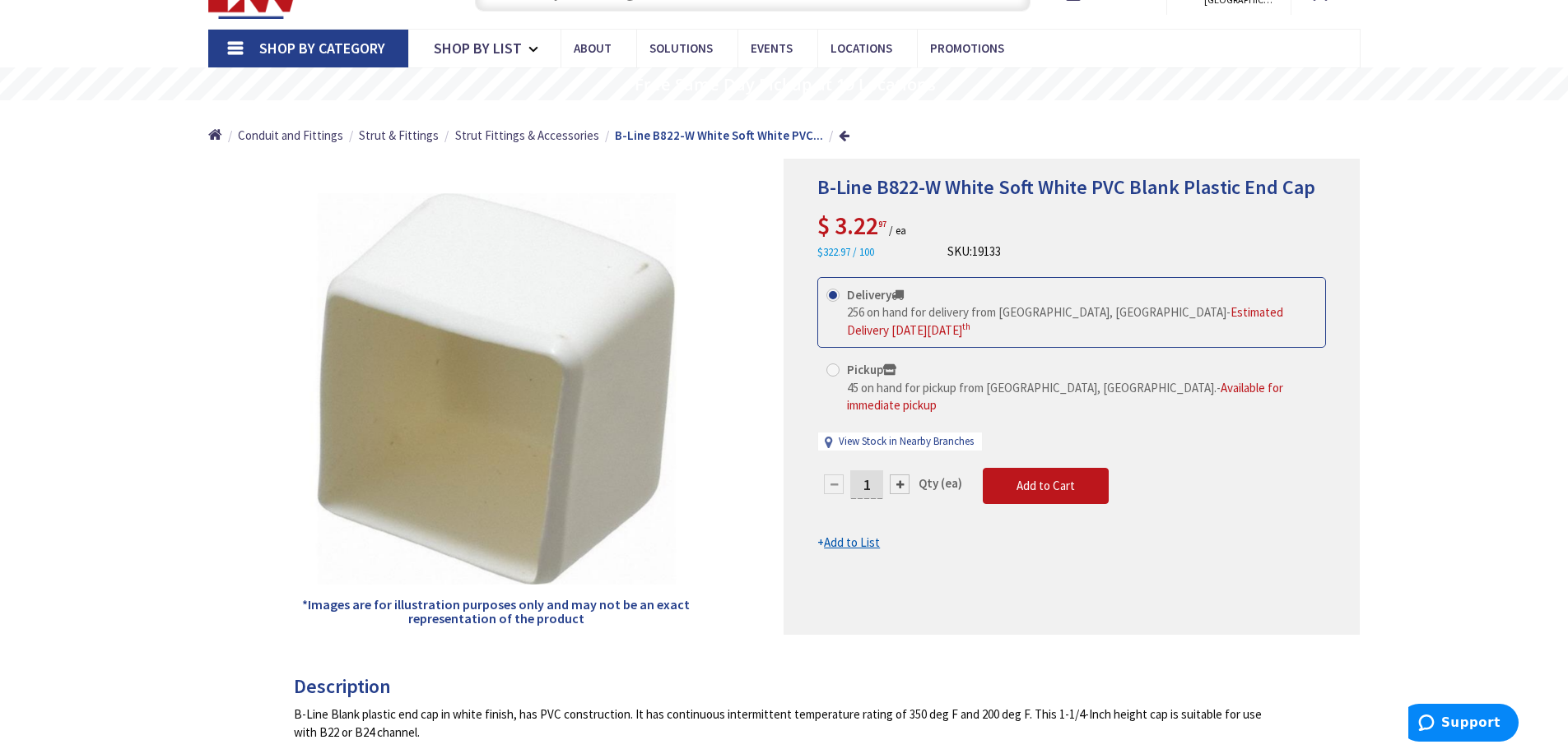
scroll to position [85, 0]
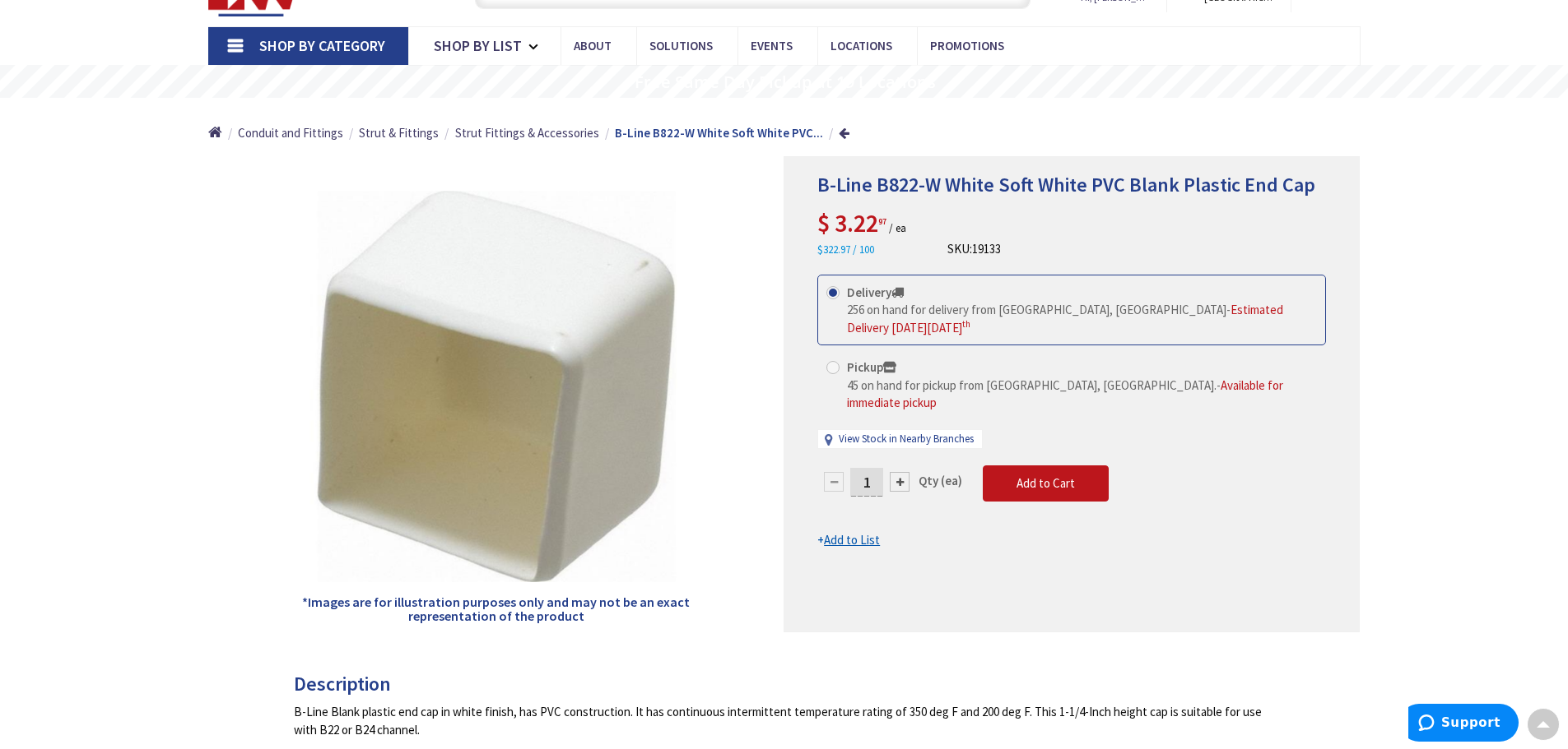
click at [900, 472] on div at bounding box center [899, 482] width 19 height 19
type input "2"
click at [1034, 475] on span "Add to Cart" at bounding box center [1045, 483] width 58 height 16
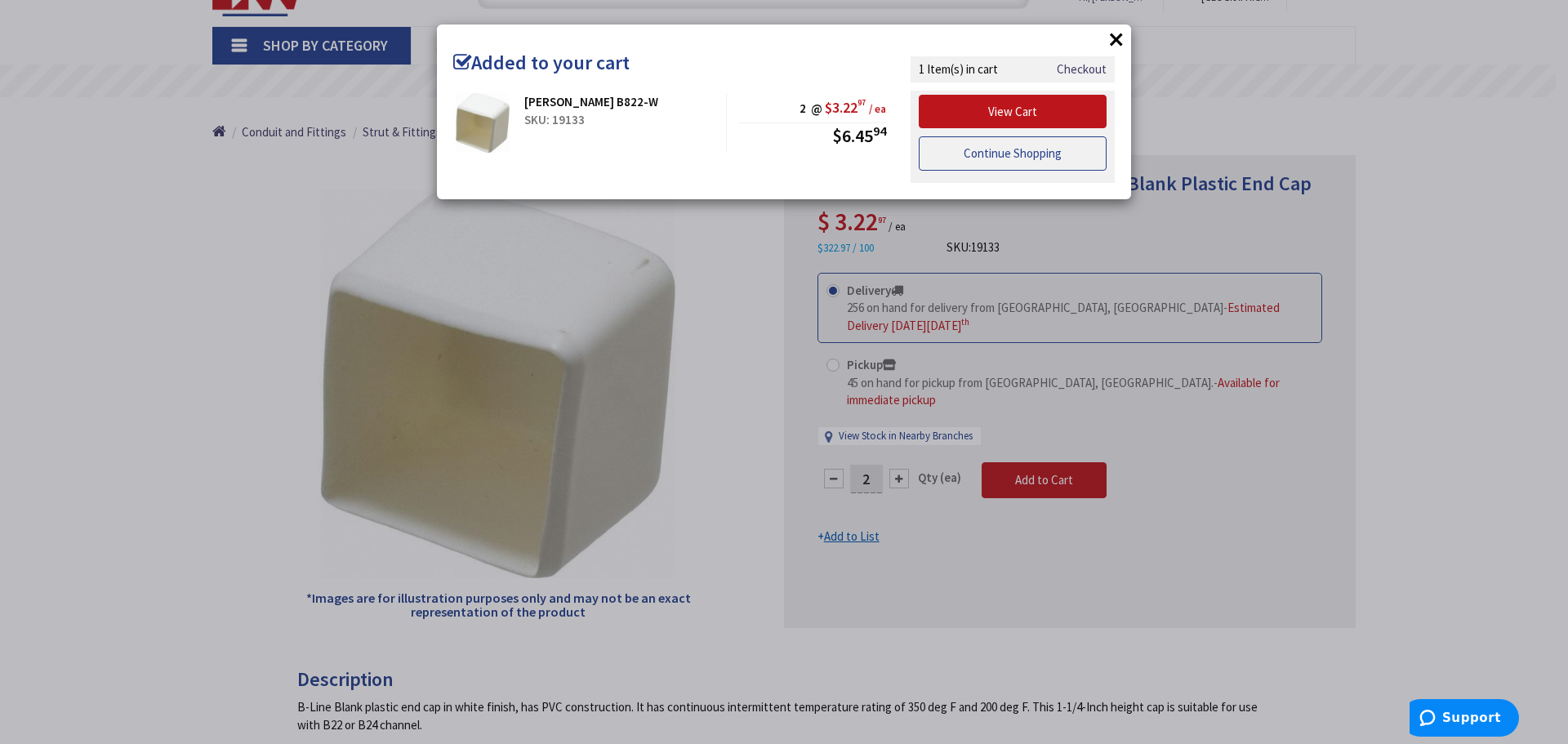
click at [962, 158] on link "Continue Shopping" at bounding box center [1012, 153] width 188 height 35
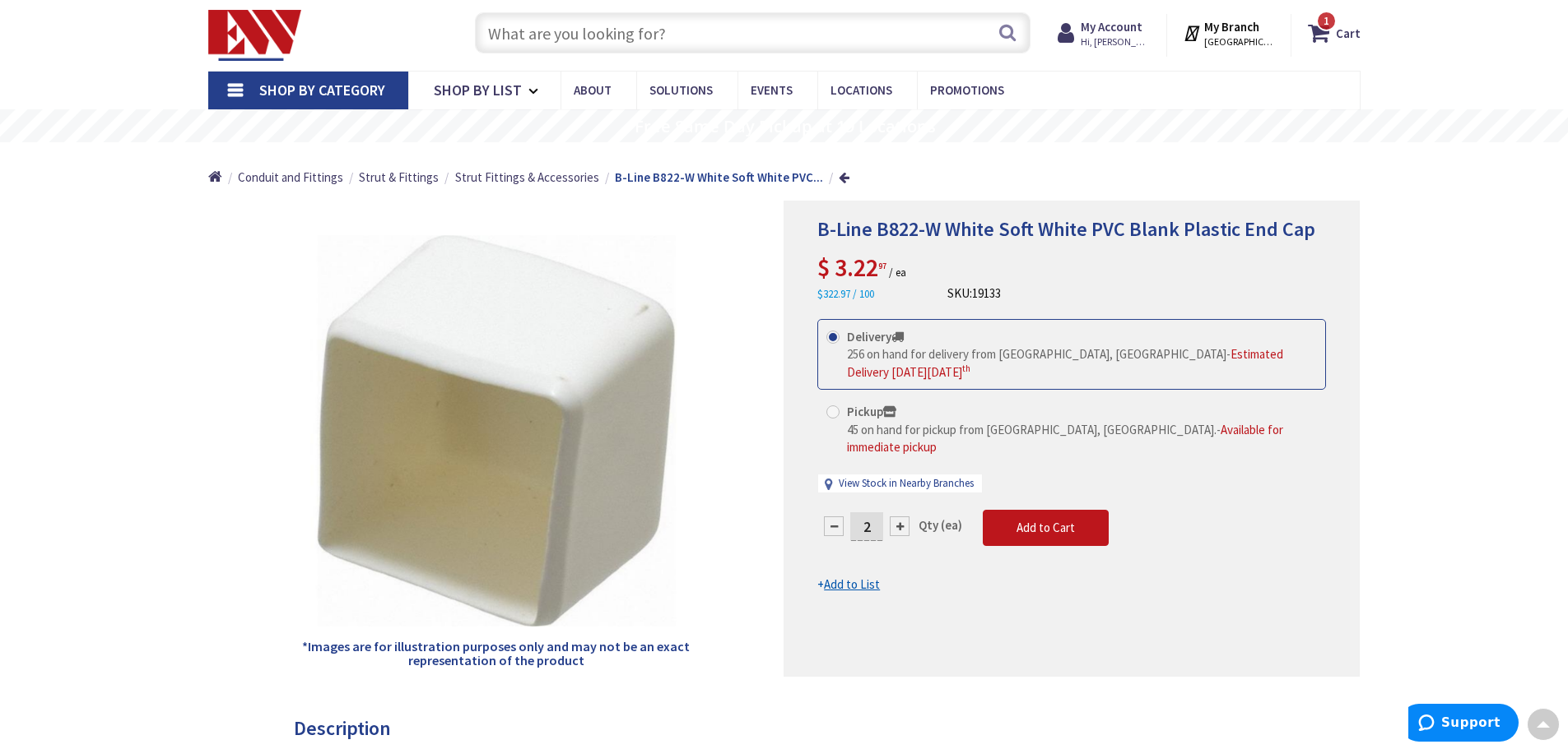
scroll to position [0, 0]
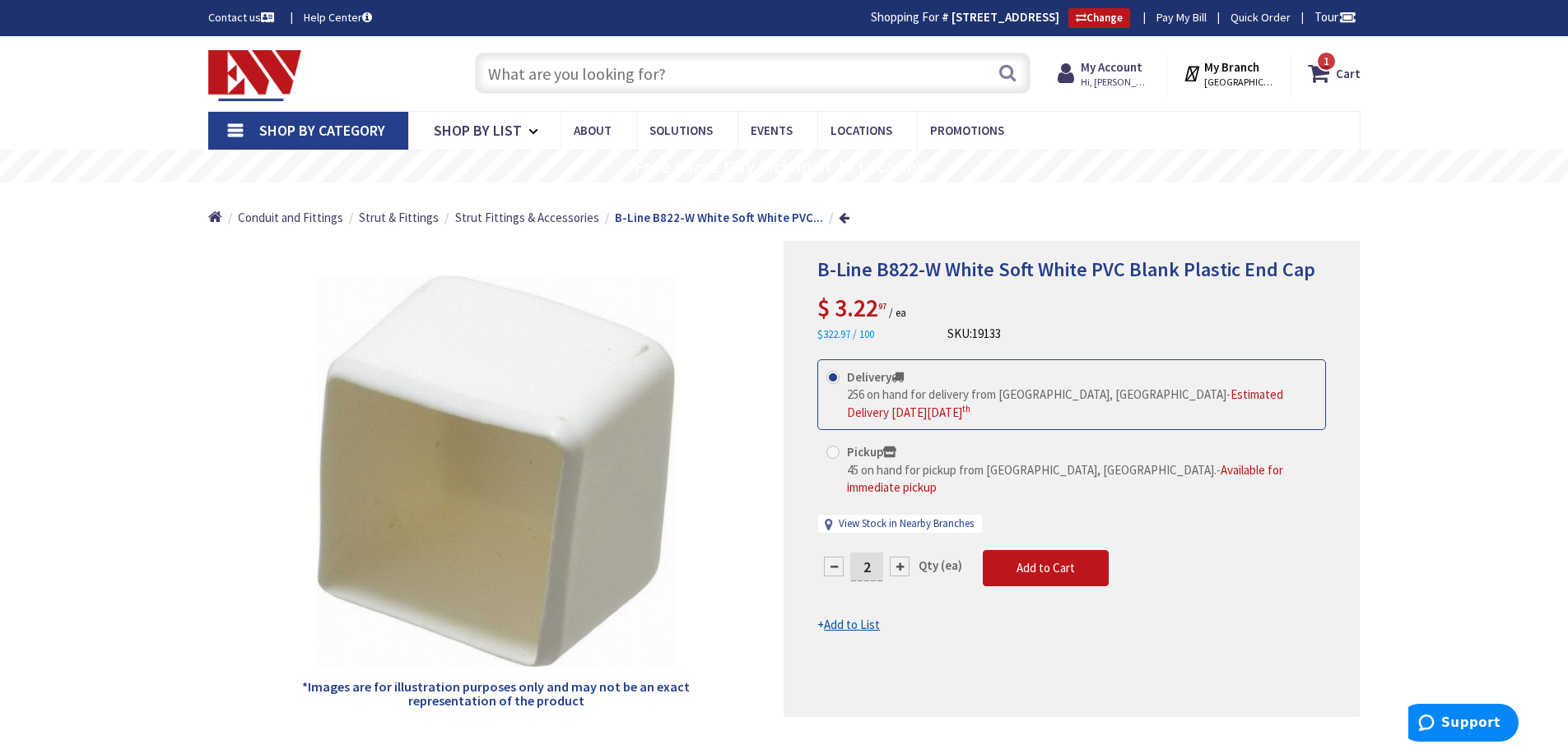
click at [572, 84] on input "text" at bounding box center [751, 73] width 555 height 41
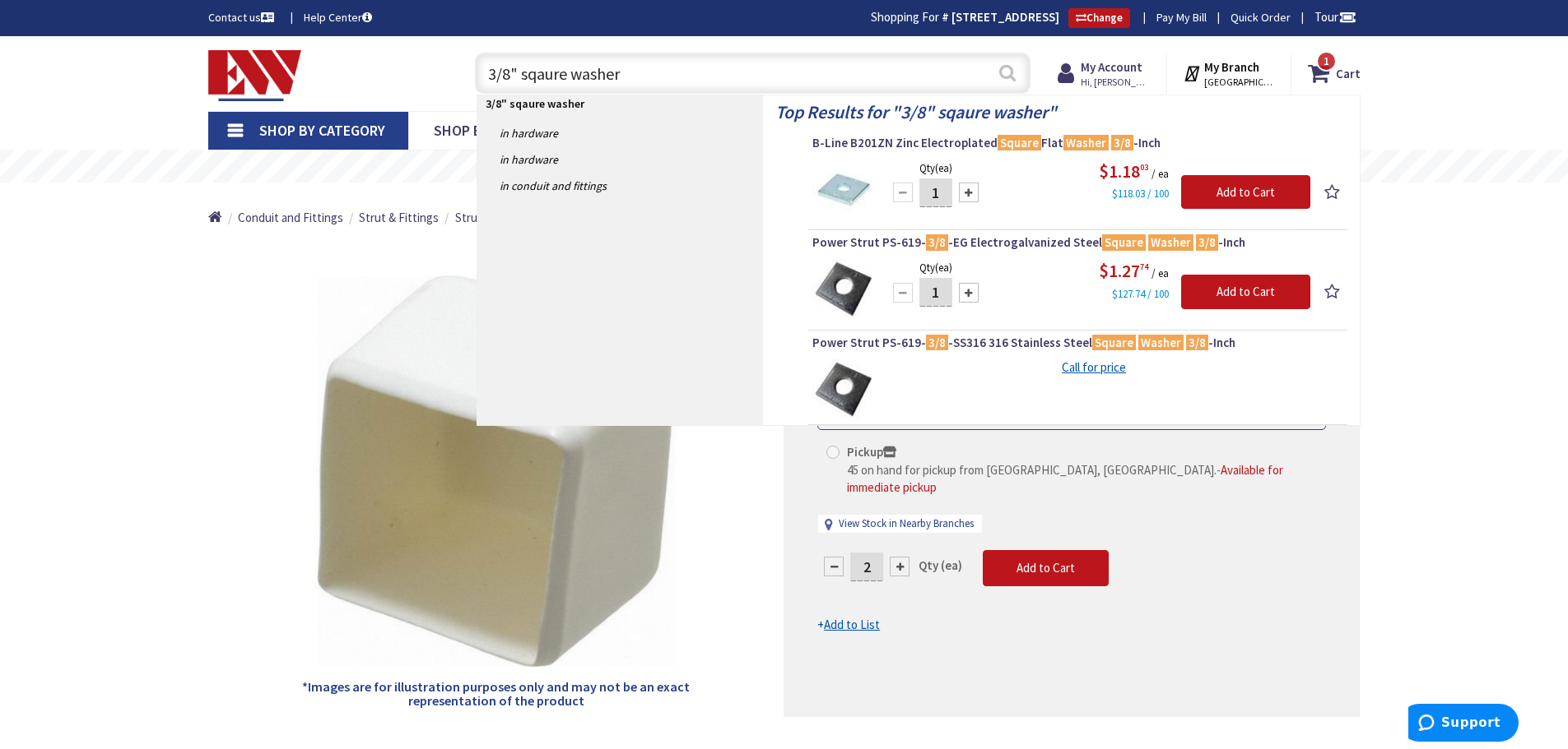
type input "3/8" sqaure washer"
click at [1007, 74] on button "Search" at bounding box center [1007, 73] width 21 height 37
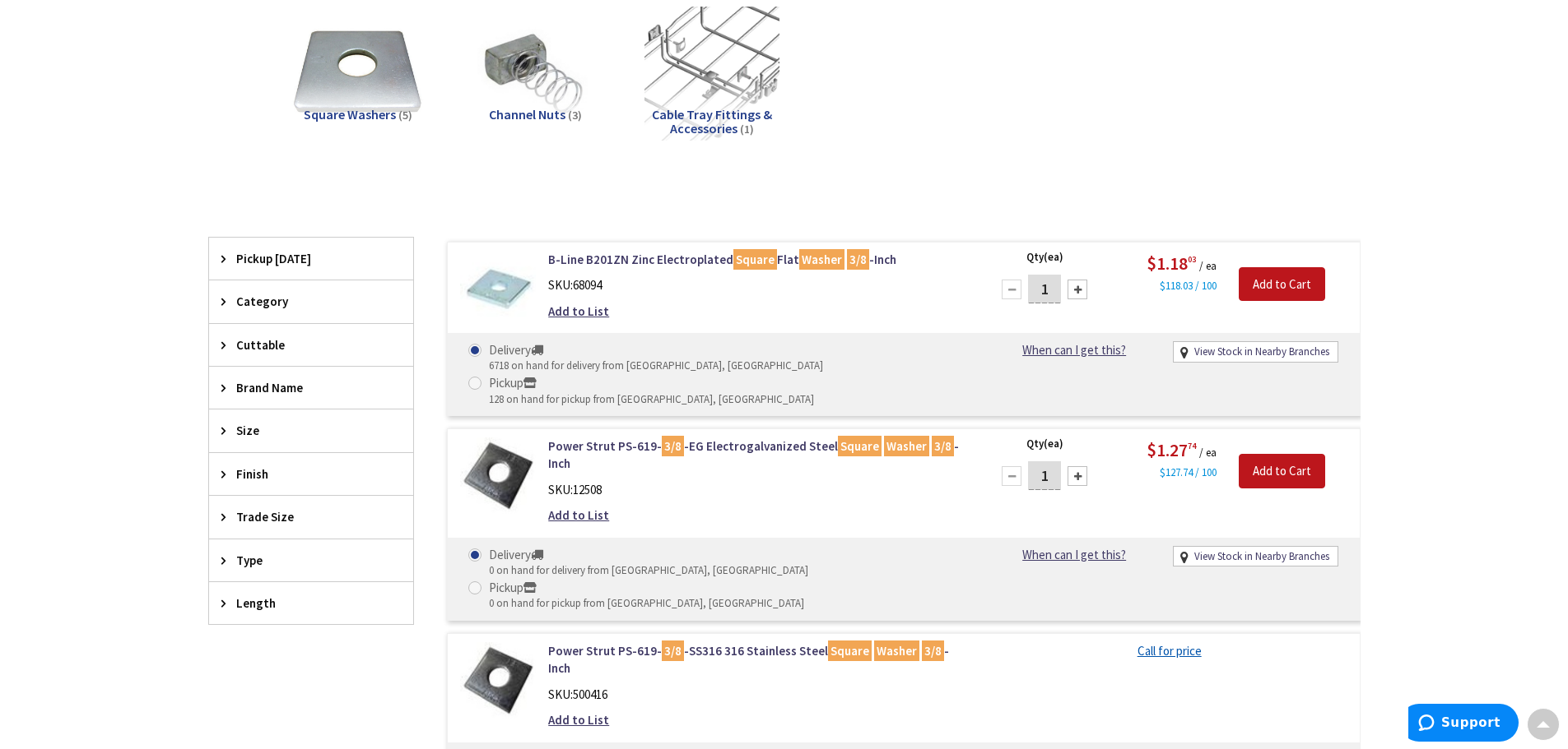
scroll to position [250, 0]
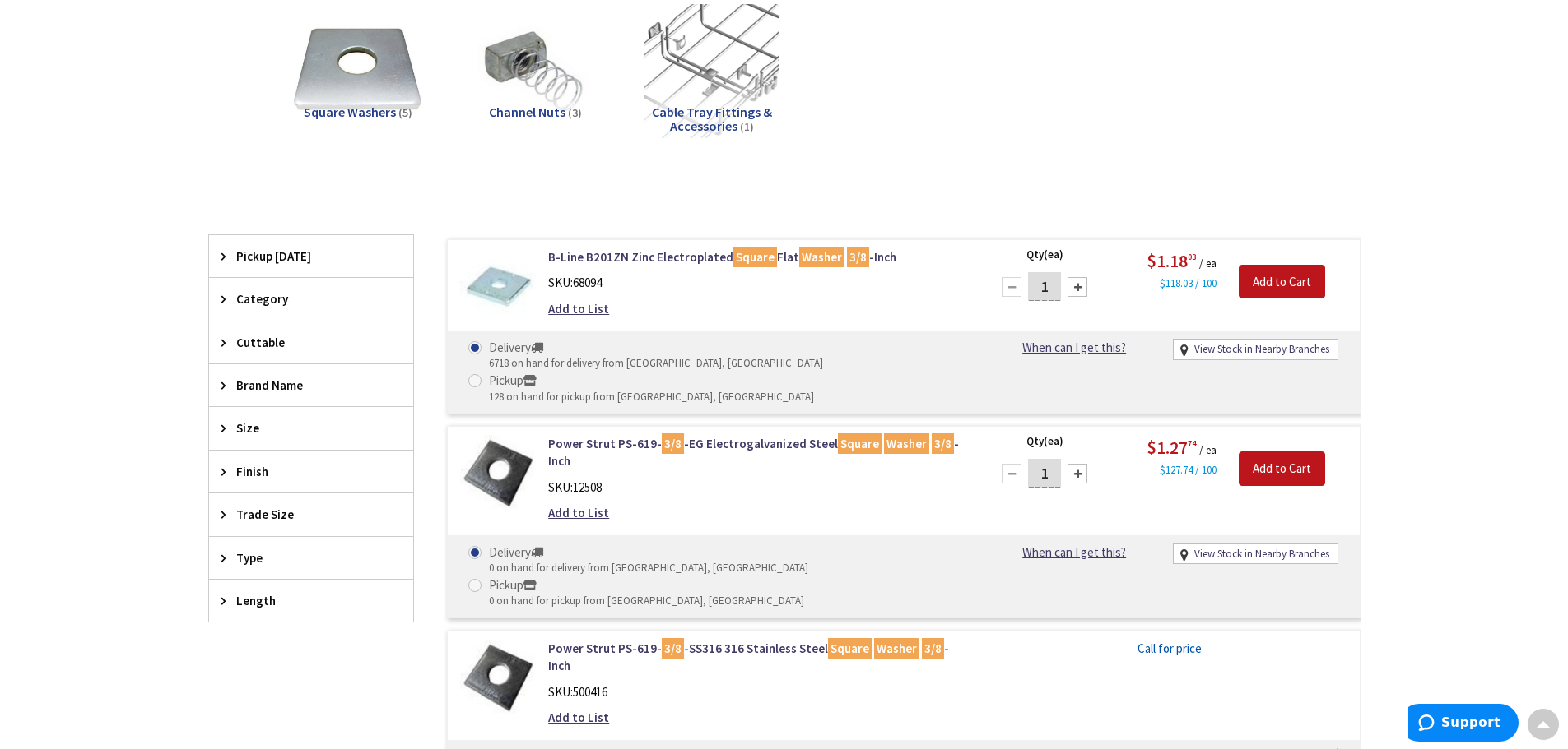
click at [1050, 284] on input "1" at bounding box center [1044, 287] width 33 height 29
type input "10"
click at [1265, 274] on input "Add to Cart" at bounding box center [1281, 283] width 87 height 35
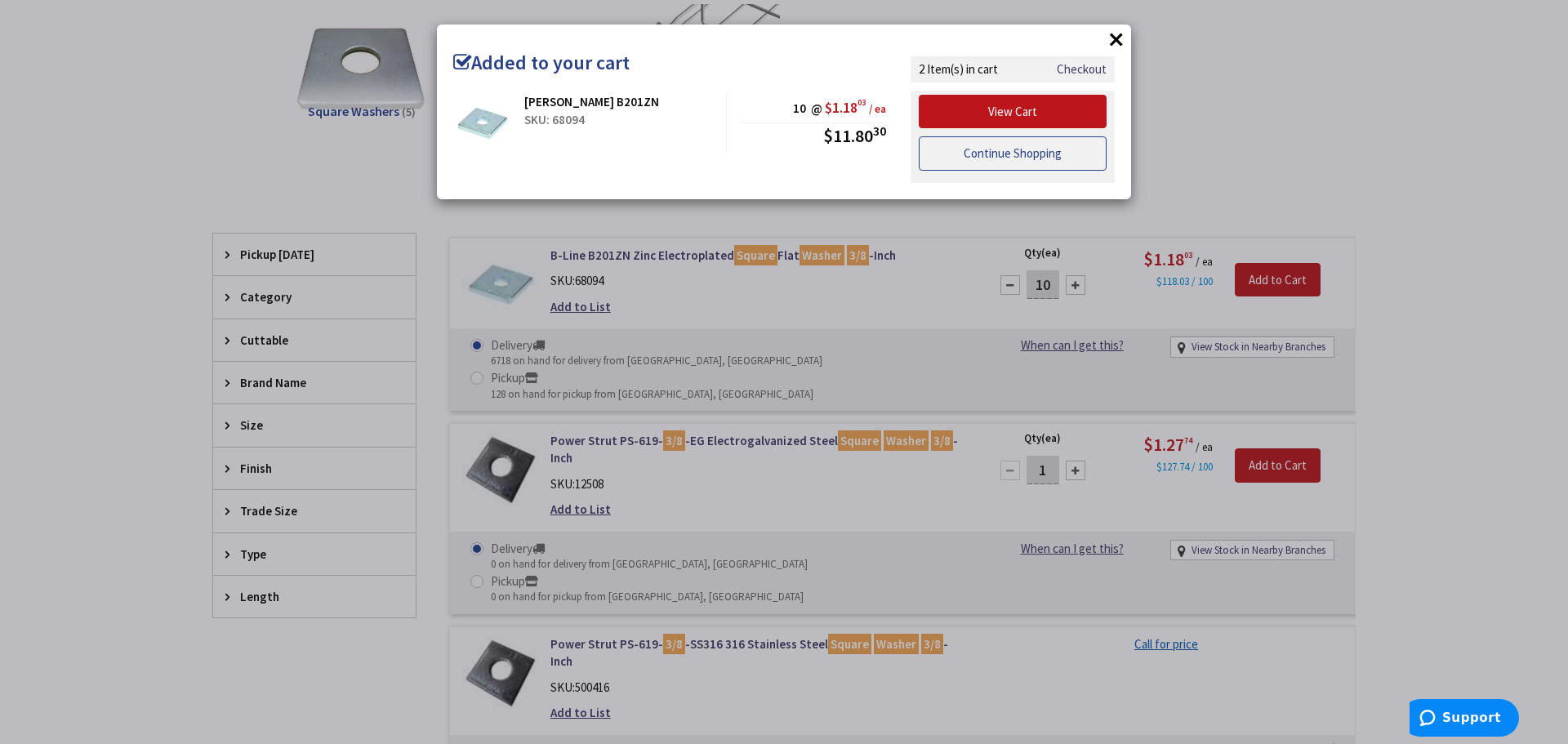
click at [1016, 157] on link "Continue Shopping" at bounding box center [1012, 153] width 188 height 35
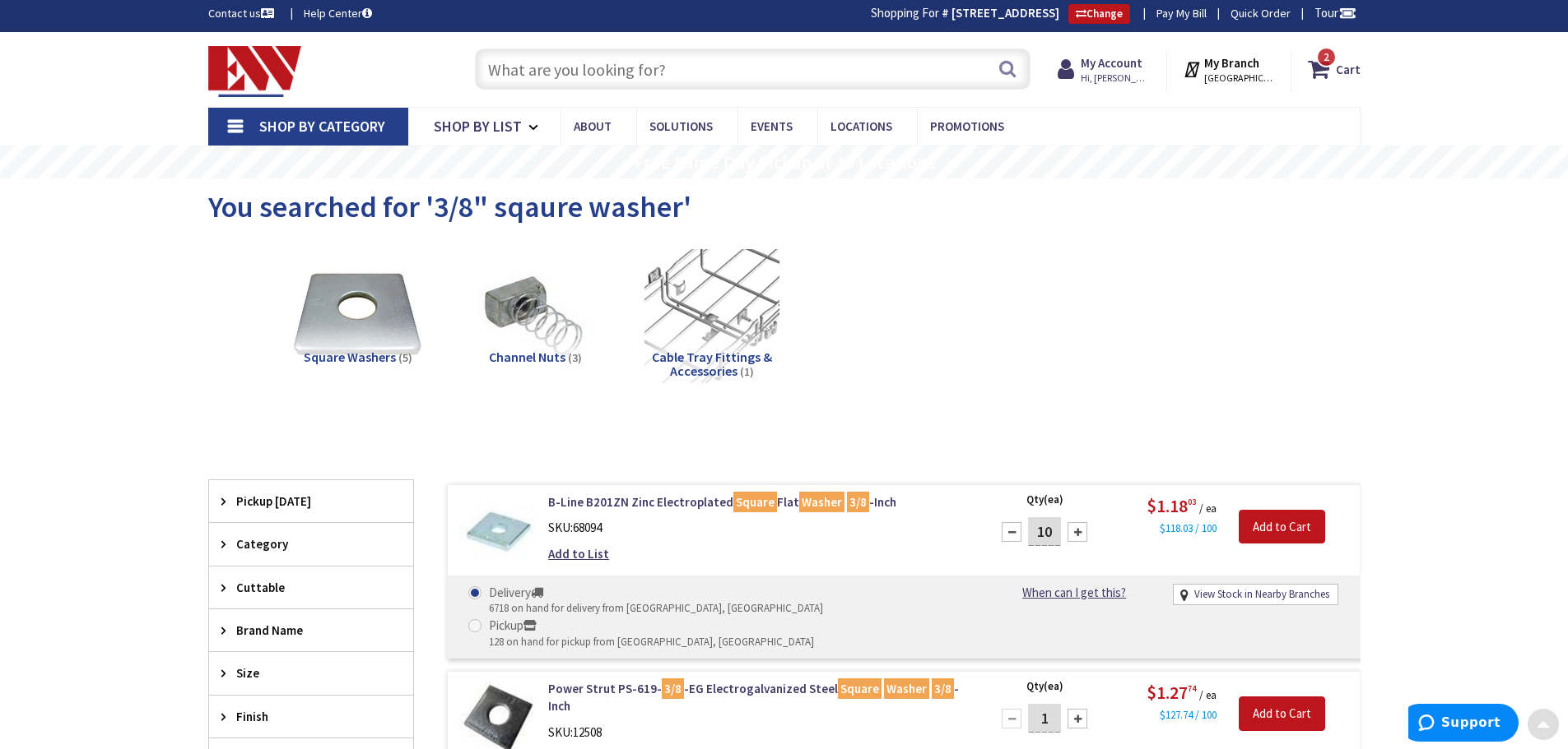
scroll to position [0, 0]
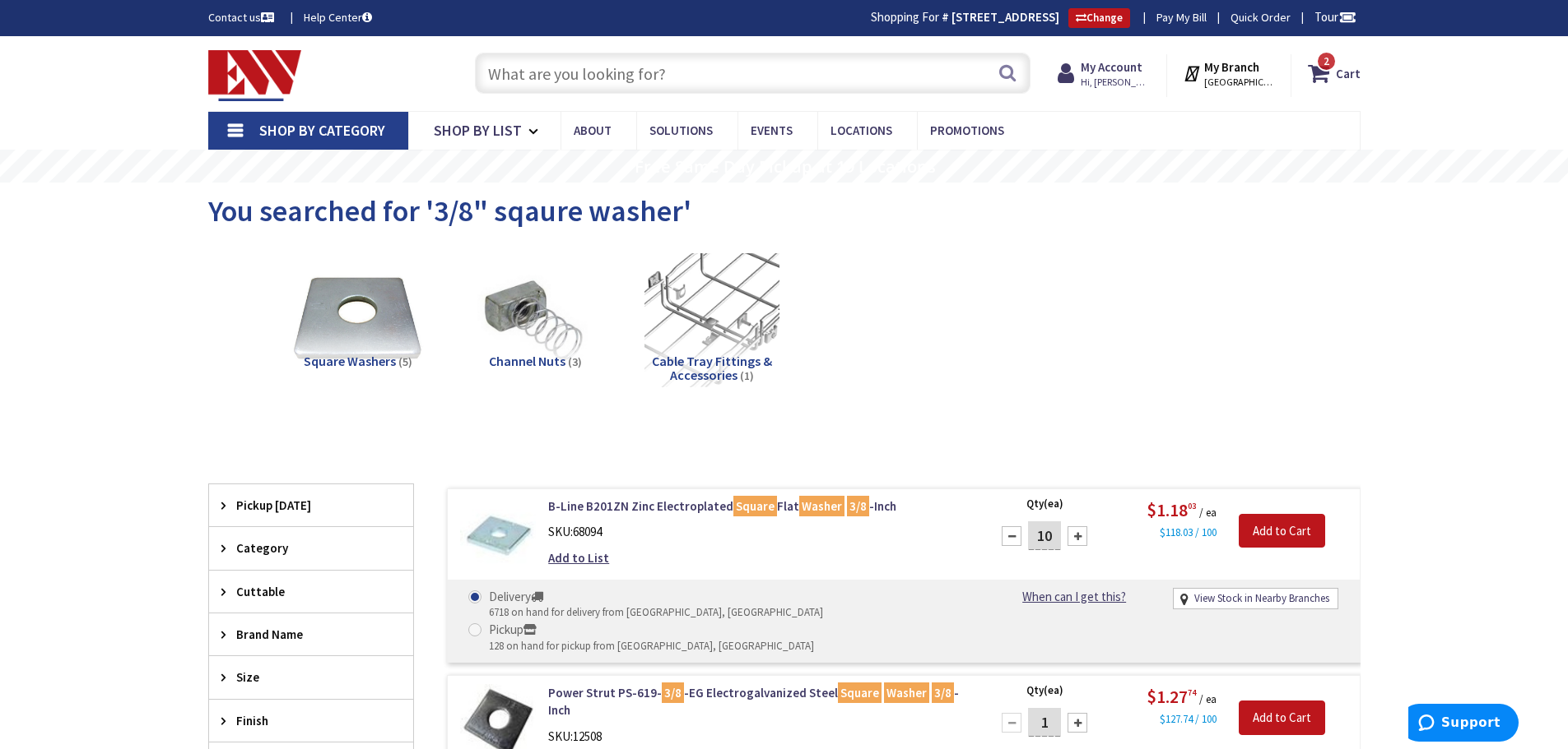
click at [510, 72] on input "text" at bounding box center [751, 73] width 555 height 41
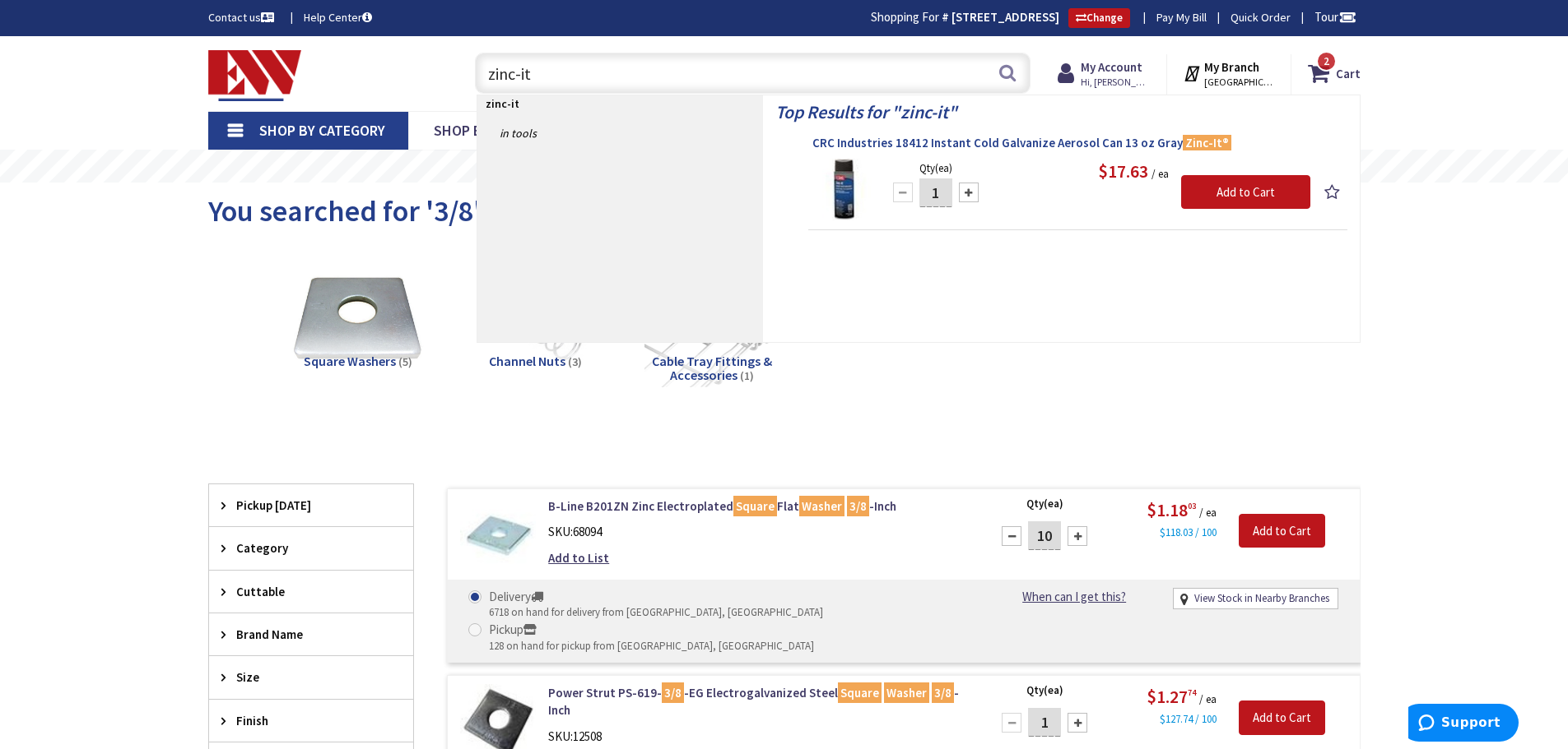
type input "zinc-it"
click at [1002, 143] on span "CRC Industries 18412 Instant Cold Galvanize Aerosol Can 13 oz Gray Zinc-It®" at bounding box center [1078, 143] width 531 height 17
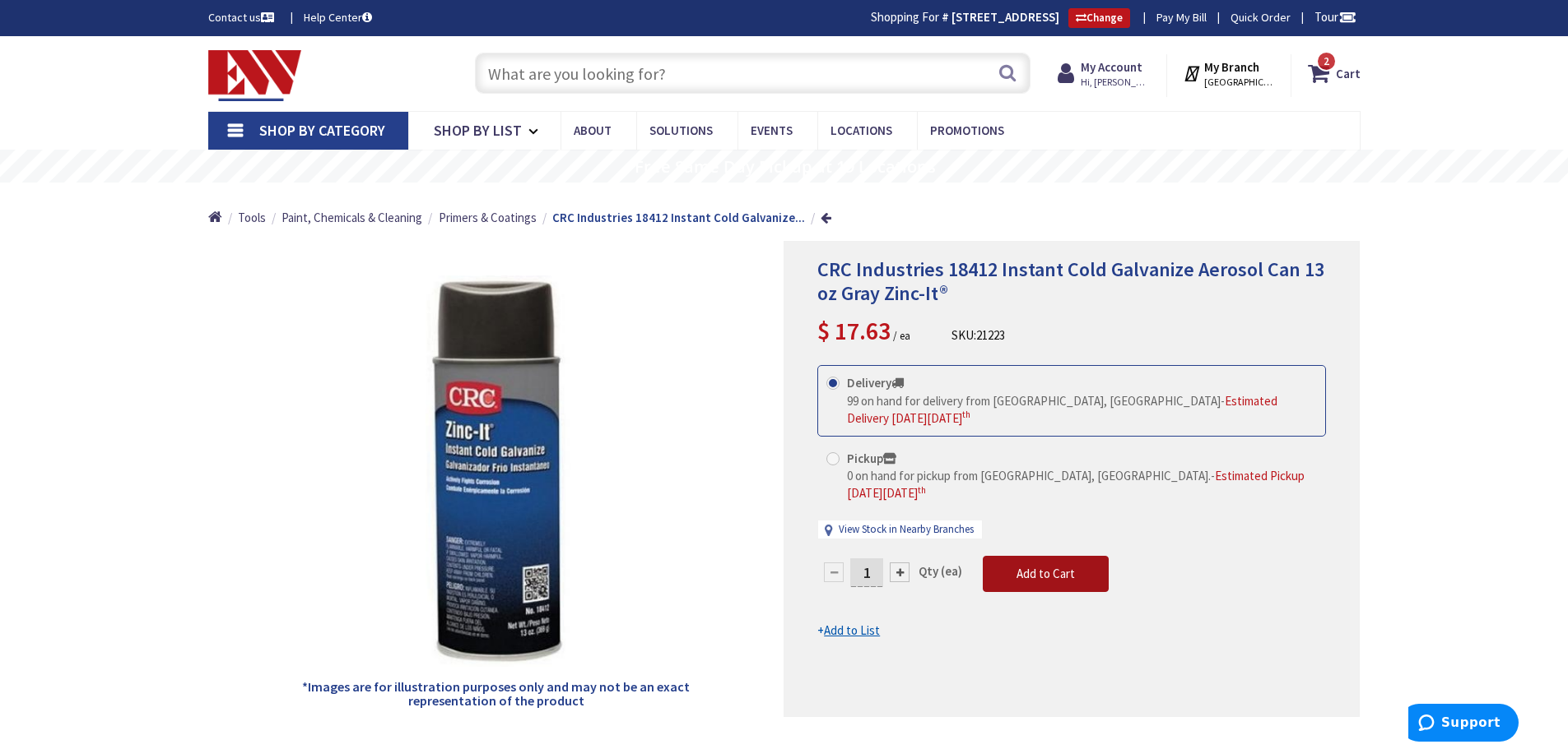
click at [1022, 565] on span "Add to Cart" at bounding box center [1045, 573] width 58 height 16
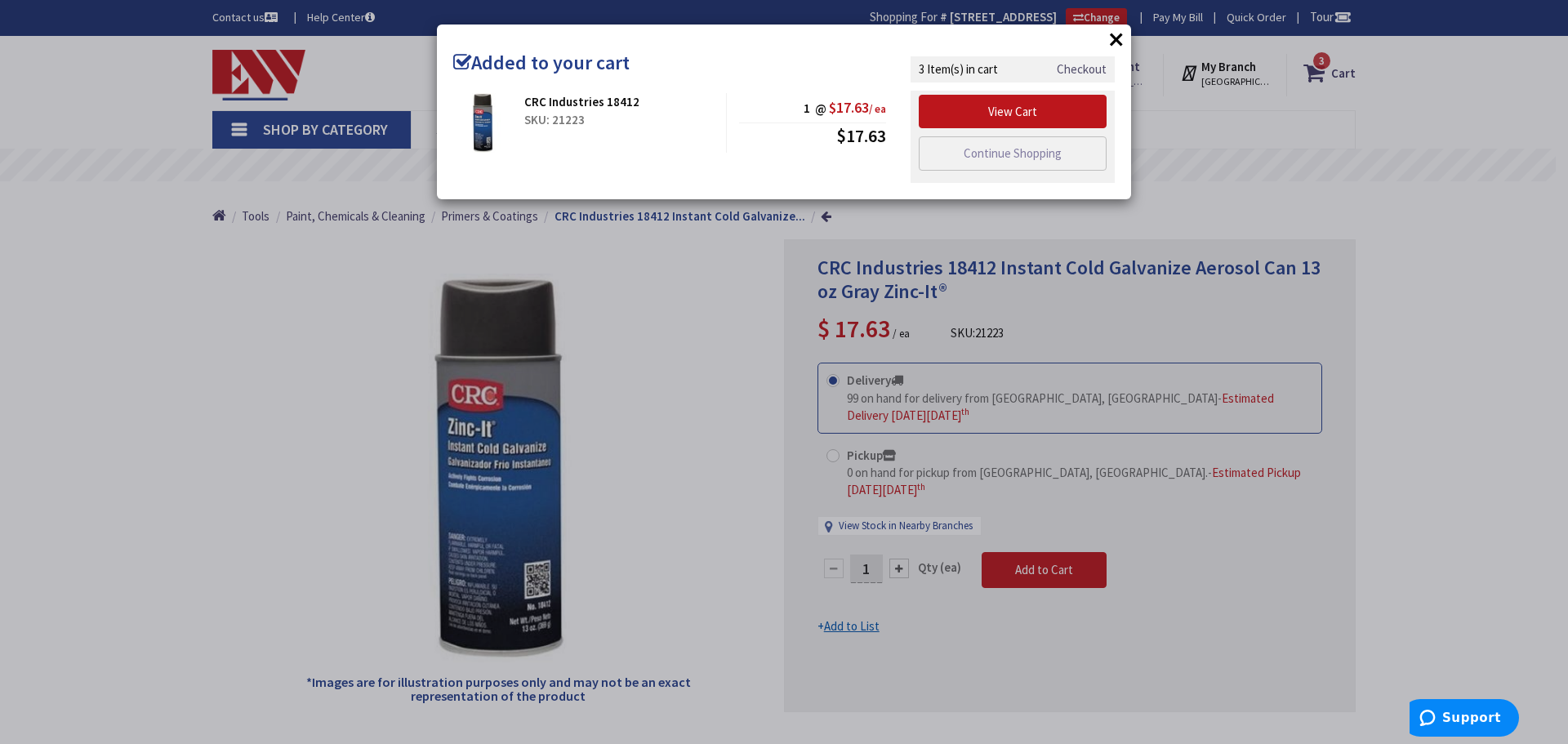
click at [1078, 69] on link "Checkout" at bounding box center [1082, 69] width 50 height 17
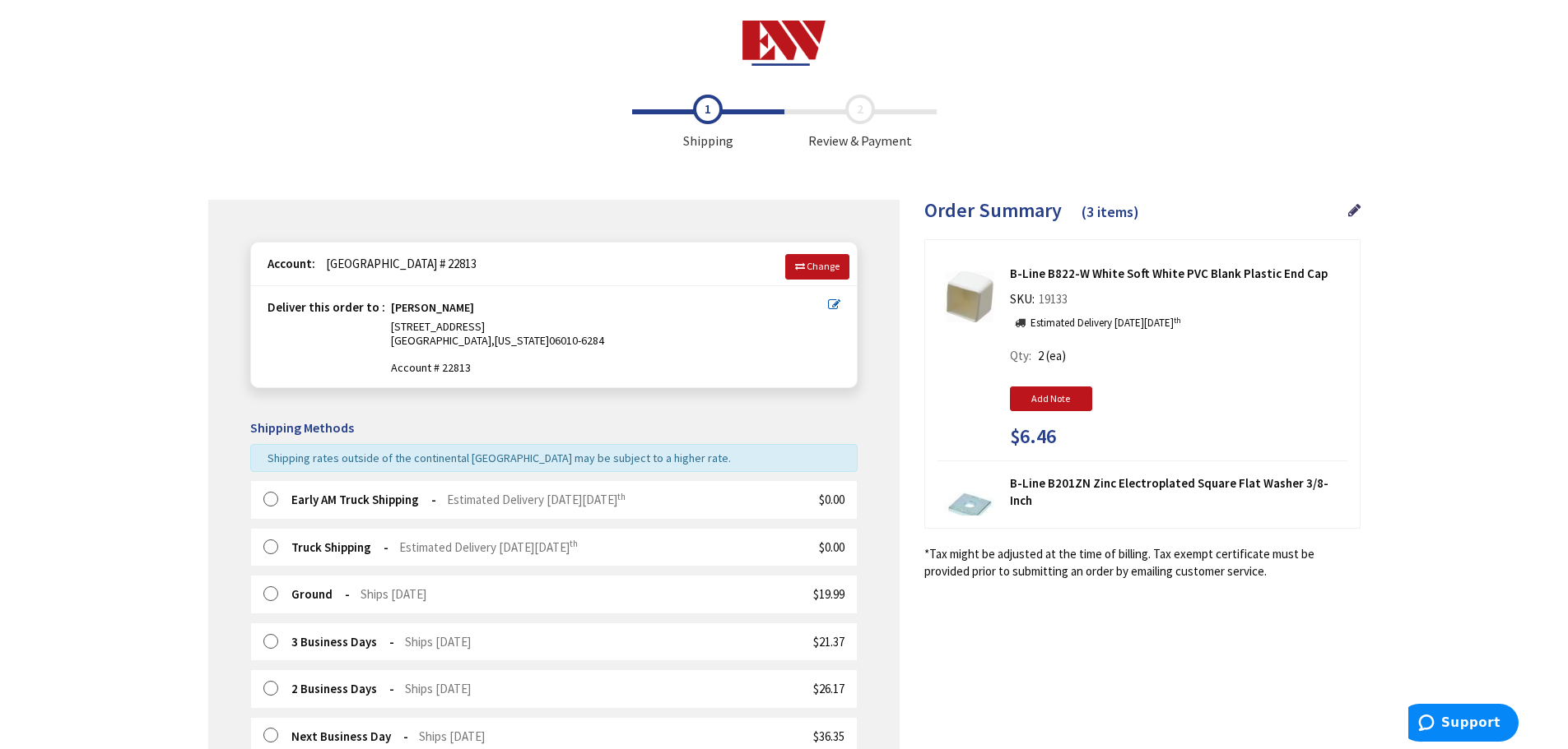
click at [266, 503] on label at bounding box center [276, 499] width 25 height 17
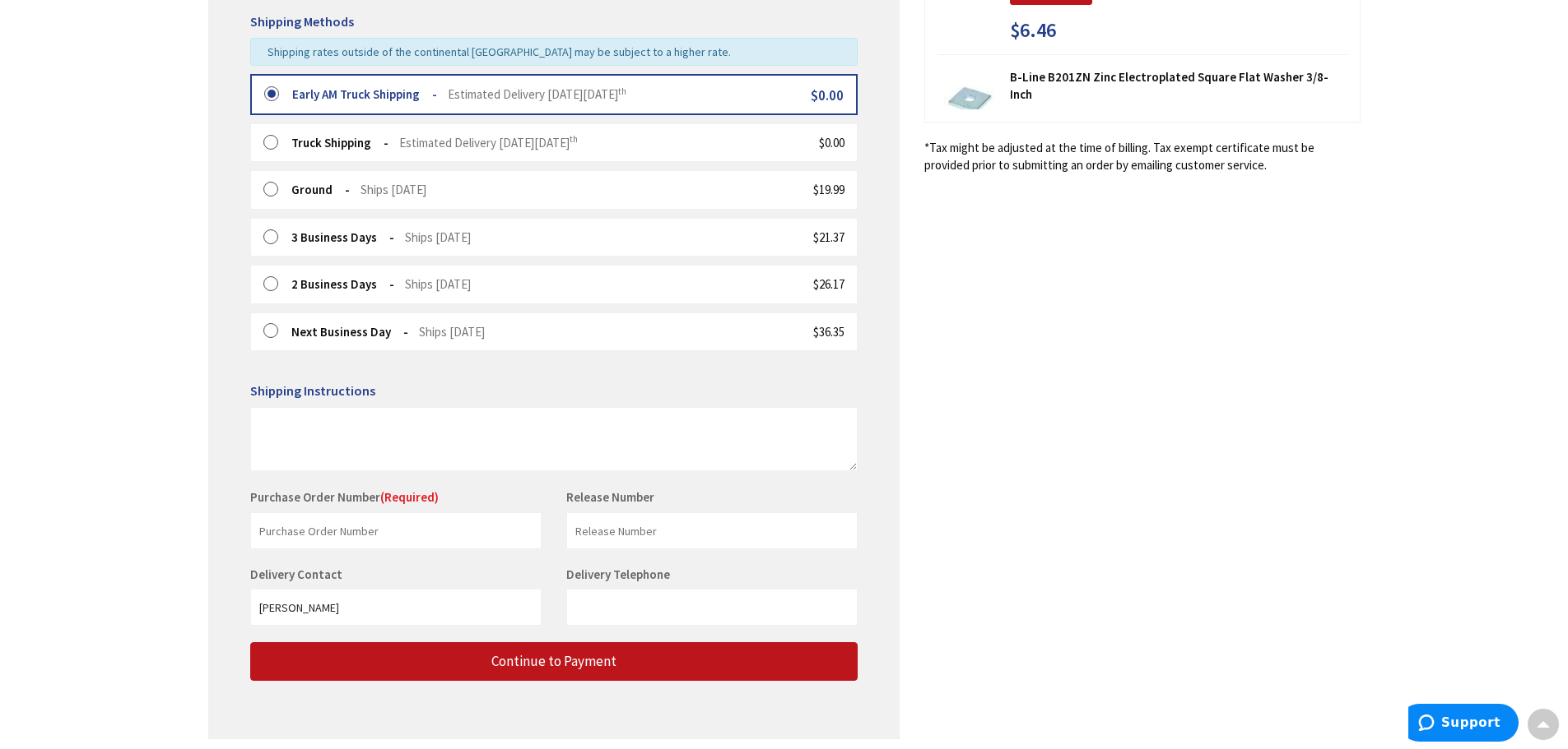
scroll to position [411, 0]
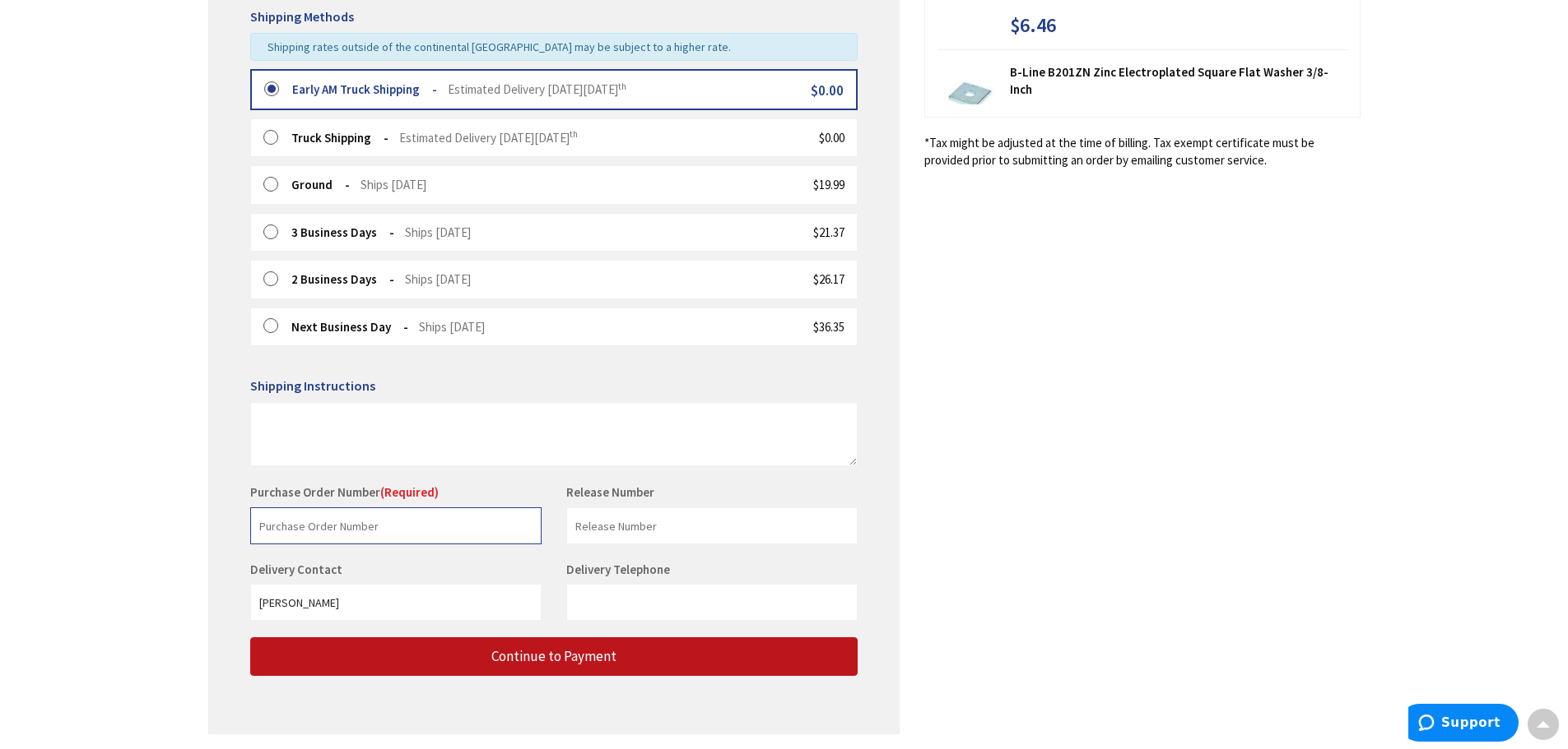
click at [267, 520] on input "text" at bounding box center [396, 526] width 292 height 37
type input "[GEOGRAPHIC_DATA]"
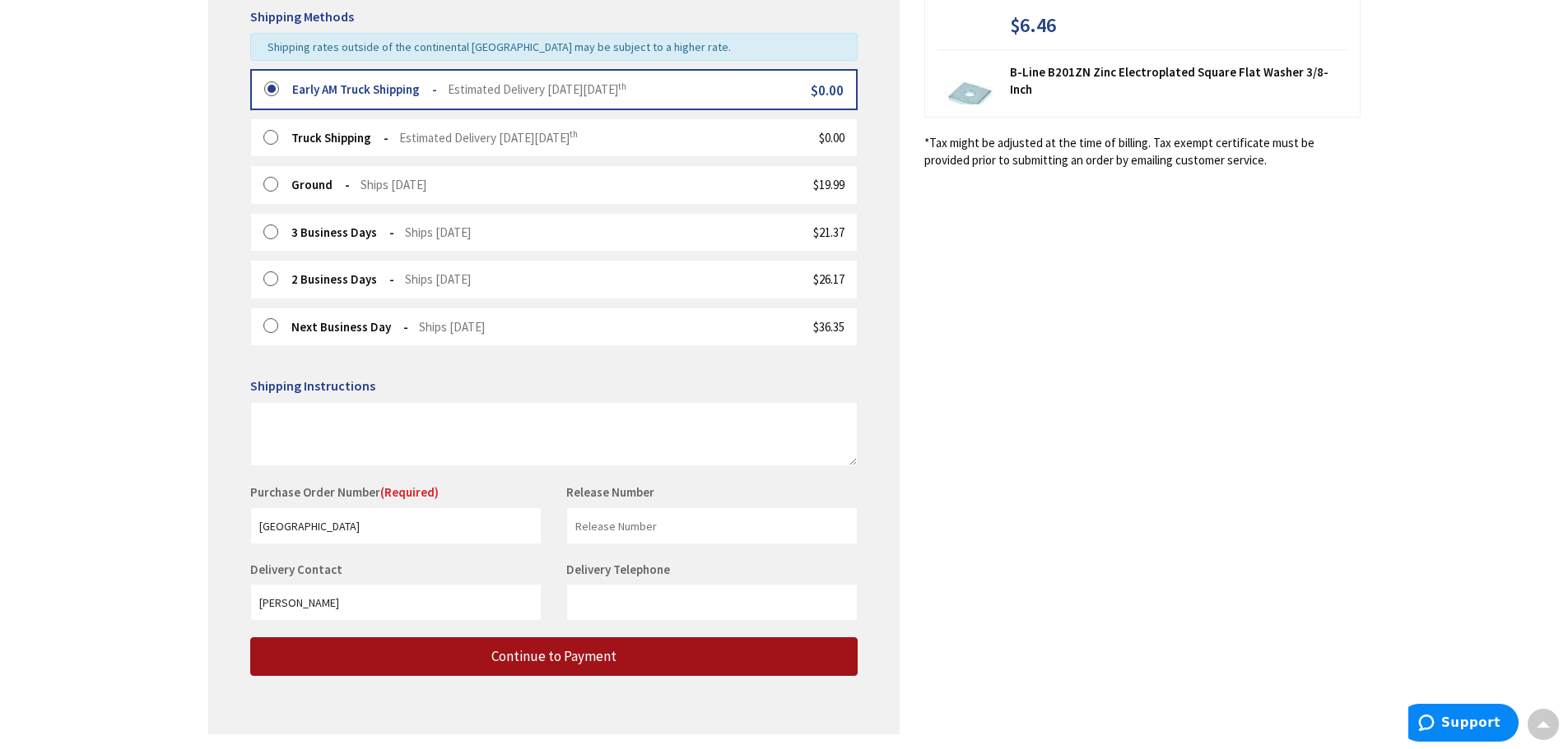
click at [532, 662] on span "Continue to Payment" at bounding box center [553, 656] width 125 height 18
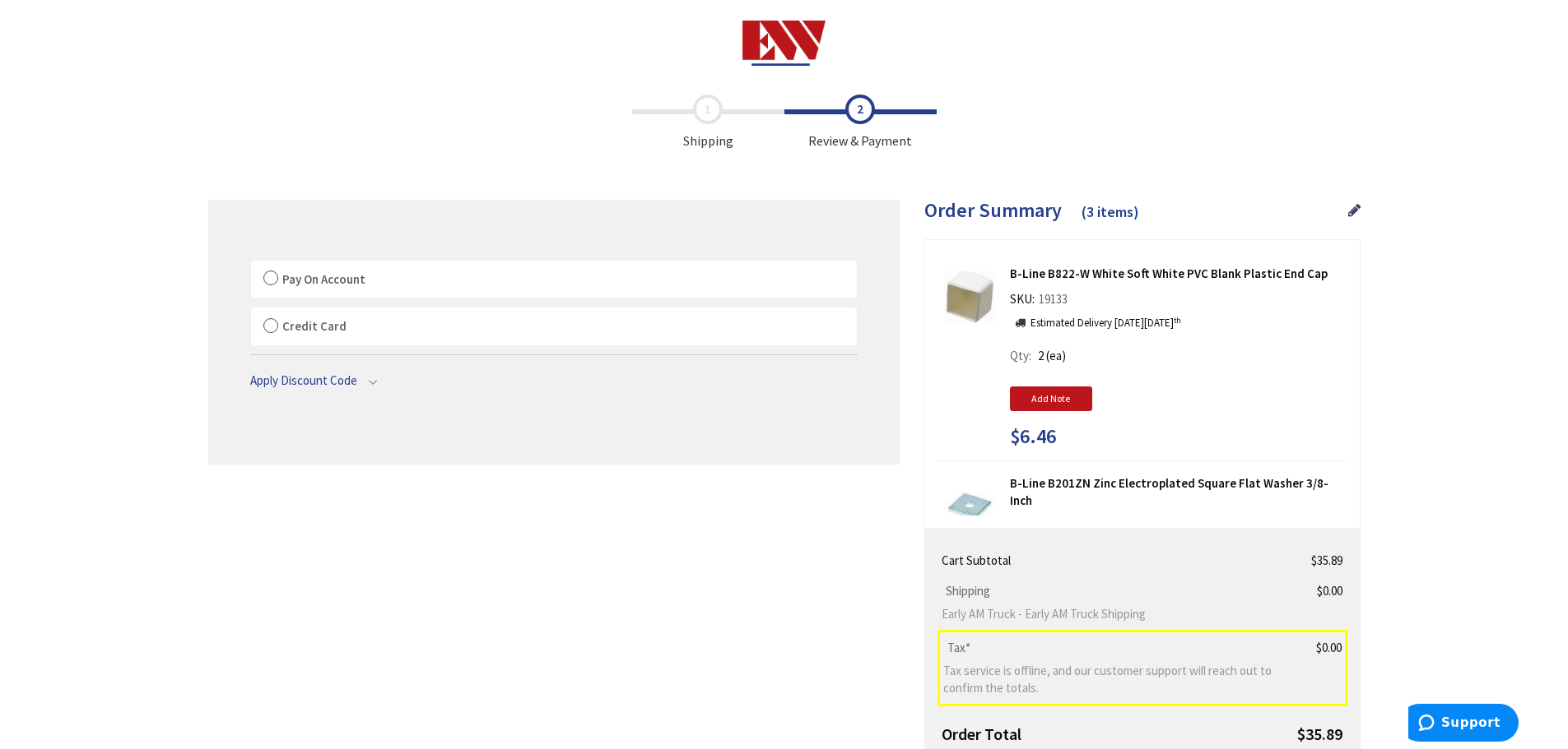
click at [267, 278] on label "Pay On Account" at bounding box center [553, 279] width 606 height 38
click at [251, 264] on input "Pay On Account" at bounding box center [251, 264] width 0 height 0
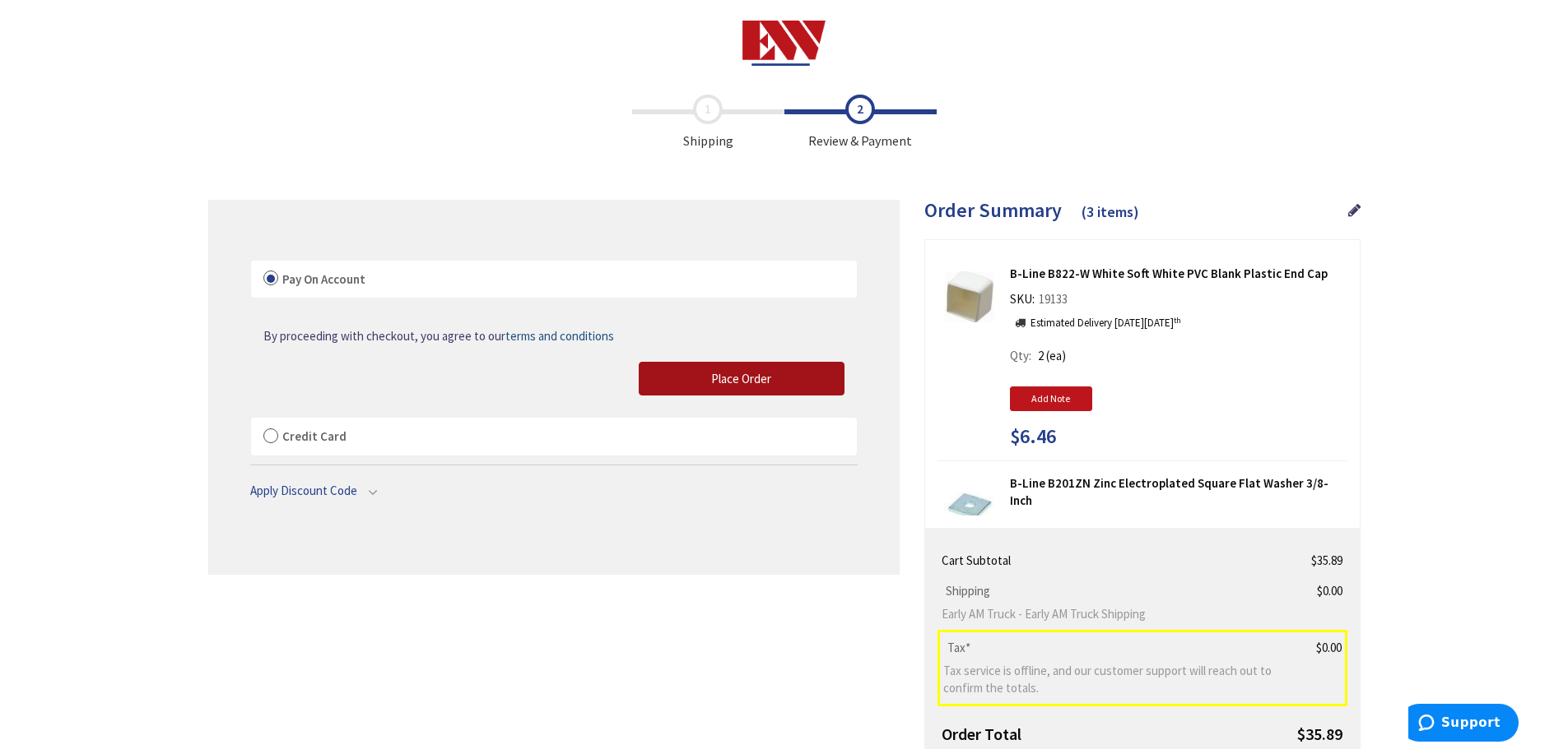
click at [731, 380] on span "Place Order" at bounding box center [741, 379] width 60 height 16
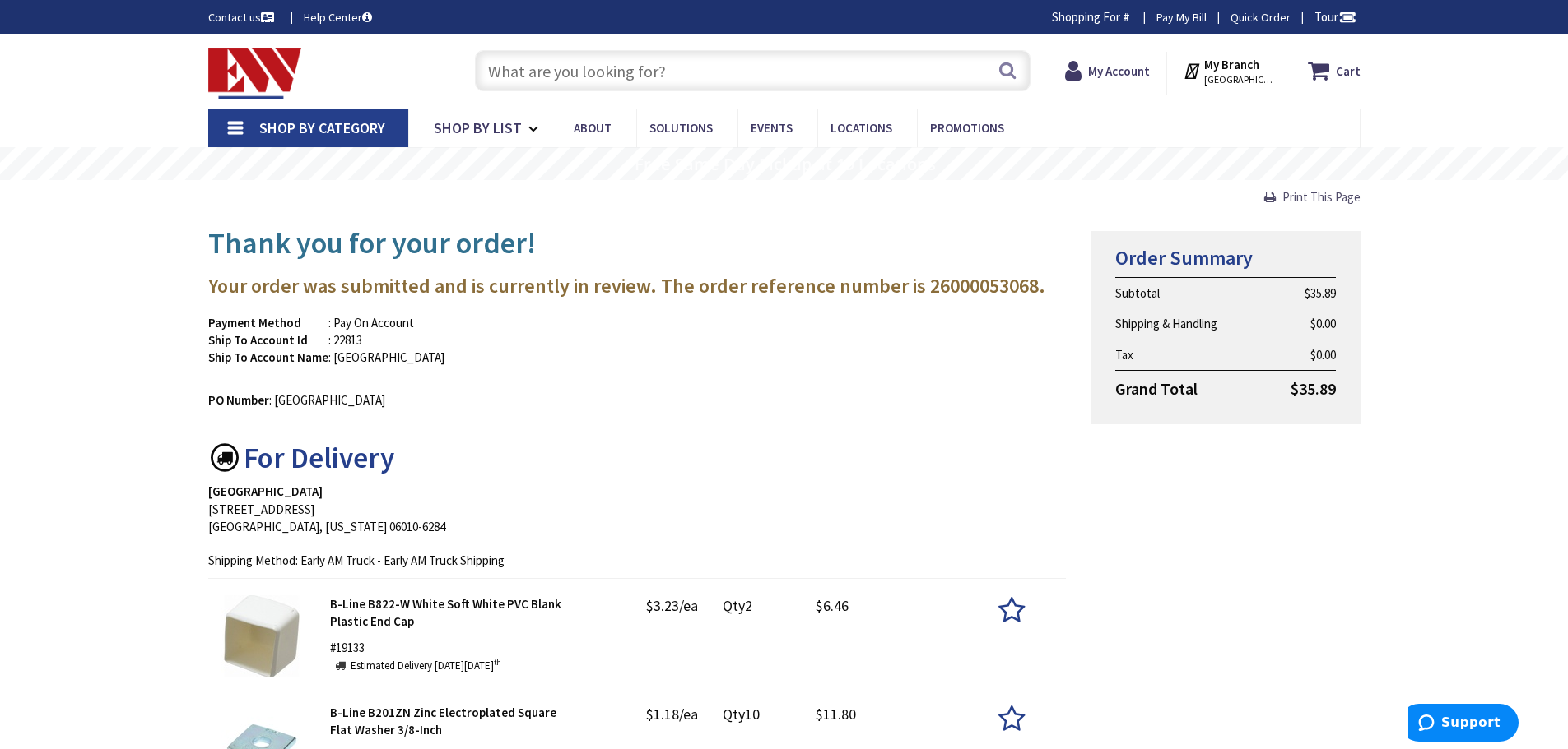
click at [1313, 193] on span "Print This Page" at bounding box center [1321, 197] width 78 height 16
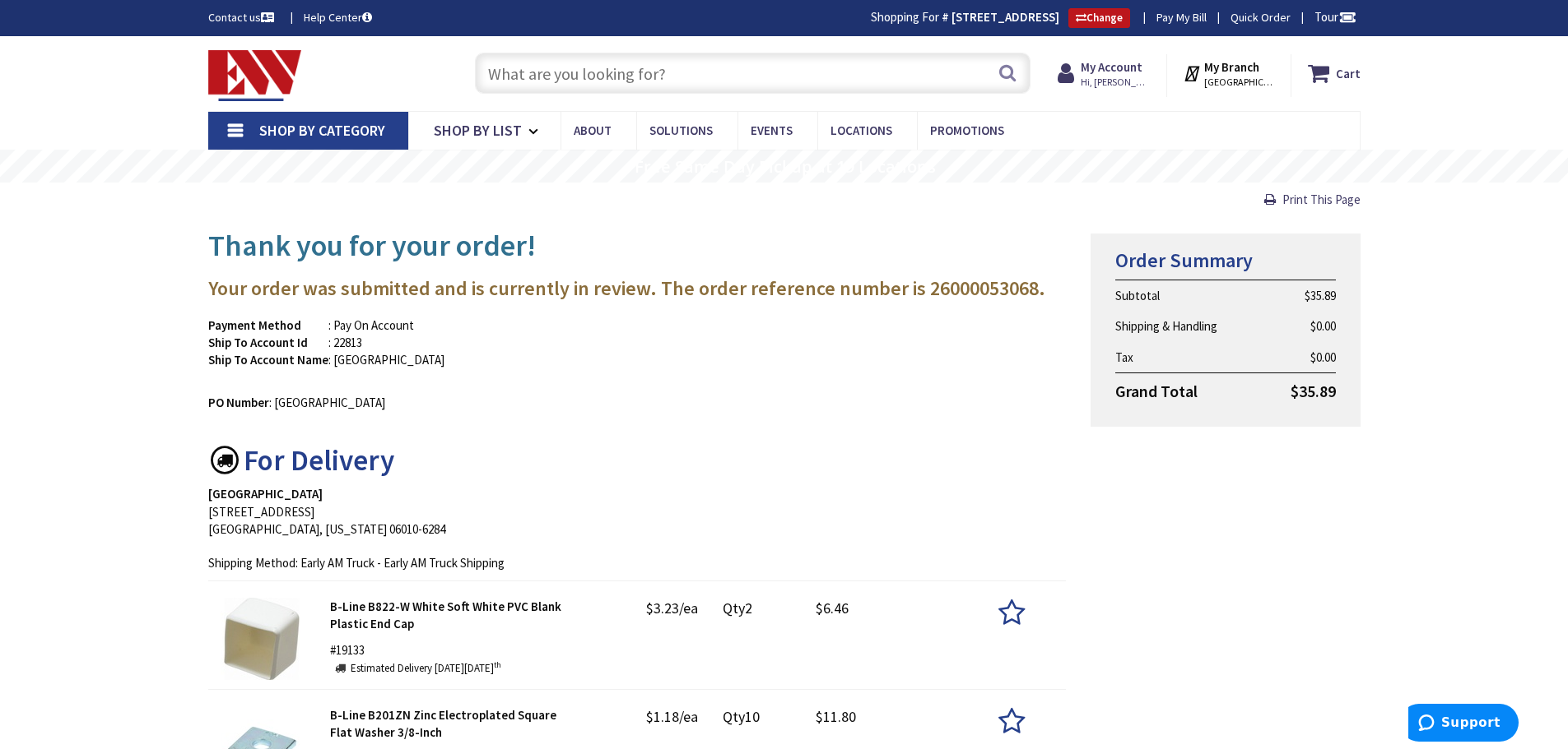
click at [510, 74] on input "text" at bounding box center [751, 73] width 555 height 41
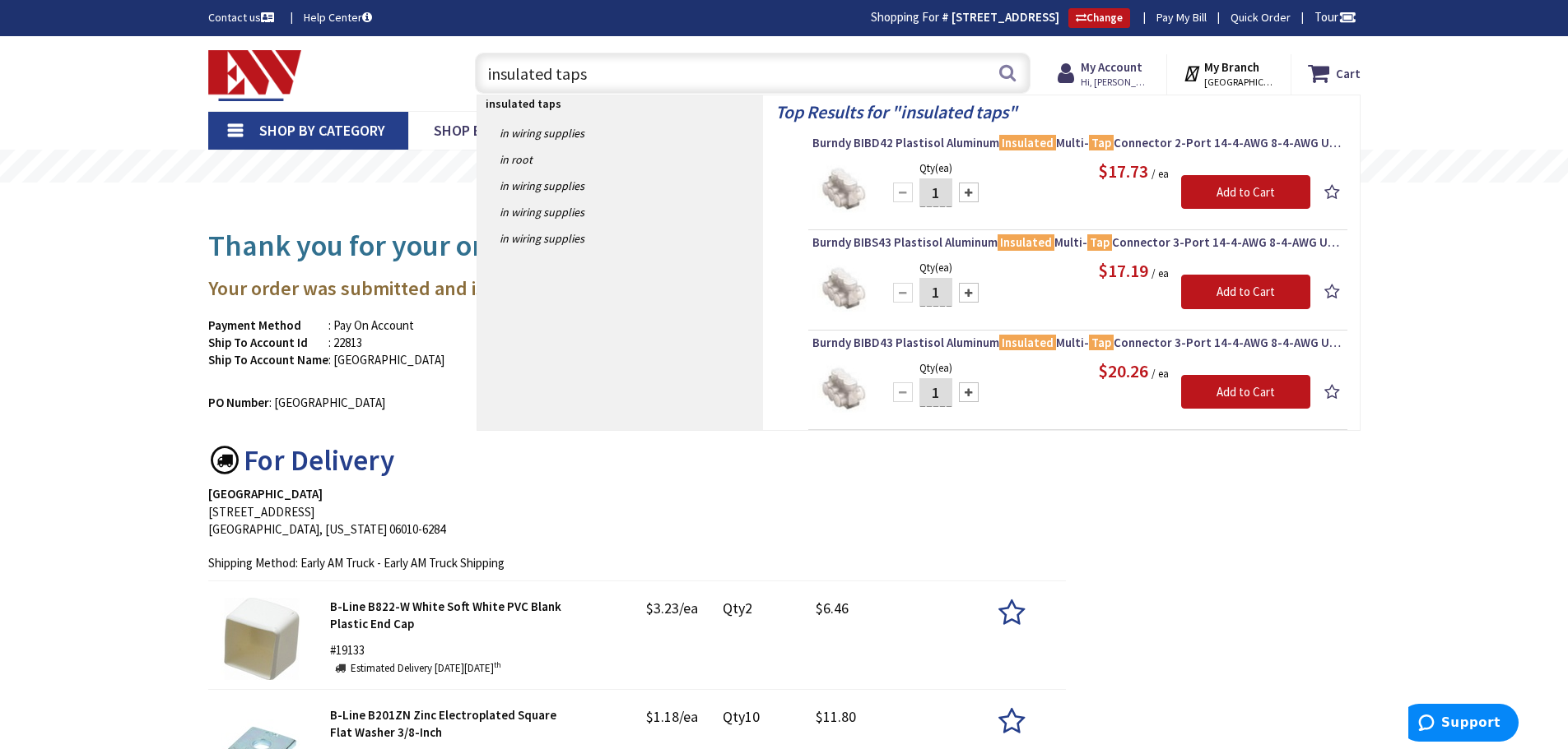
drag, startPoint x: 609, startPoint y: 71, endPoint x: 401, endPoint y: 78, distance: 208.1
click at [401, 78] on div "Toggle Nav insulated taps insulated taps Search Cart My Cart Close" at bounding box center [784, 73] width 1177 height 55
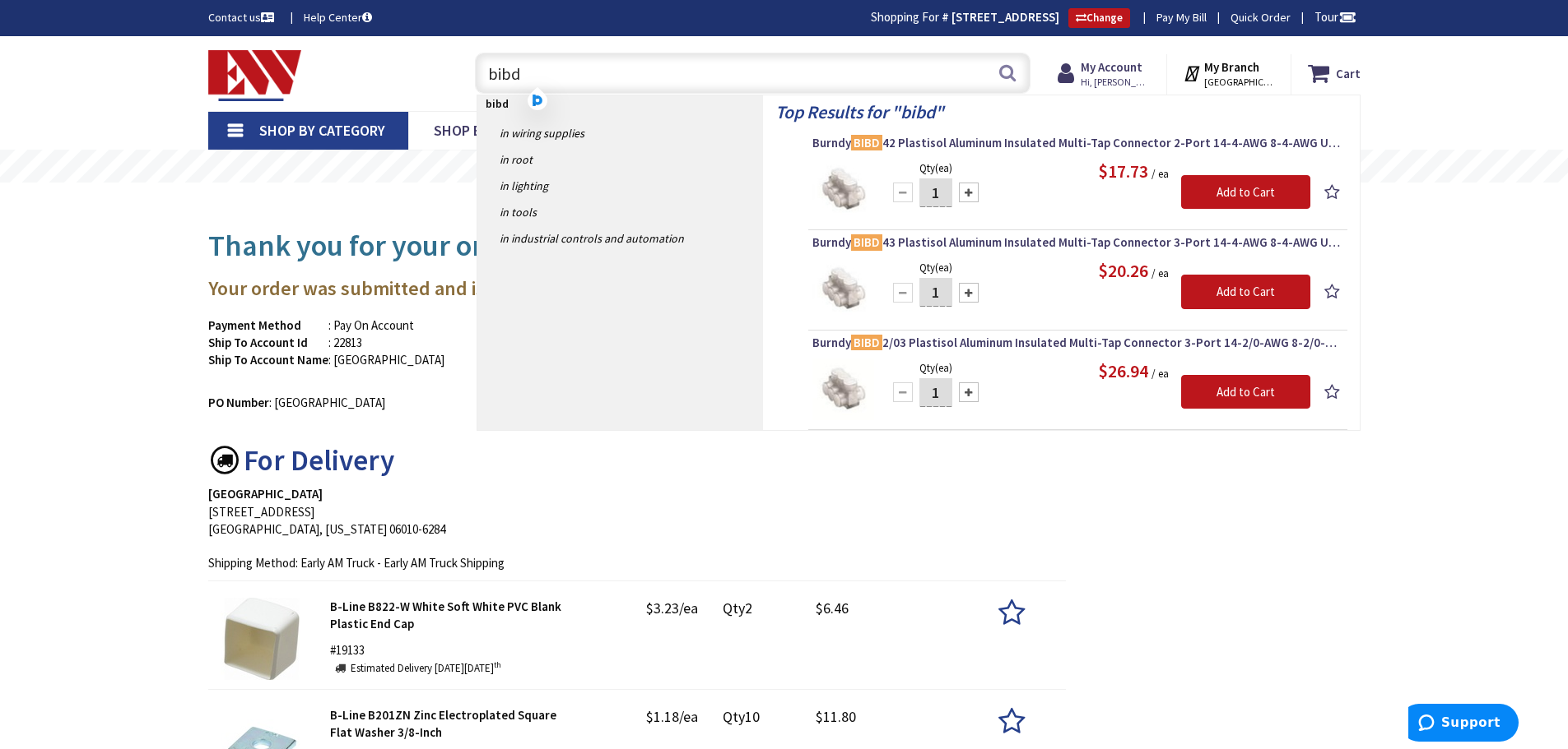
type input "bibd"
drag, startPoint x: 512, startPoint y: 81, endPoint x: 413, endPoint y: 87, distance: 99.2
click at [414, 88] on div "Toggle Nav bibd bibd Search Cart My Cart Close" at bounding box center [784, 73] width 1177 height 55
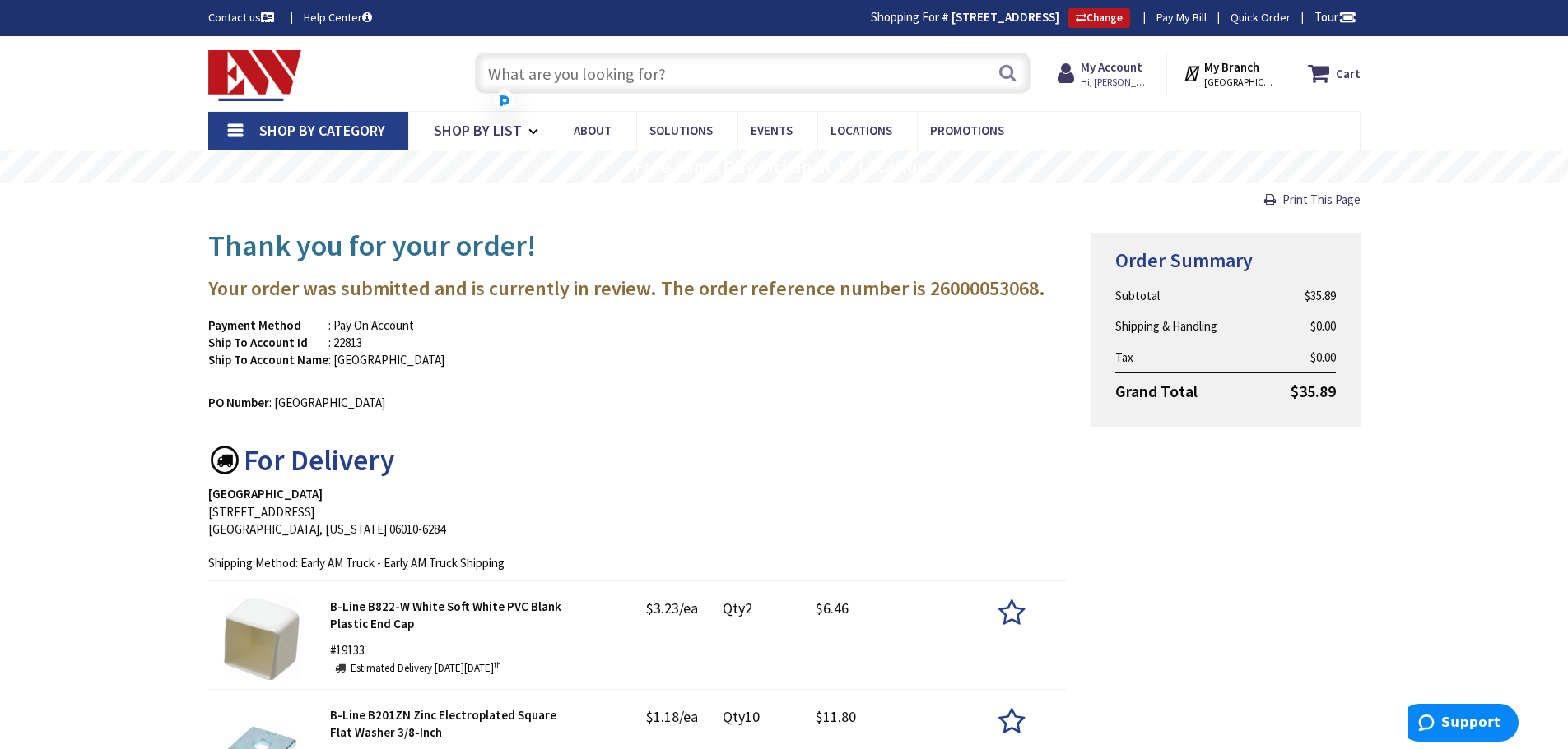
paste input "KPU29A29AC"
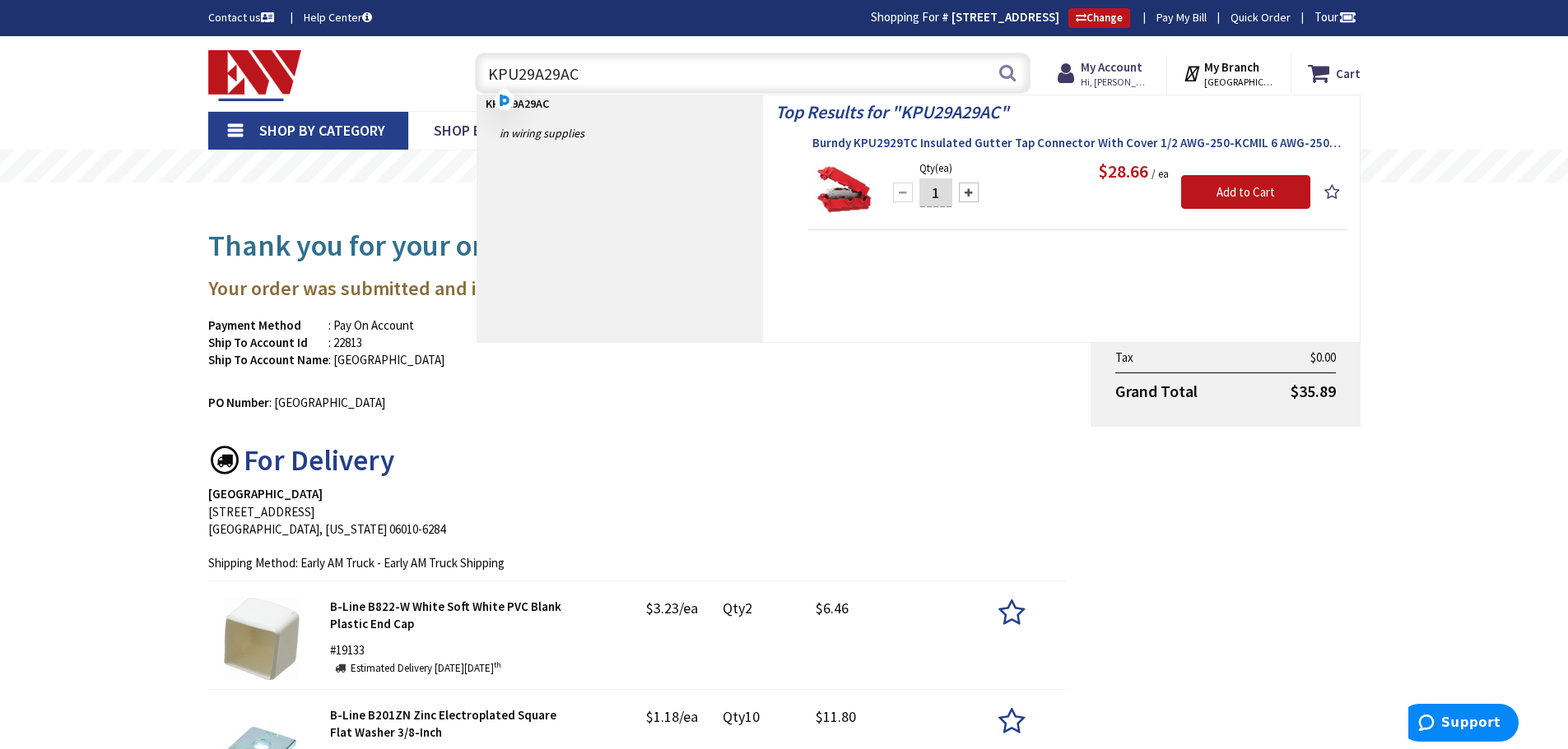
type input "KPU29A29AC"
click at [967, 143] on span "Burndy KPU2929TC Insulated Gutter Tap Connector With Cover 1/2 AWG-250-KCMIL 6 …" at bounding box center [1078, 143] width 531 height 17
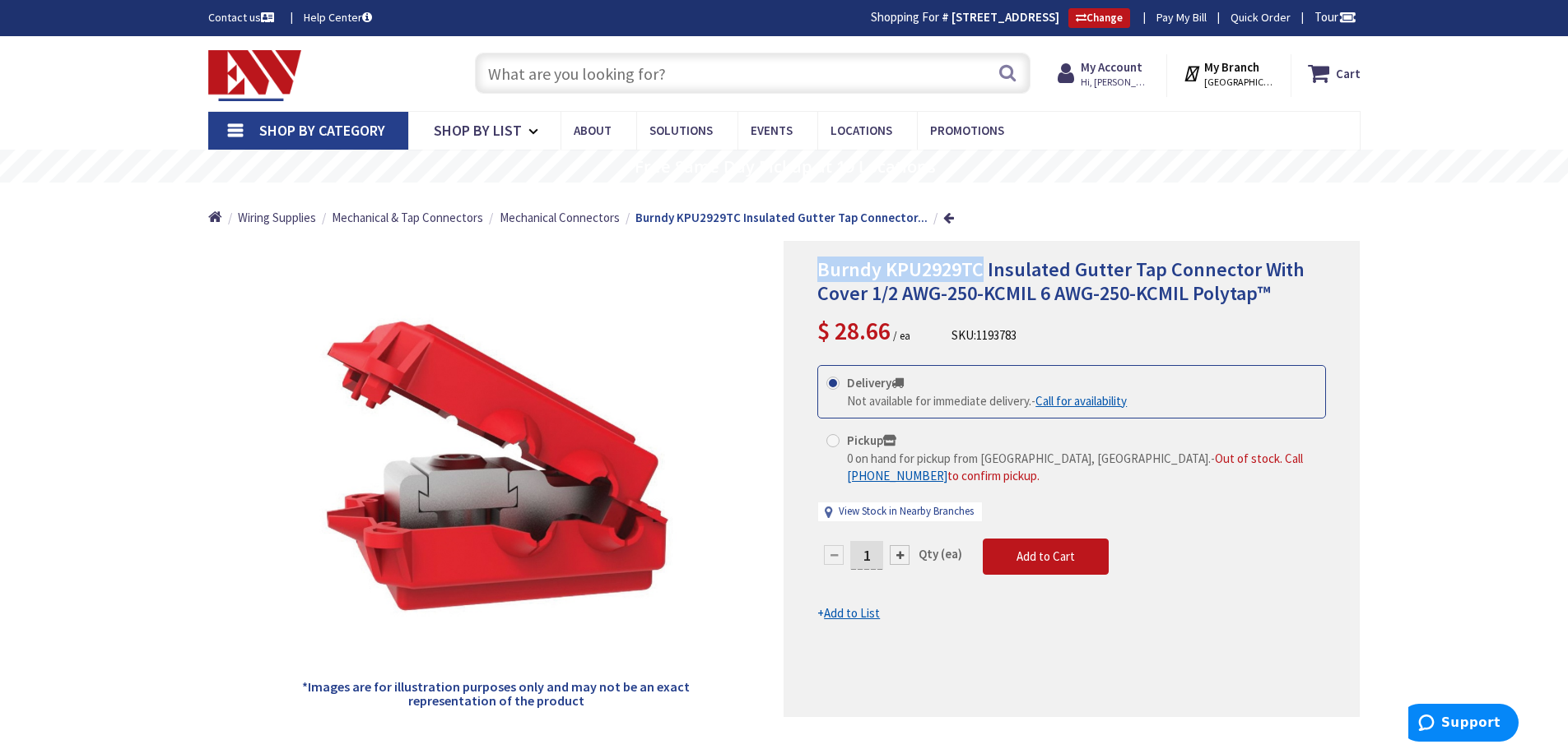
drag, startPoint x: 820, startPoint y: 263, endPoint x: 983, endPoint y: 262, distance: 163.0
click at [983, 262] on span "Burndy KPU2929TC Insulated Gutter Tap Connector With Cover 1/2 AWG-250-KCMIL 6 …" at bounding box center [1061, 281] width 487 height 50
copy span "Burndy KPU2929TC"
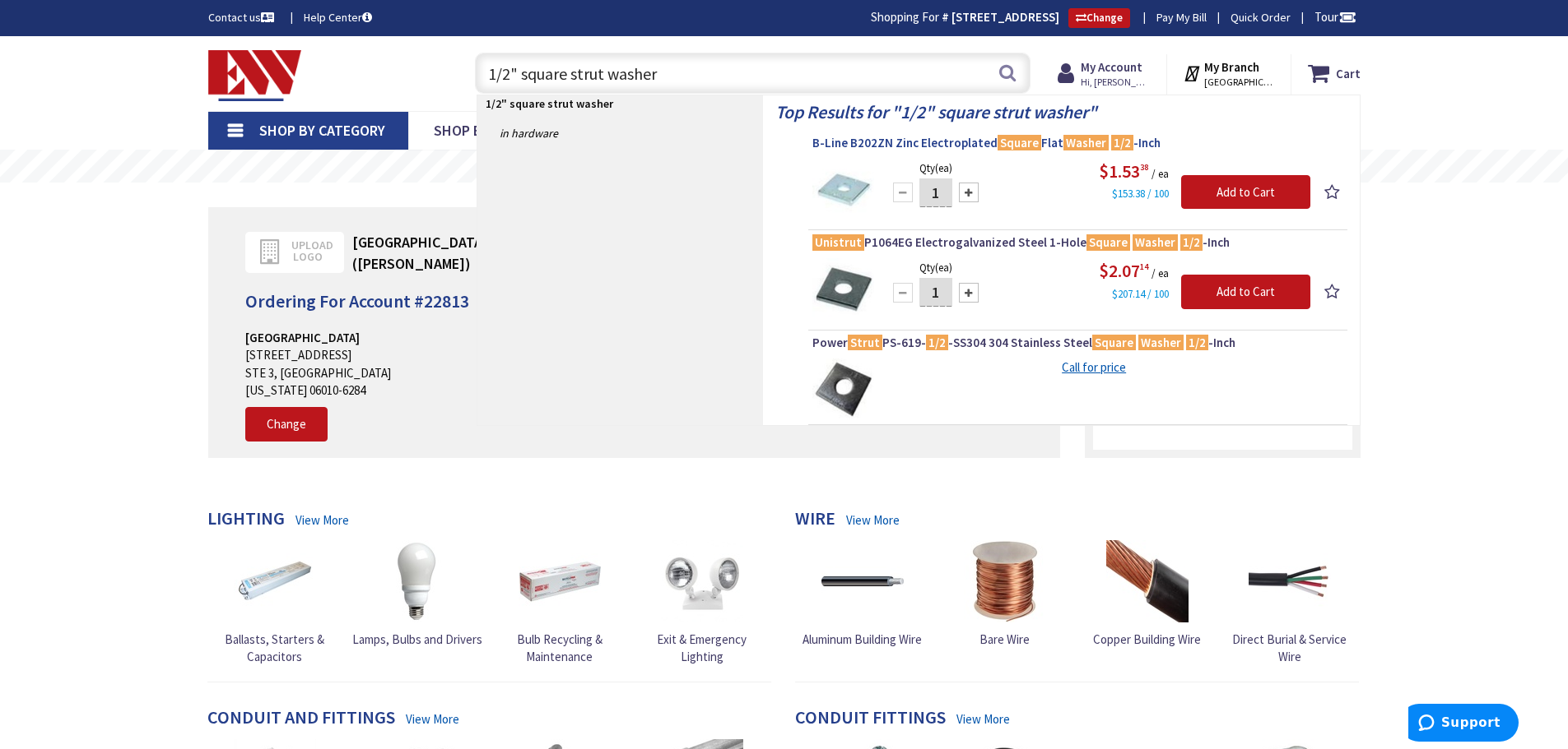
type input "1/2" square strut washer"
click at [906, 144] on span "B-Line B202ZN Zinc Electroplated Square Flat Washer 1/2 -Inch" at bounding box center [1078, 143] width 531 height 17
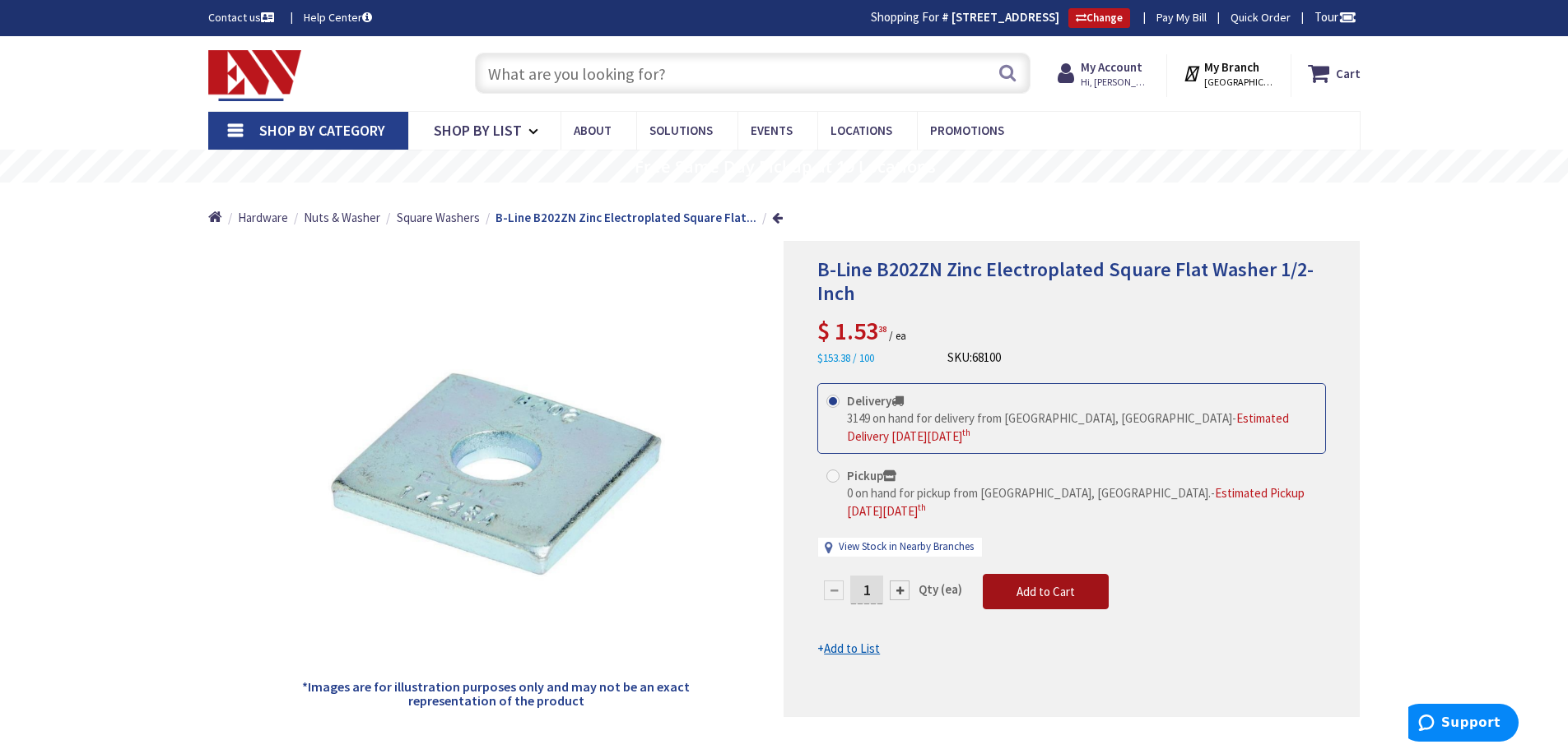
click at [1019, 584] on span "Add to Cart" at bounding box center [1045, 592] width 58 height 16
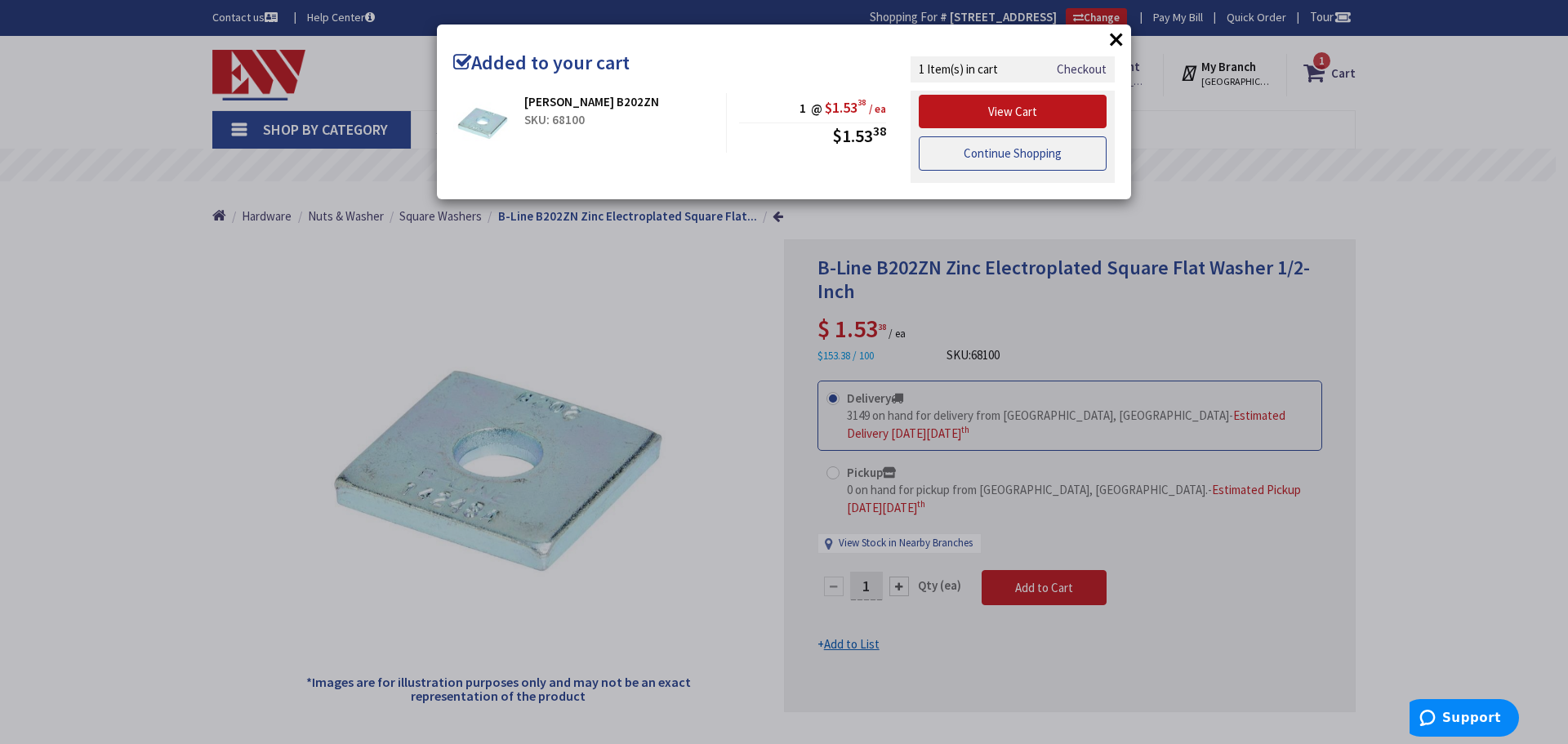
click at [1005, 155] on link "Continue Shopping" at bounding box center [1012, 153] width 188 height 35
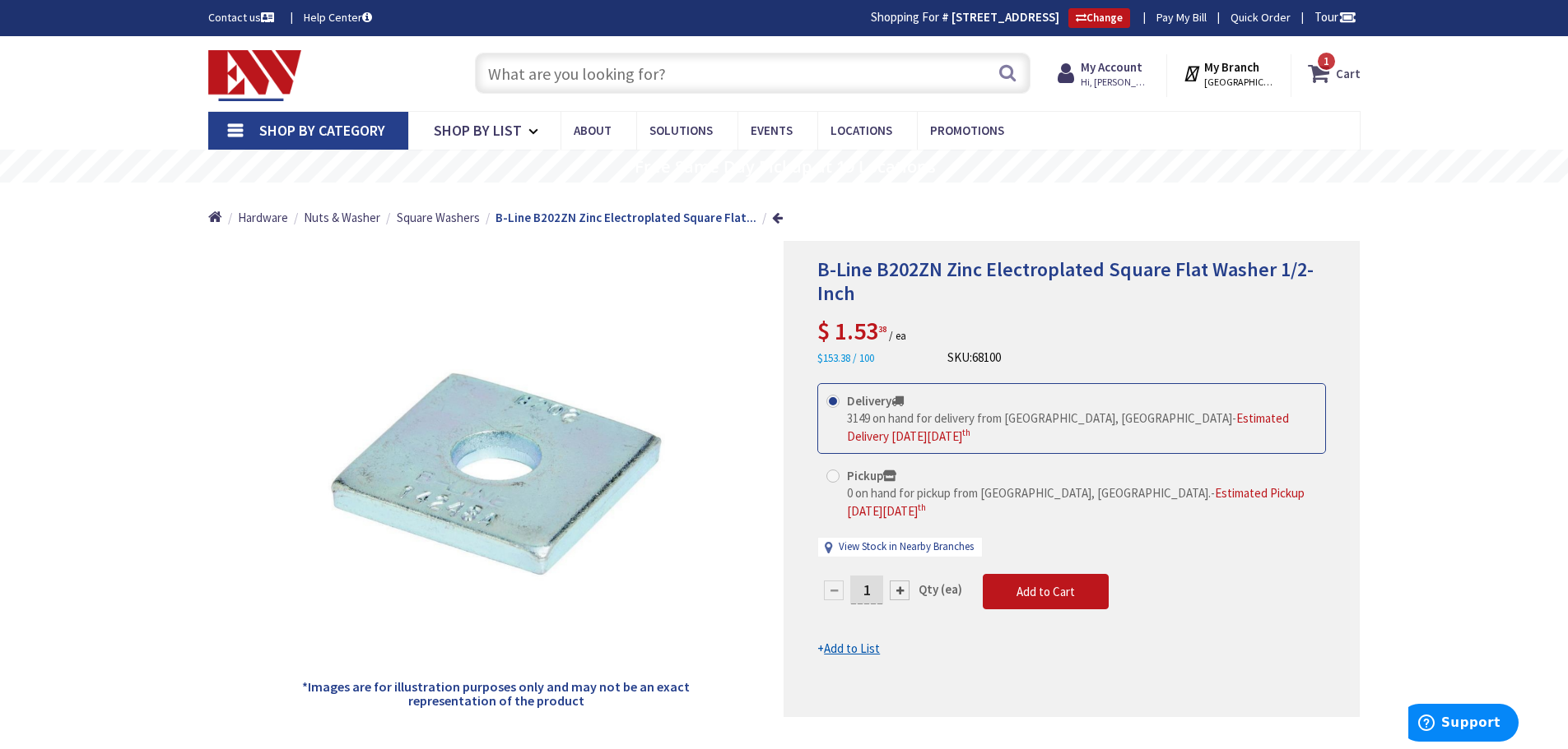
click at [1342, 67] on strong "Cart" at bounding box center [1347, 73] width 24 height 29
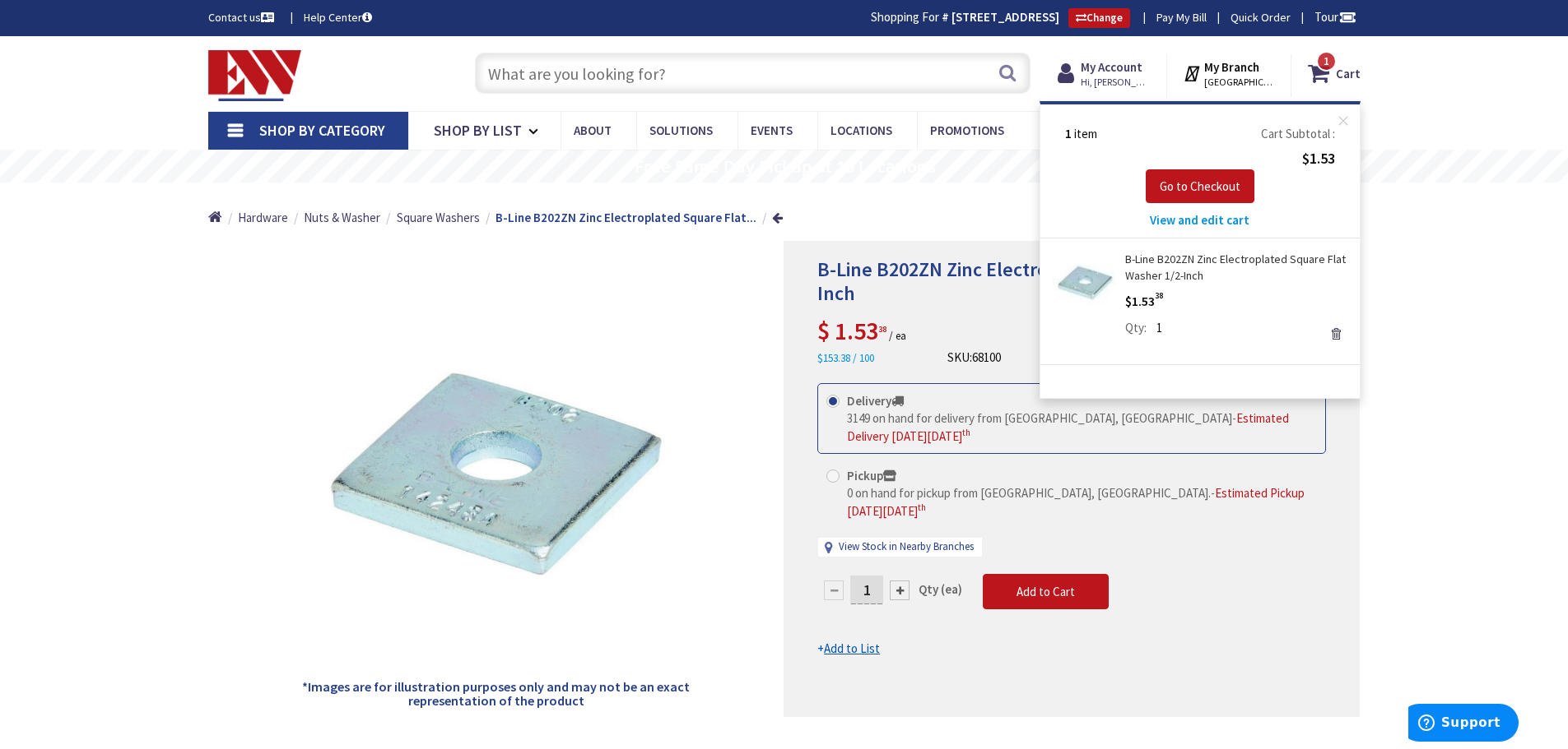
click at [1209, 217] on span "View and edit cart" at bounding box center [1200, 220] width 99 height 16
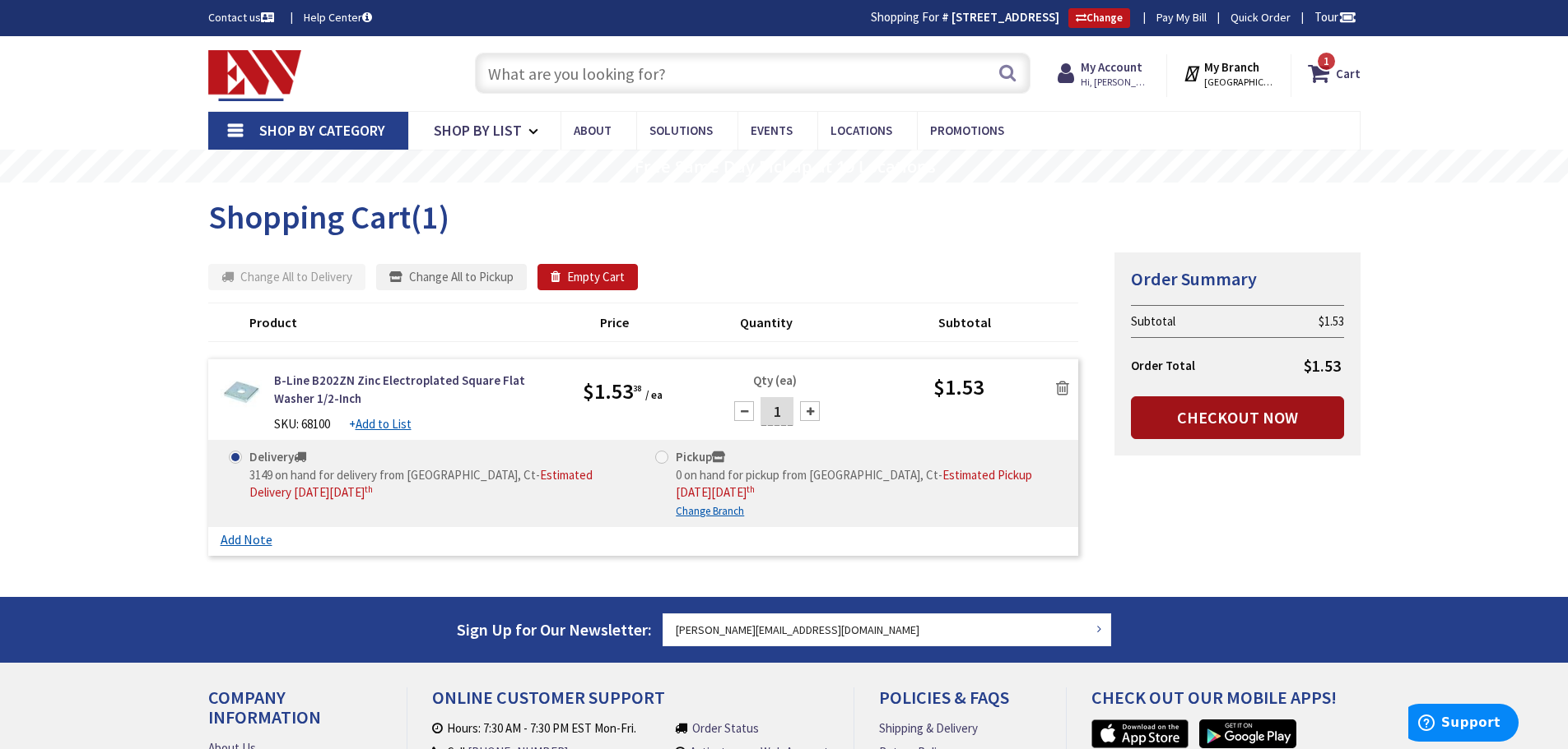
click at [1177, 421] on link "Checkout Now" at bounding box center [1237, 418] width 213 height 43
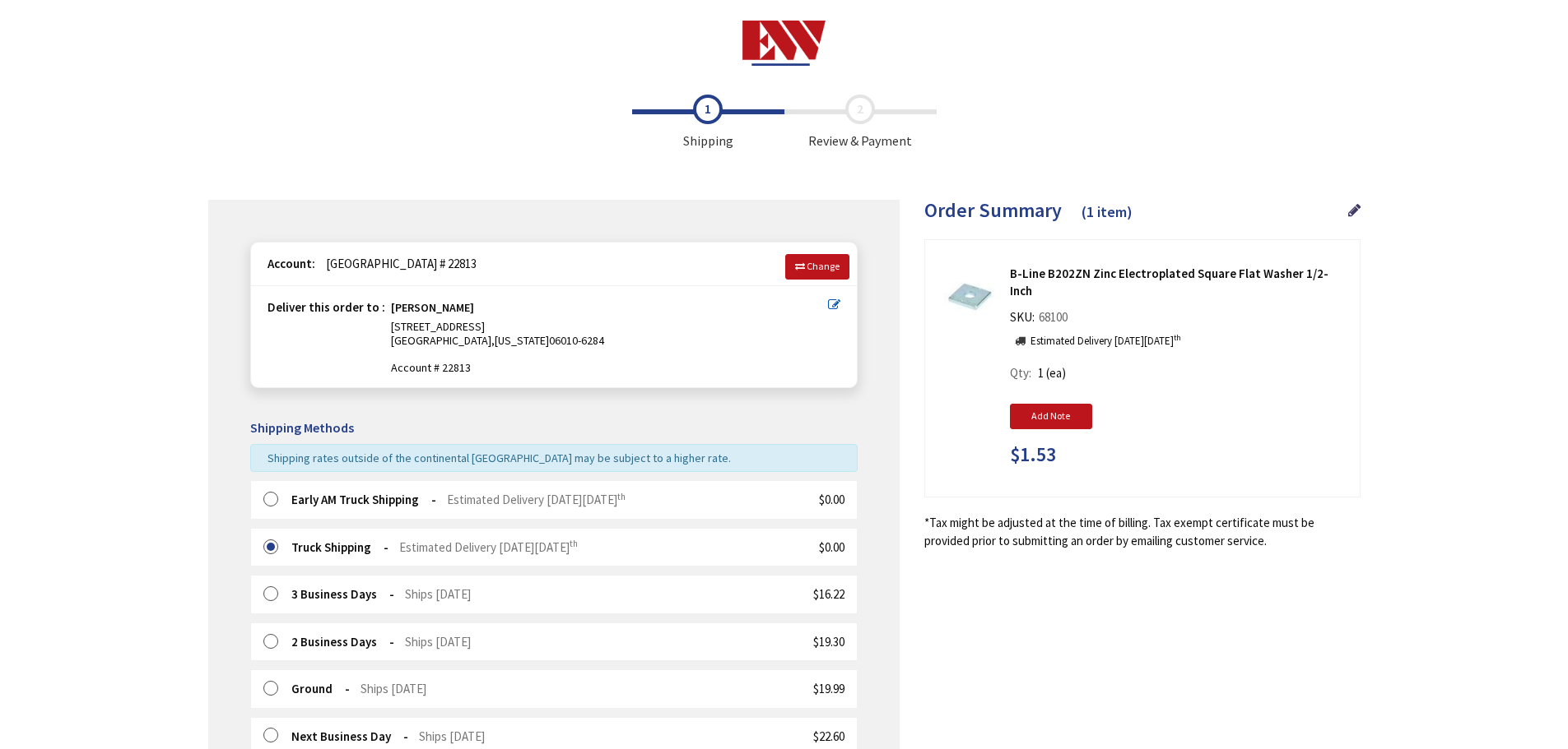
click at [269, 499] on label at bounding box center [276, 499] width 25 height 17
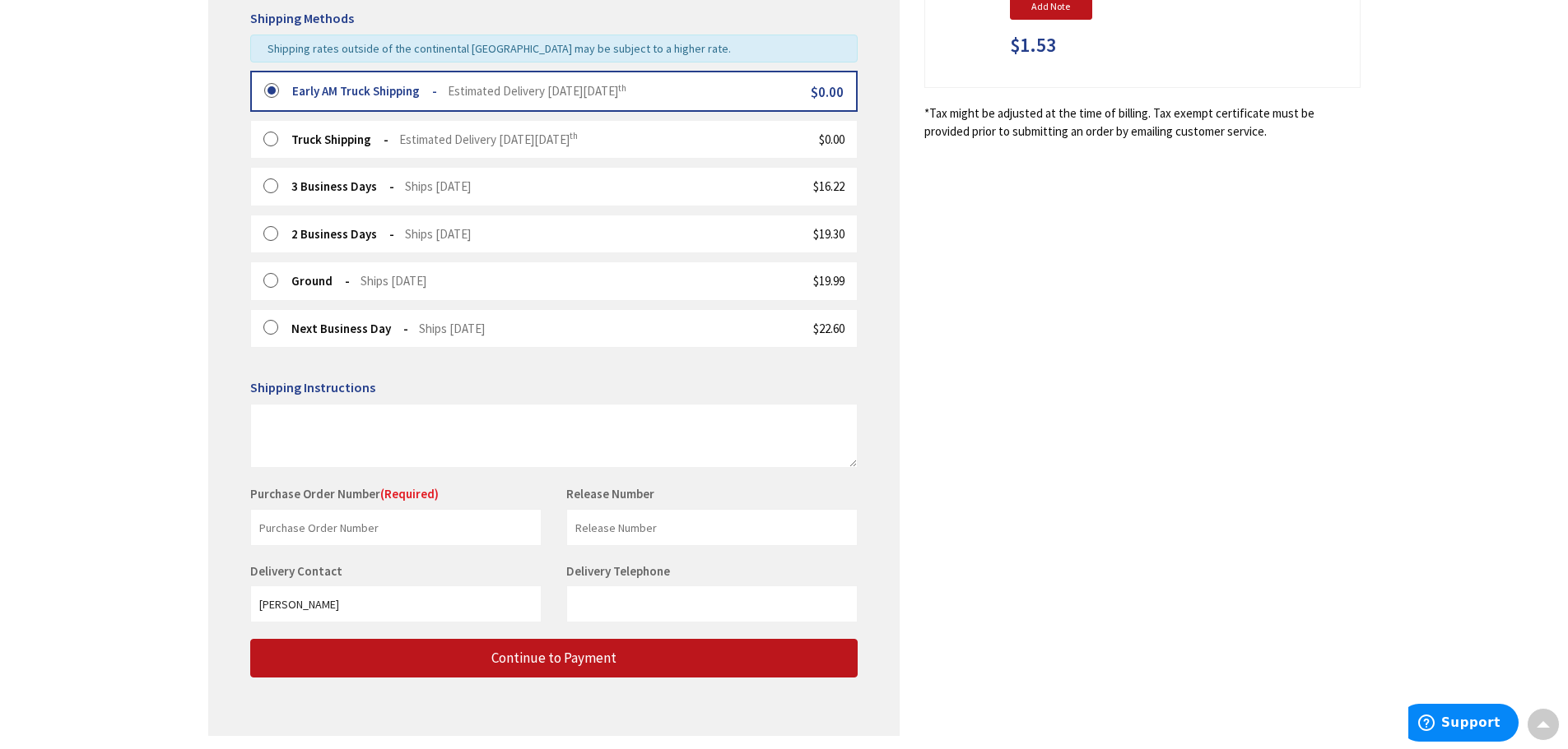
scroll to position [411, 0]
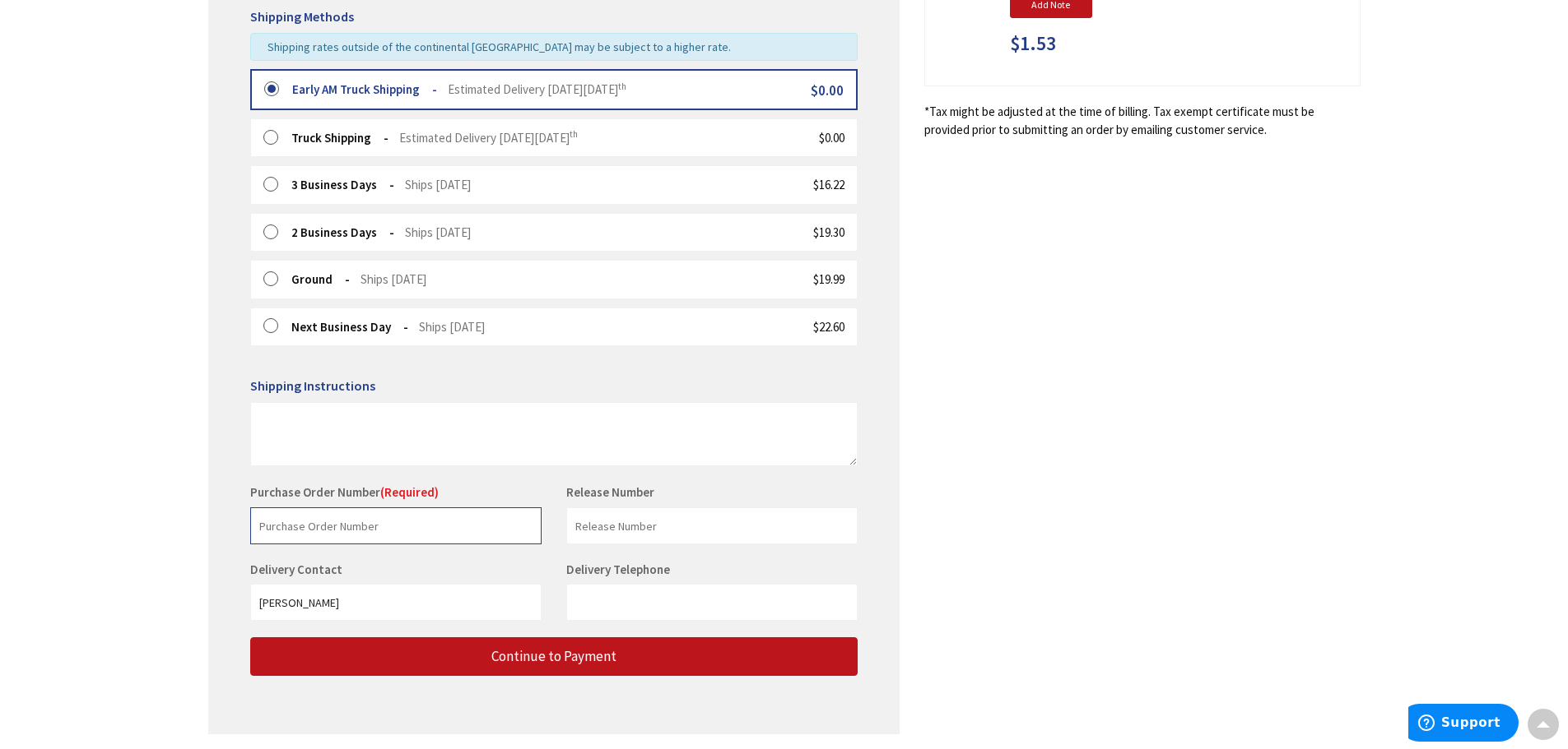
click at [286, 526] on input "text" at bounding box center [396, 526] width 292 height 37
click at [269, 526] on input "text" at bounding box center [396, 526] width 292 height 37
type input "[GEOGRAPHIC_DATA]"
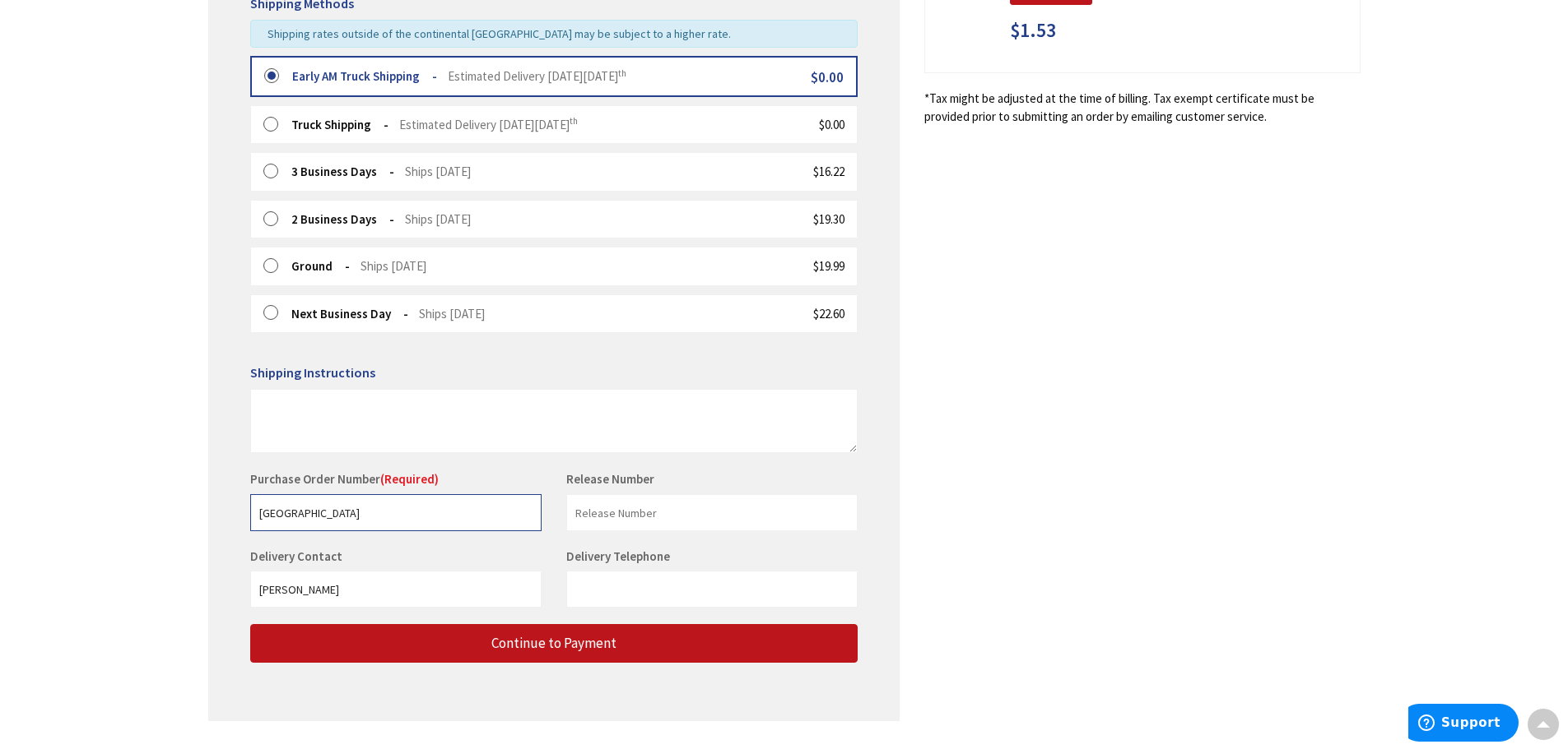
scroll to position [466, 0]
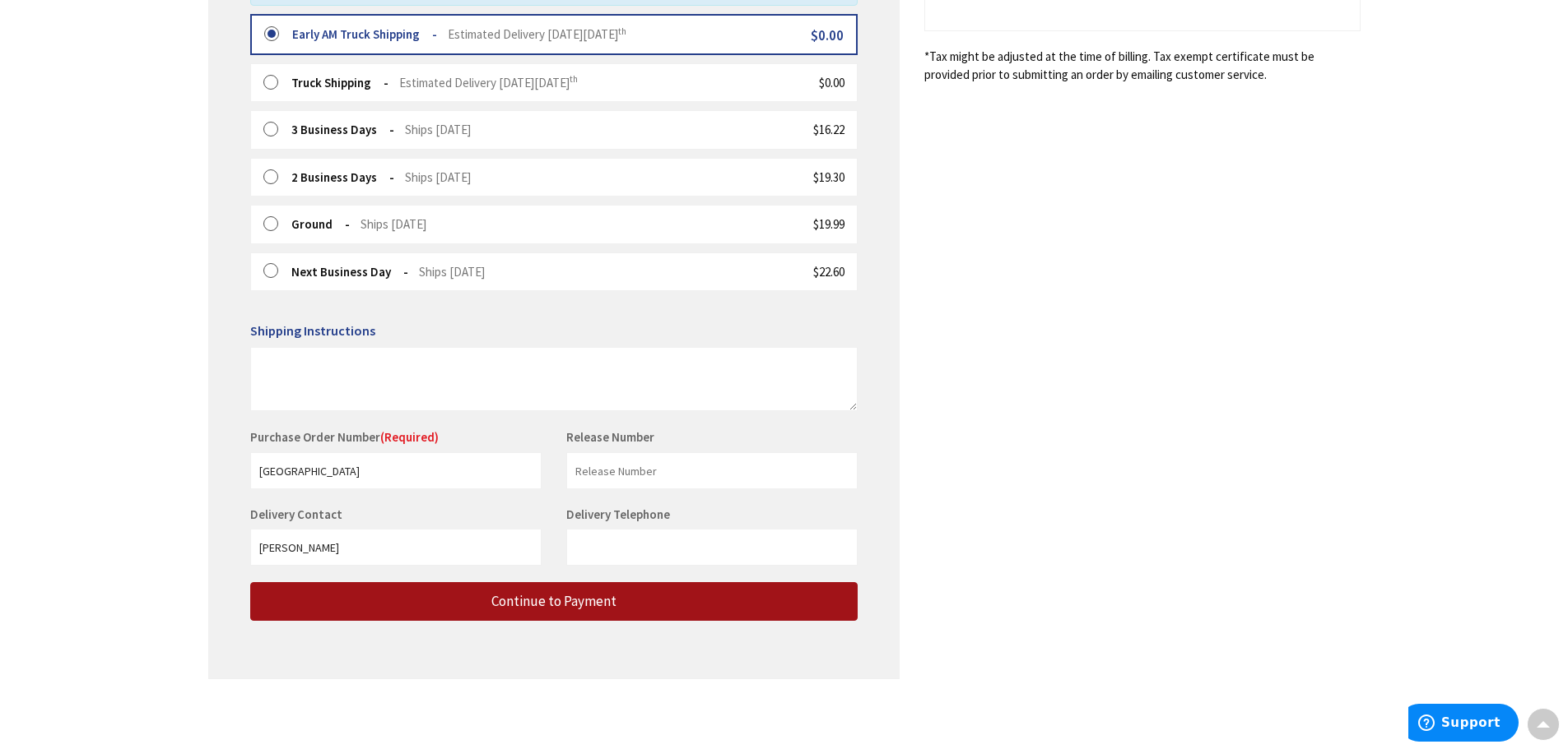
click at [556, 608] on span "Continue to Payment" at bounding box center [553, 601] width 125 height 18
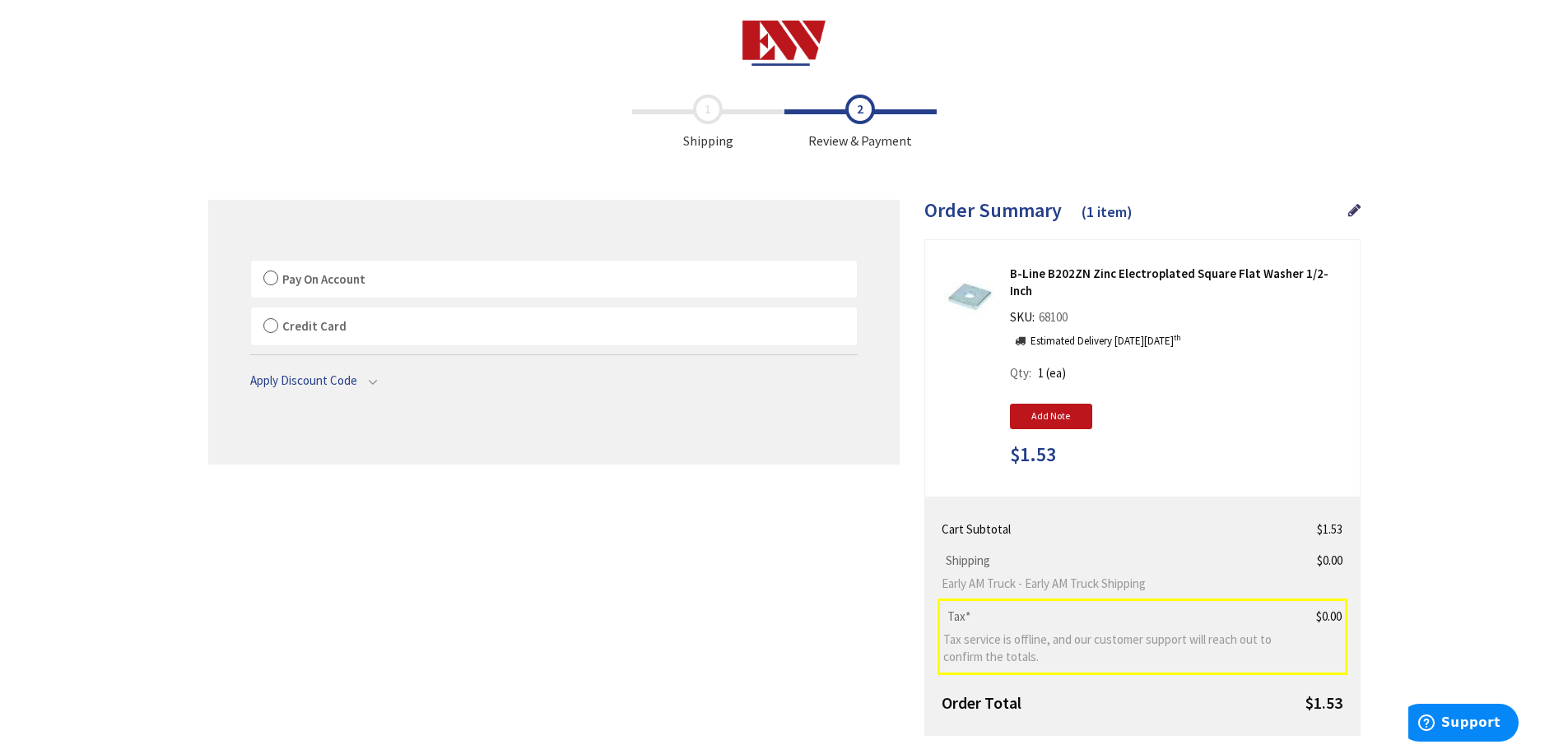
click at [274, 284] on label "Pay On Account" at bounding box center [553, 279] width 606 height 38
click at [251, 264] on input "Pay On Account" at bounding box center [251, 264] width 0 height 0
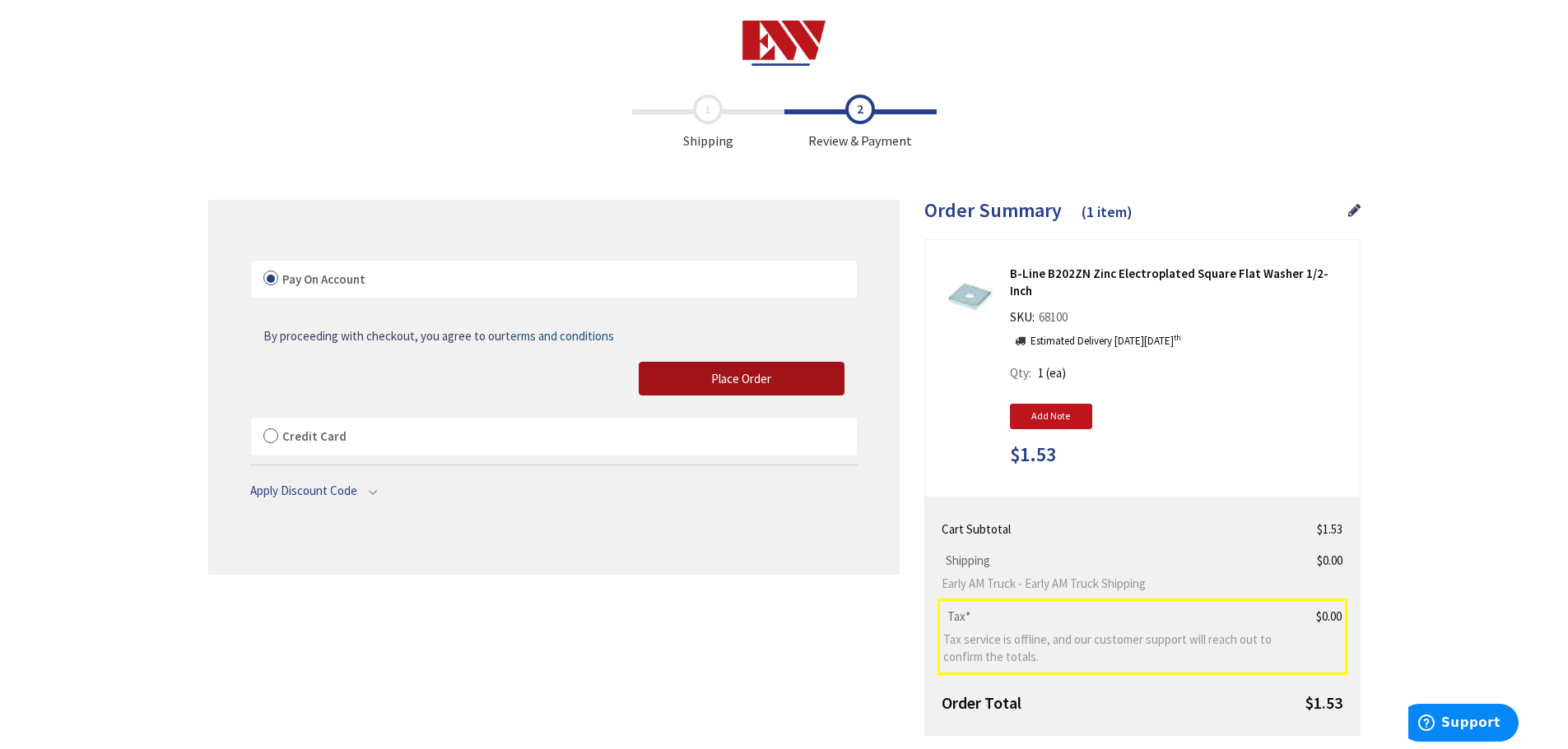
click at [683, 383] on button "Place Order" at bounding box center [742, 379] width 206 height 35
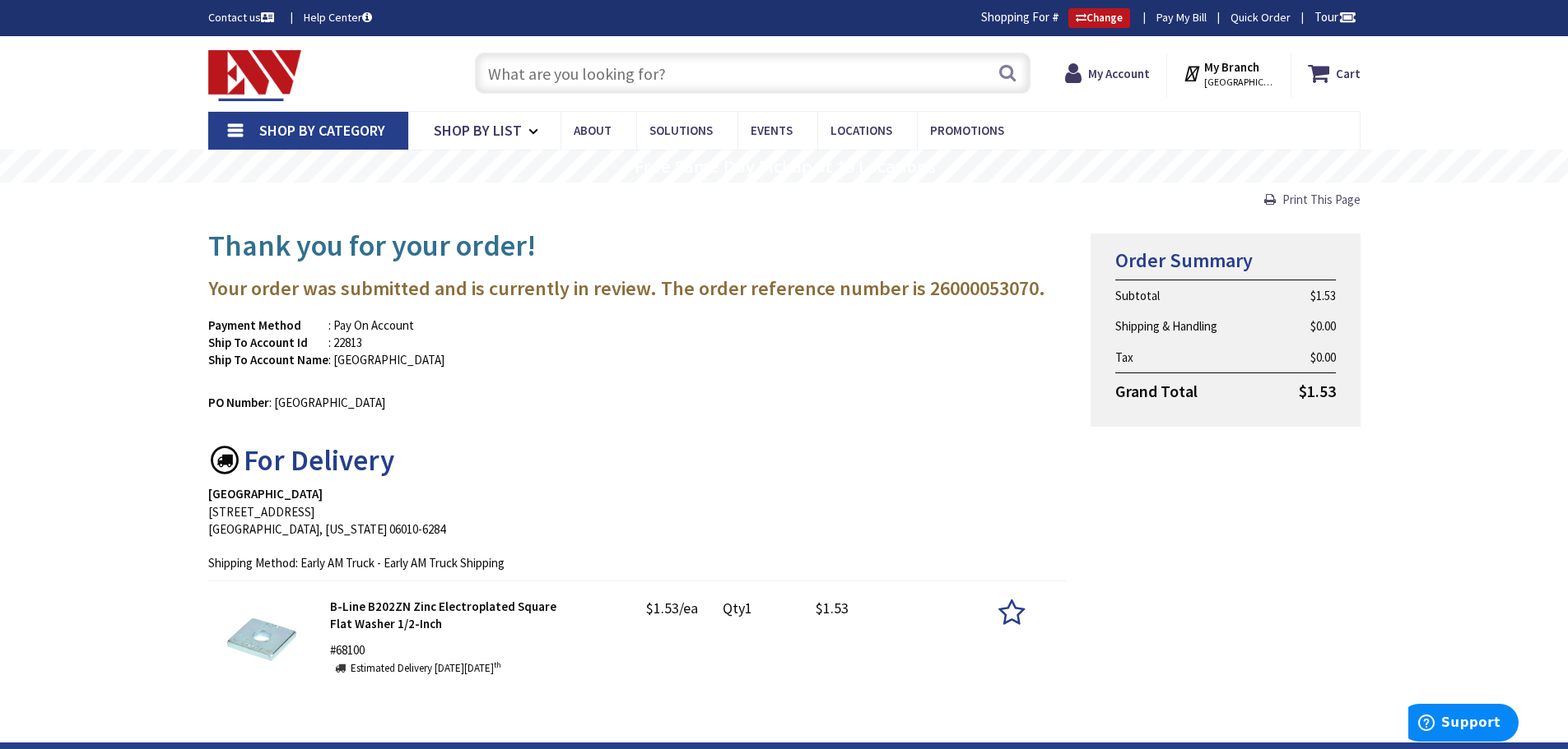
click at [1347, 194] on span "Print This Page" at bounding box center [1321, 199] width 78 height 16
click at [1119, 72] on strong "My Account" at bounding box center [1111, 67] width 61 height 16
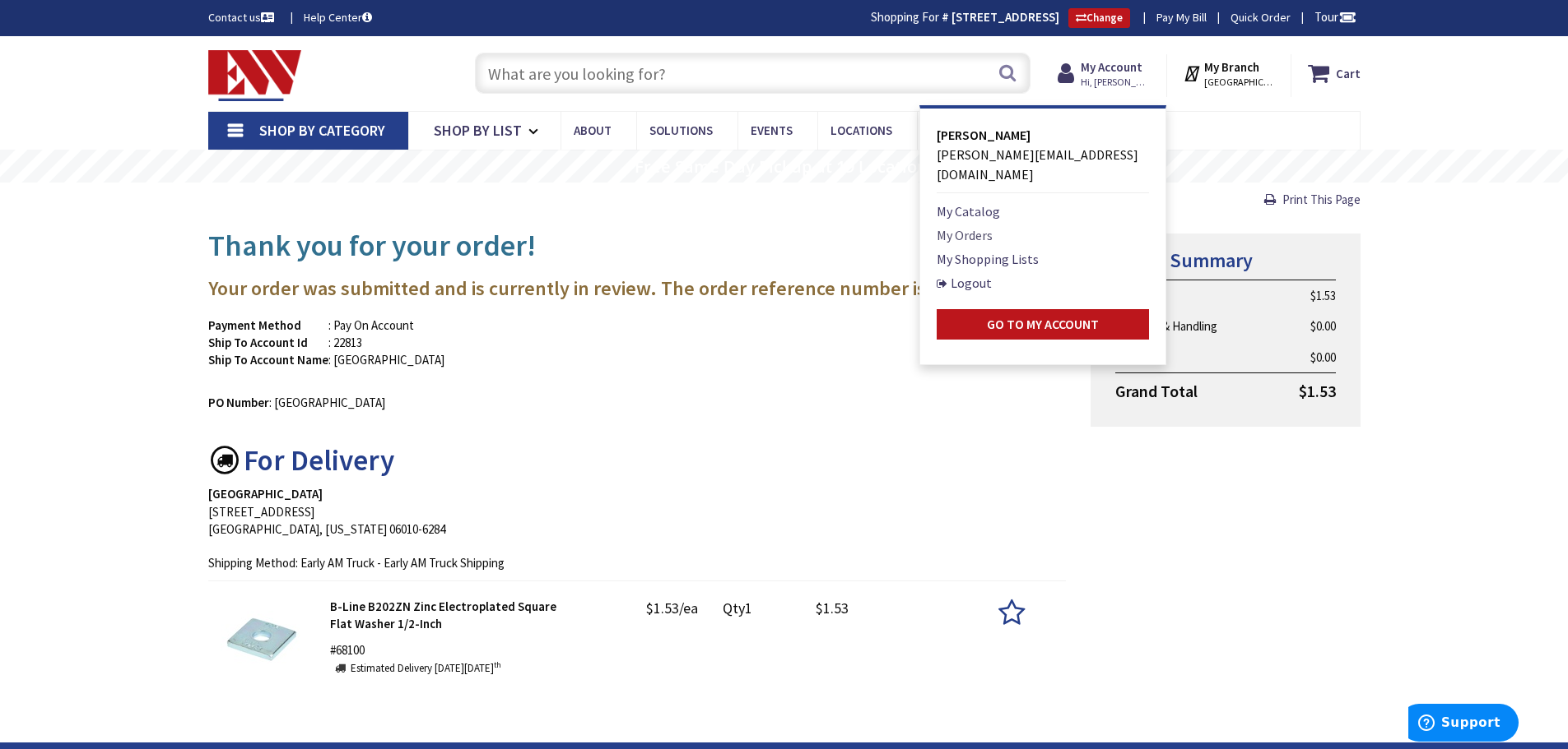
click at [976, 225] on link "My Orders" at bounding box center [964, 235] width 56 height 19
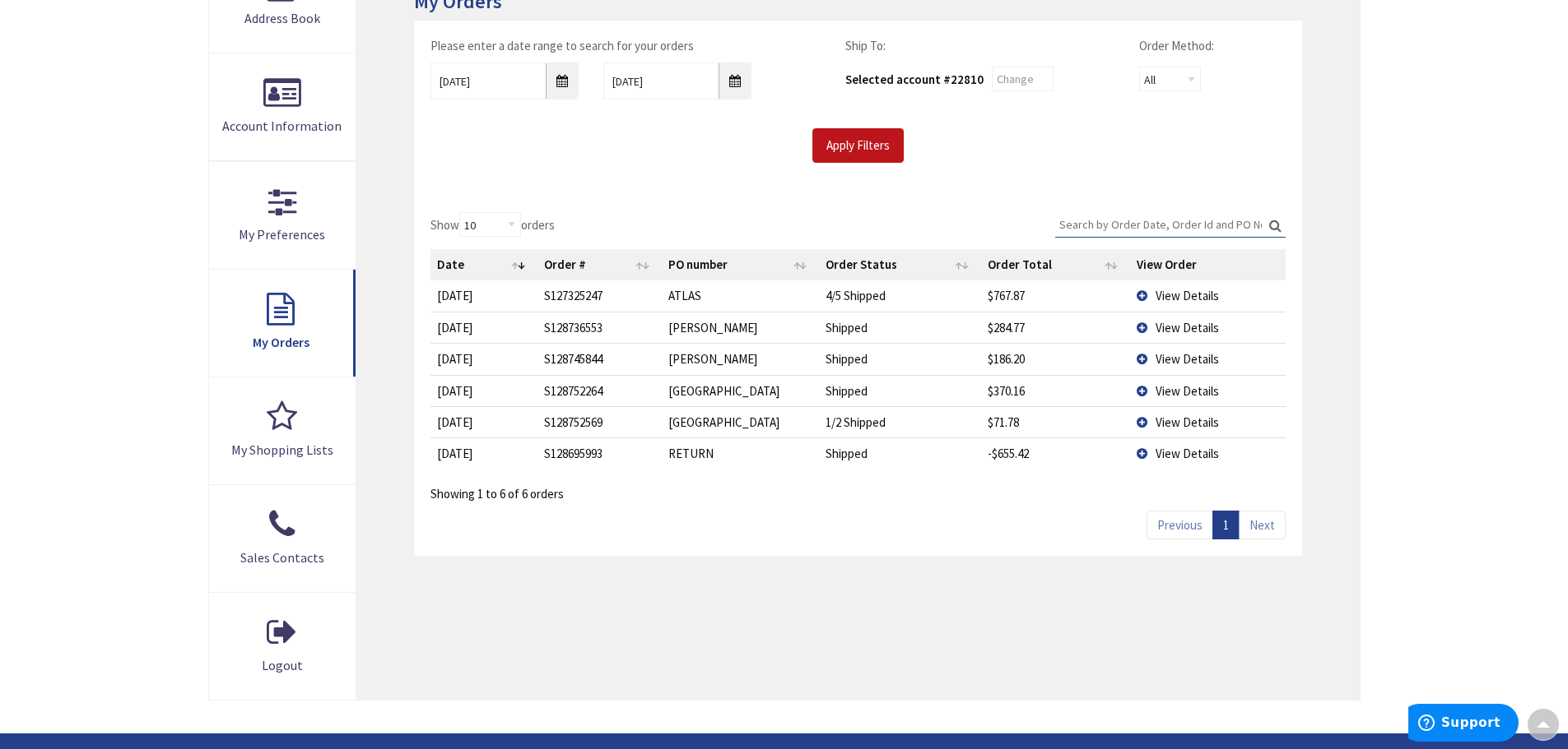
scroll to position [329, 0]
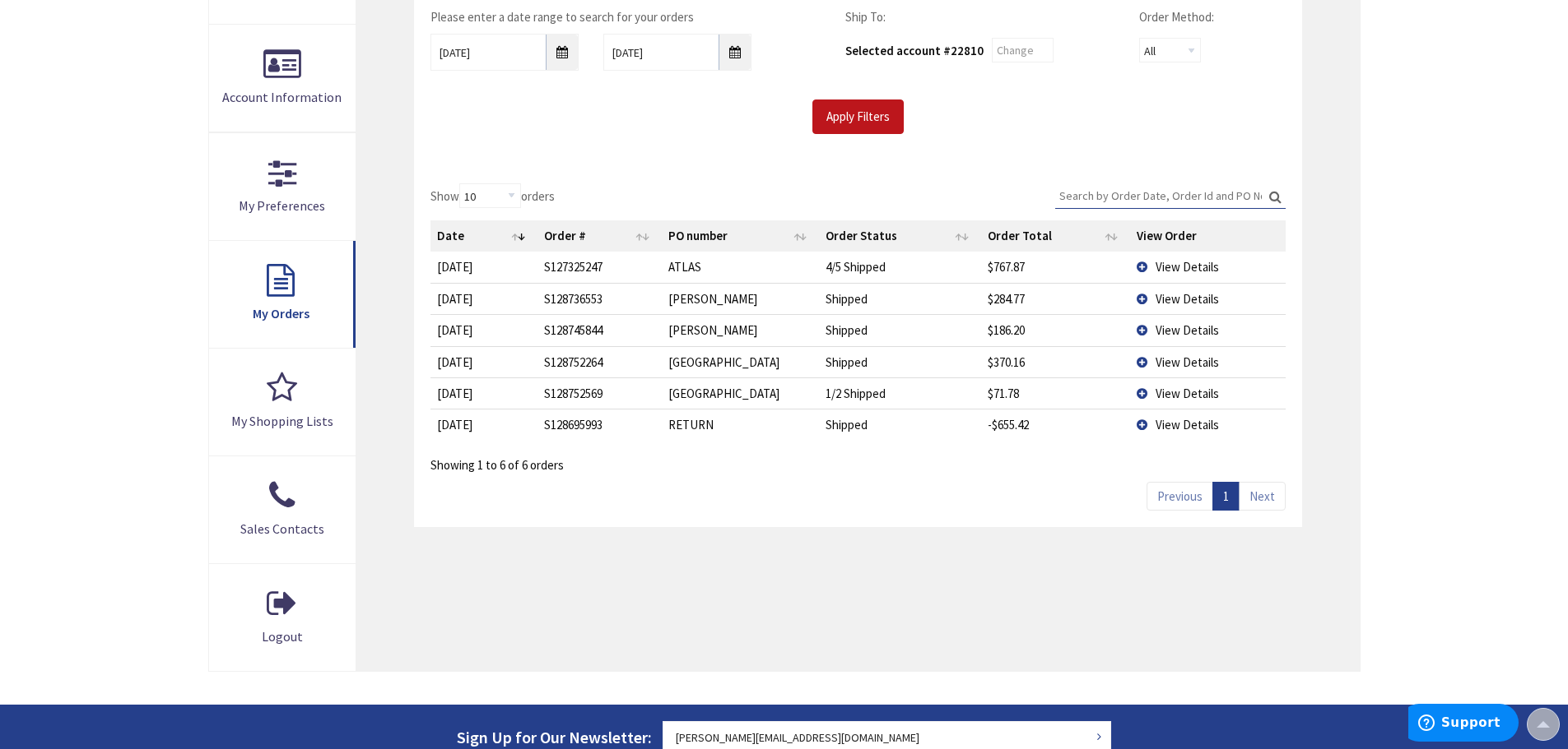
click at [1145, 265] on td "View Details" at bounding box center [1206, 266] width 155 height 30
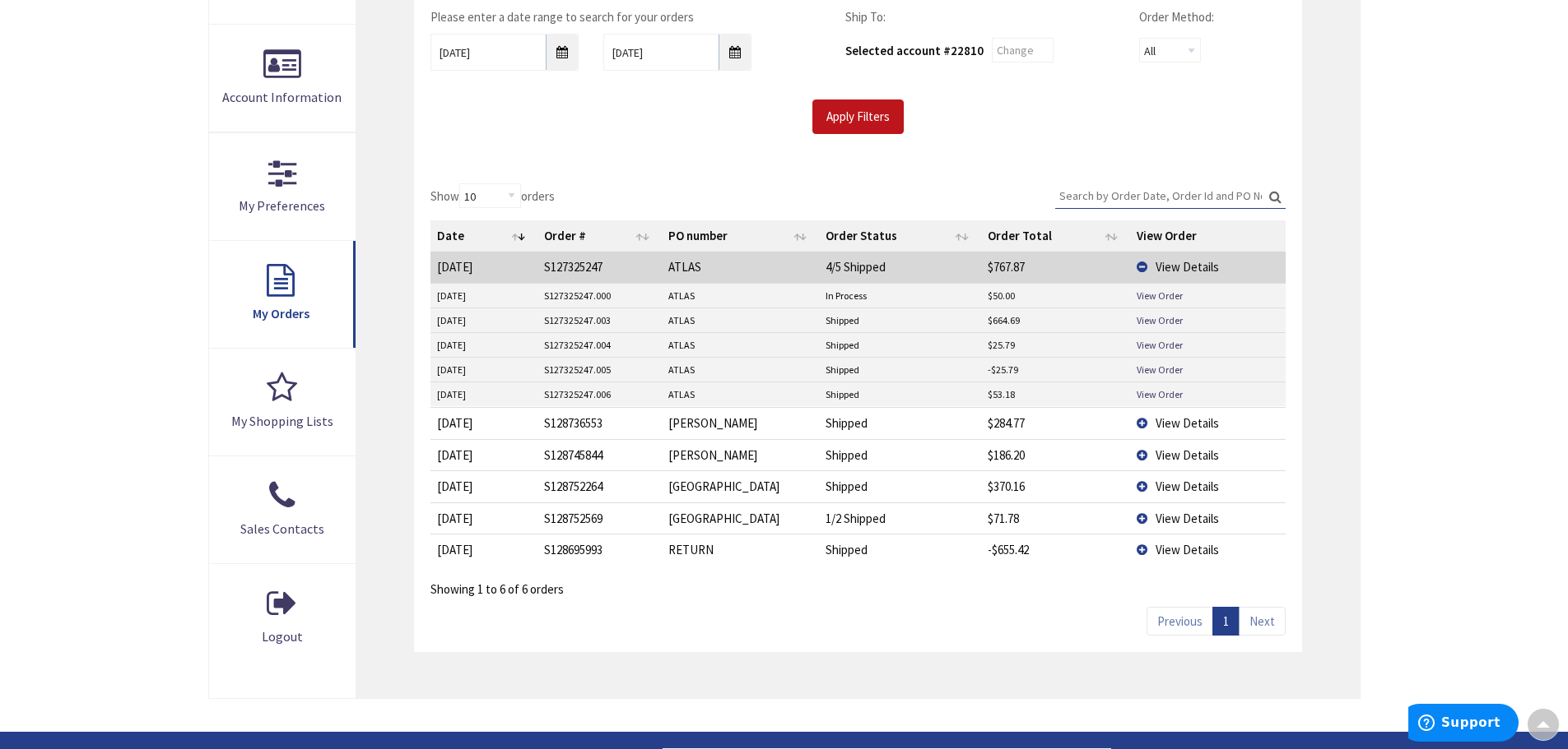
click at [1044, 124] on div "Apply Filters" at bounding box center [857, 117] width 879 height 35
